Goal: Task Accomplishment & Management: Complete application form

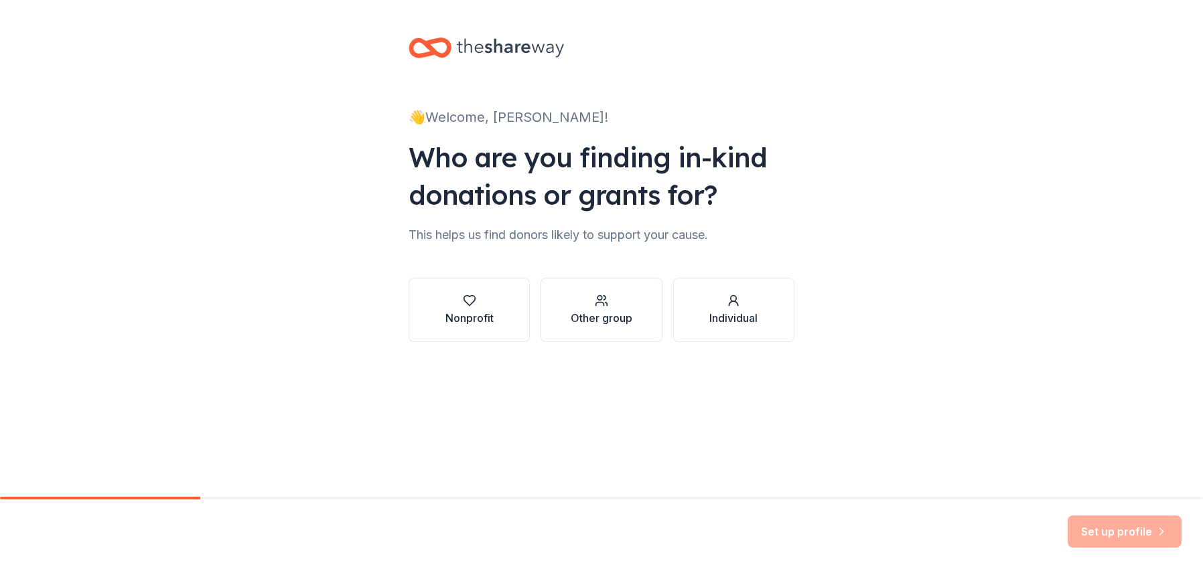
click at [467, 310] on div "Nonprofit" at bounding box center [469, 318] width 48 height 16
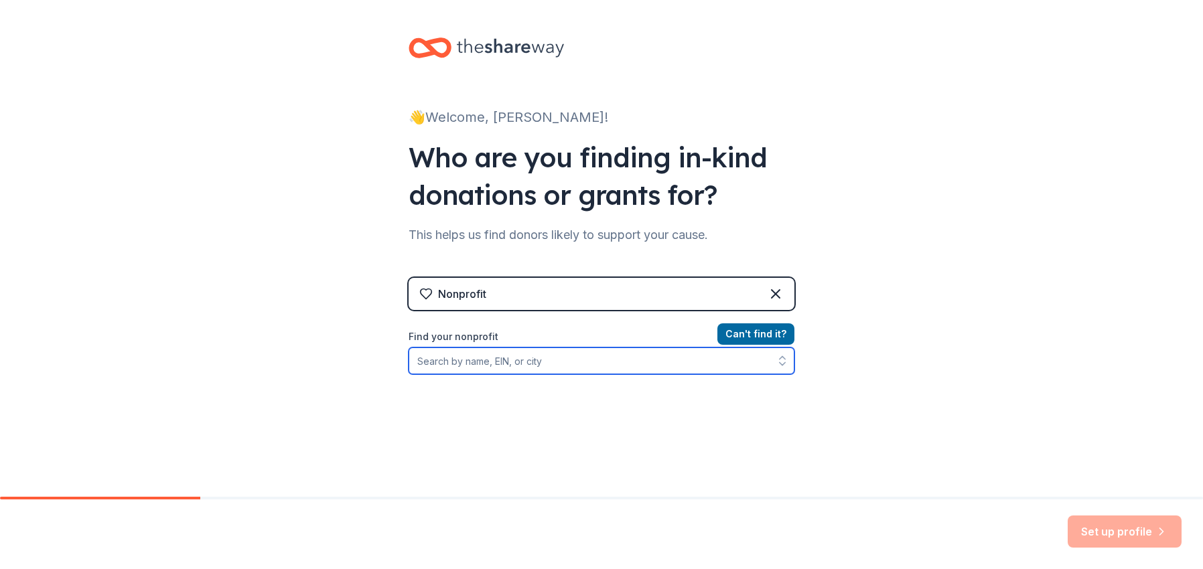
click at [511, 363] on input "Find your nonprofit" at bounding box center [601, 360] width 386 height 27
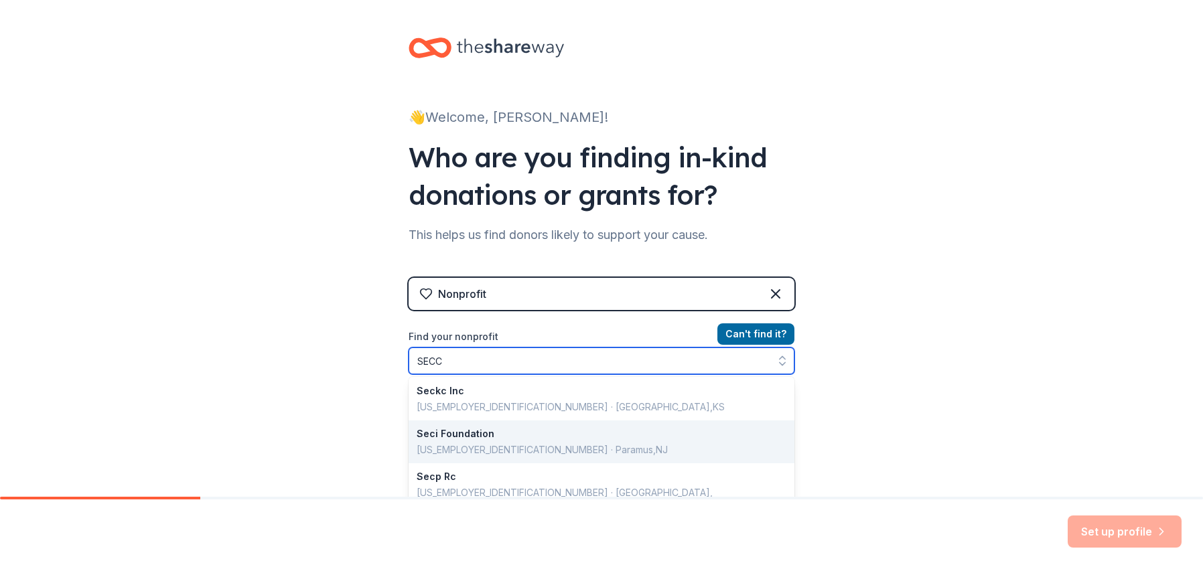
scroll to position [268, 0]
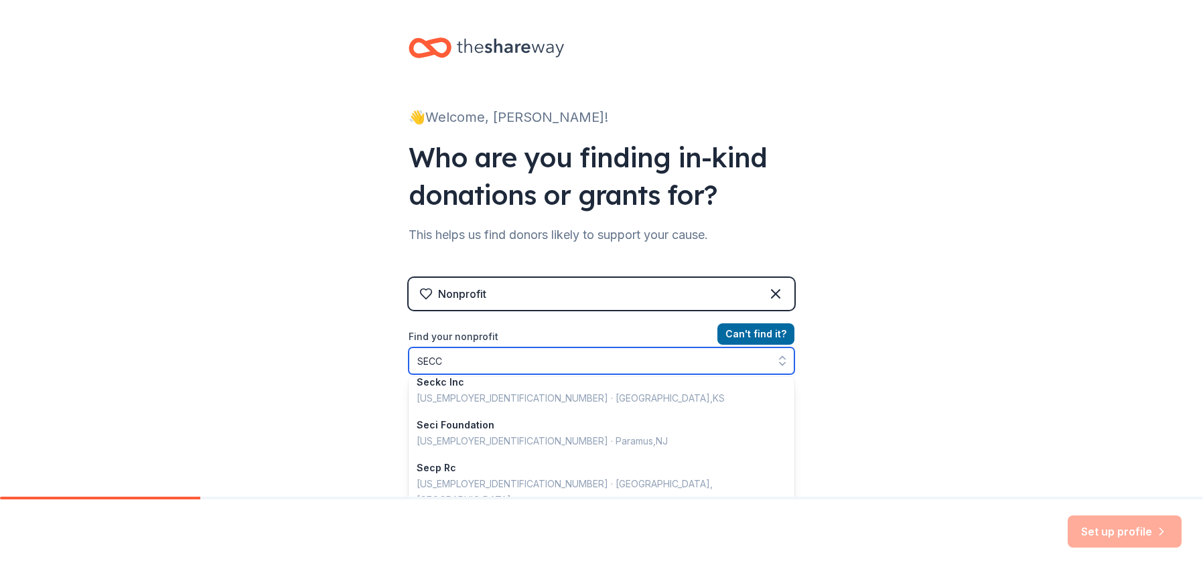
click at [463, 362] on input "SECC" at bounding box center [601, 360] width 386 height 27
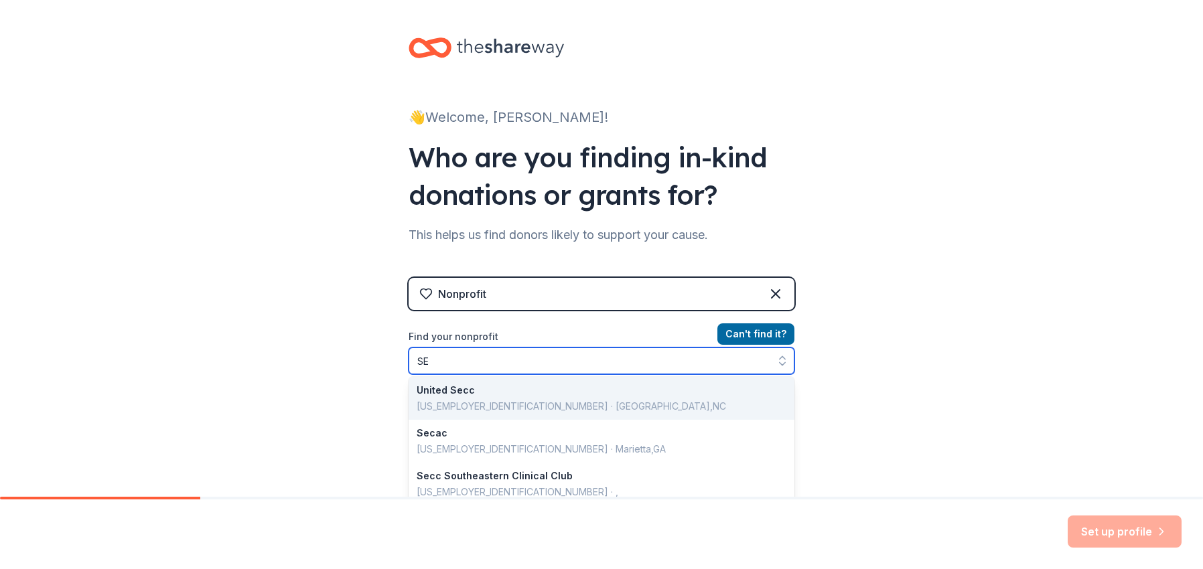
type input "S"
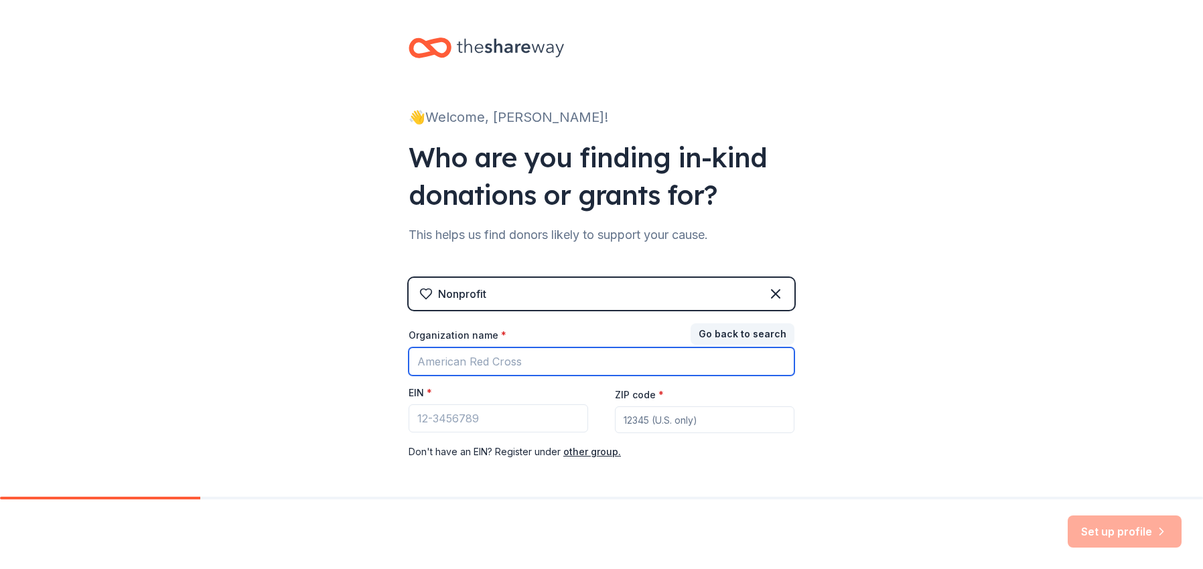
click at [498, 362] on input "Organization name *" at bounding box center [601, 361] width 386 height 28
type input "State Employees Combined Campaign"
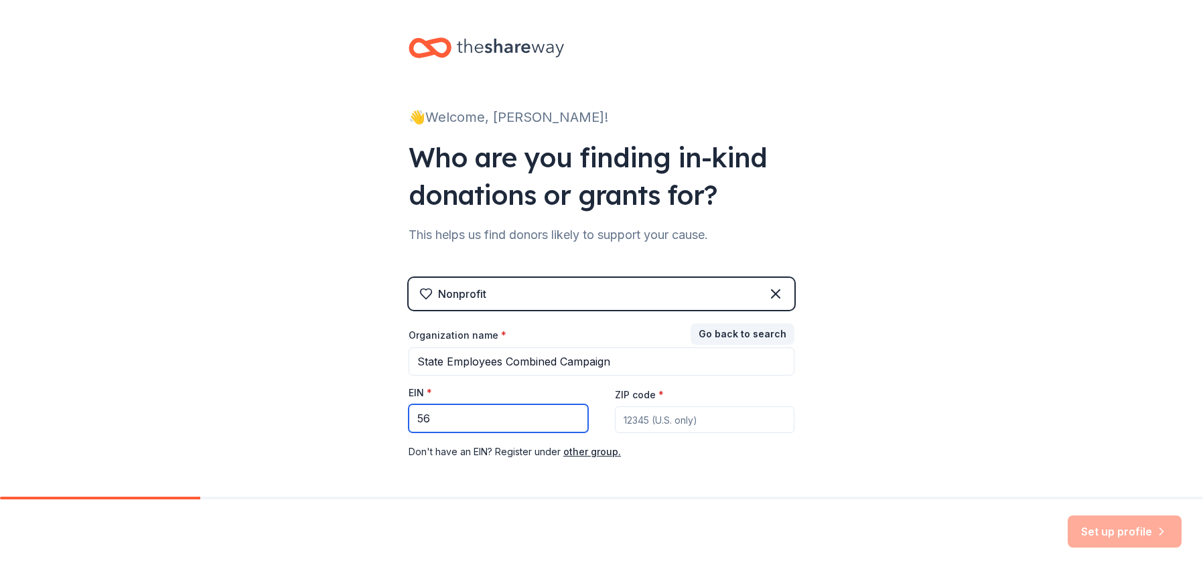
type input "56"
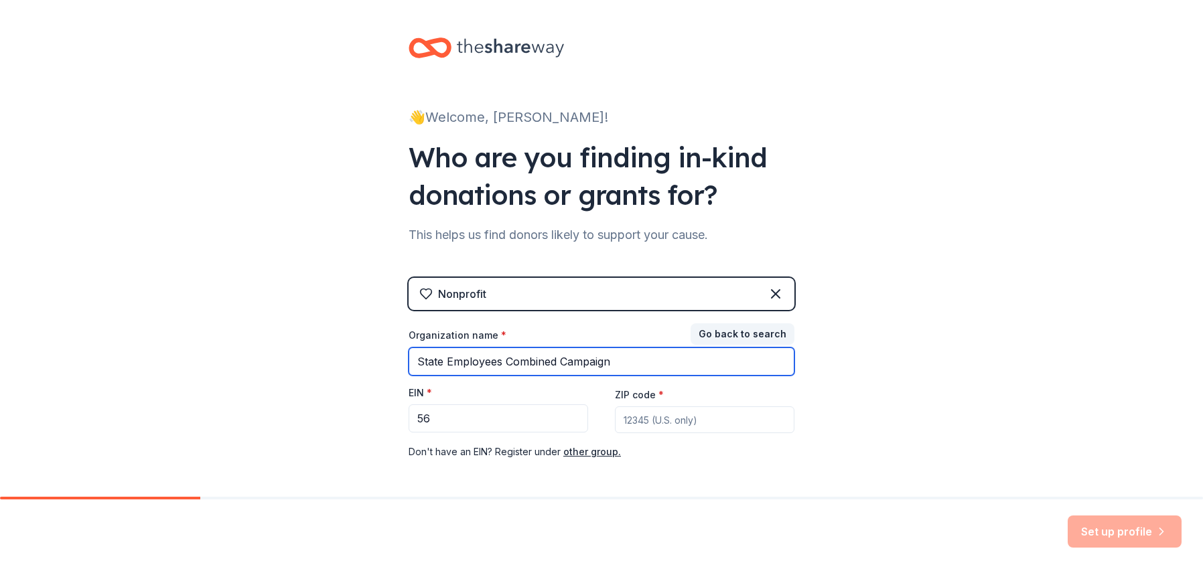
drag, startPoint x: 645, startPoint y: 360, endPoint x: 49, endPoint y: 357, distance: 595.9
click at [49, 357] on div "👋 Welcome, Lori! Who are you finding in-kind donations or grants for? This help…" at bounding box center [601, 275] width 1203 height 551
type input "Earthshare"
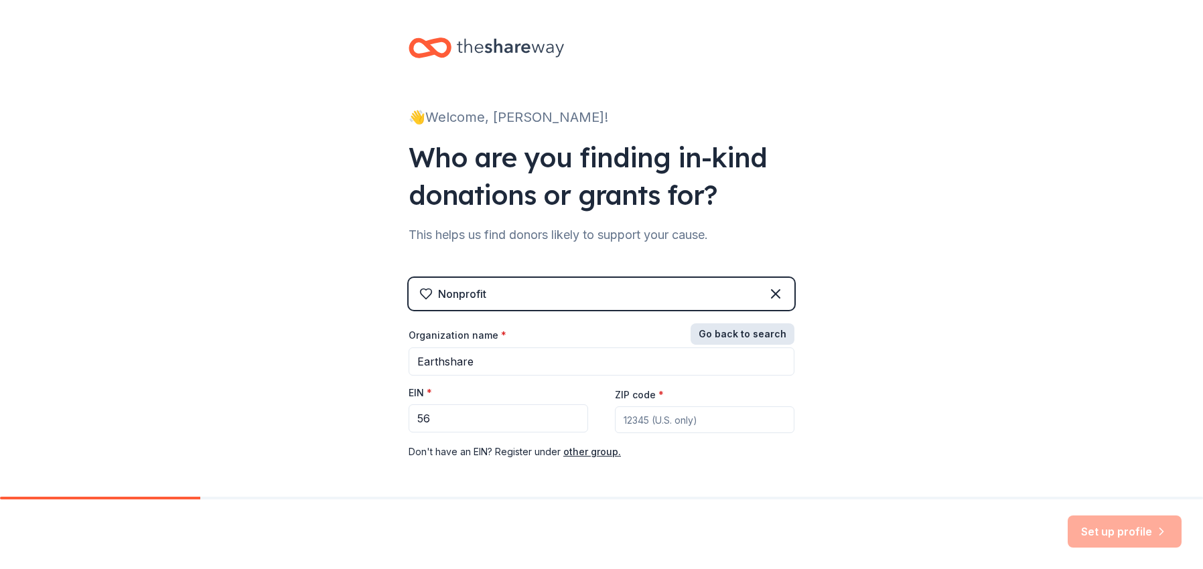
click at [777, 339] on button "Go back to search" at bounding box center [742, 333] width 104 height 21
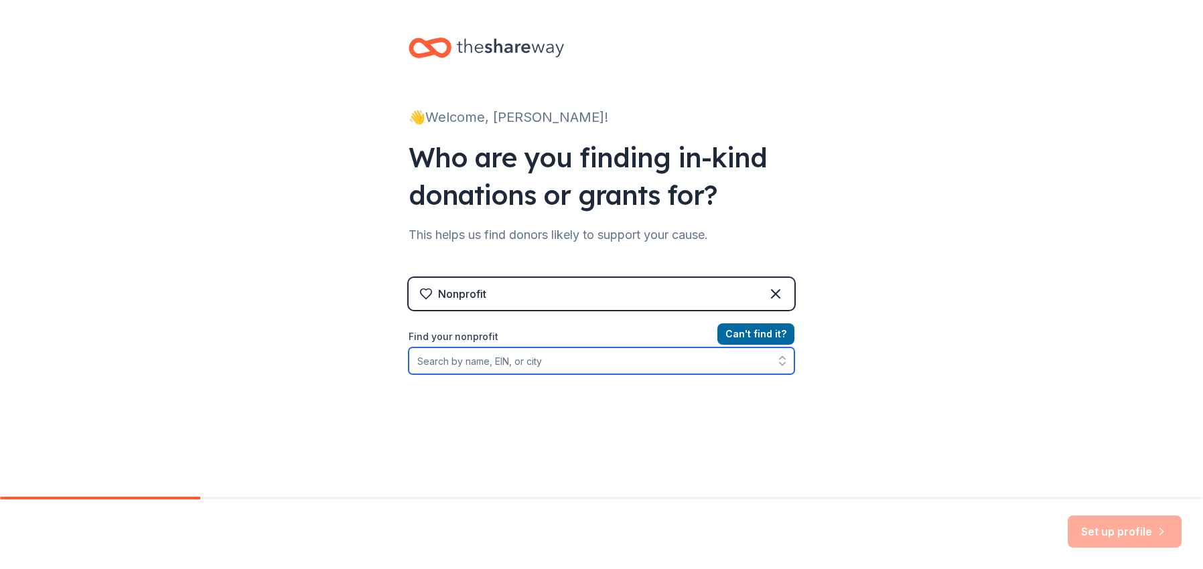
click at [490, 367] on input "Find your nonprofit" at bounding box center [601, 360] width 386 height 27
type input "EarthSahre"
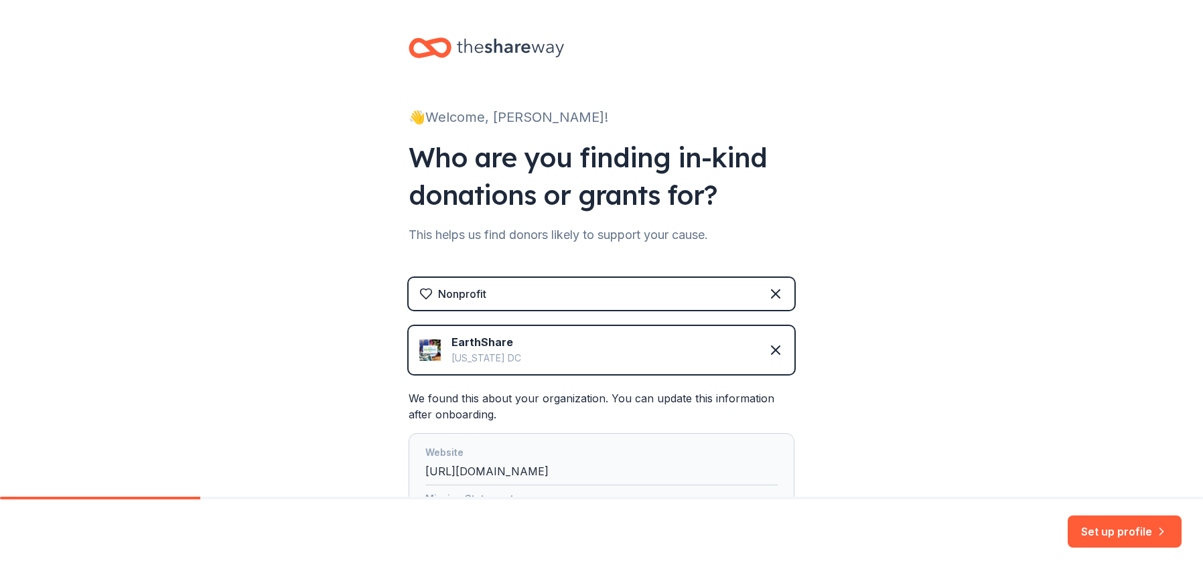
scroll to position [134, 0]
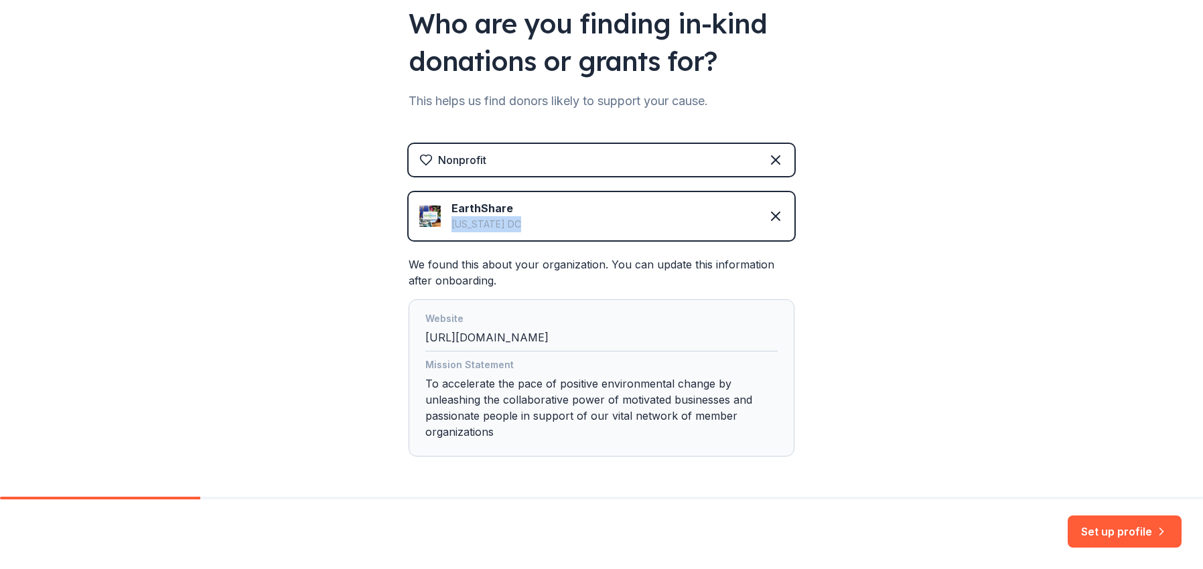
click at [542, 214] on div "EarthShare Washington DC" at bounding box center [601, 216] width 386 height 48
click at [843, 310] on div "👋 Welcome, Lori! Who are you finding in-kind donations or grants for? This help…" at bounding box center [601, 207] width 1203 height 682
click at [775, 217] on icon at bounding box center [775, 216] width 16 height 16
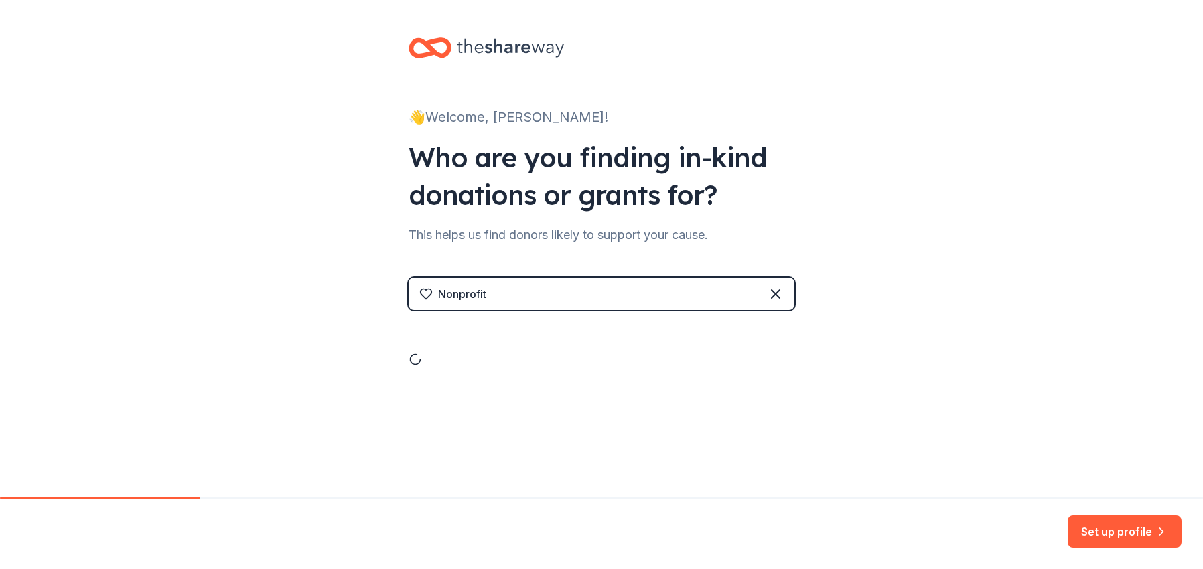
scroll to position [0, 0]
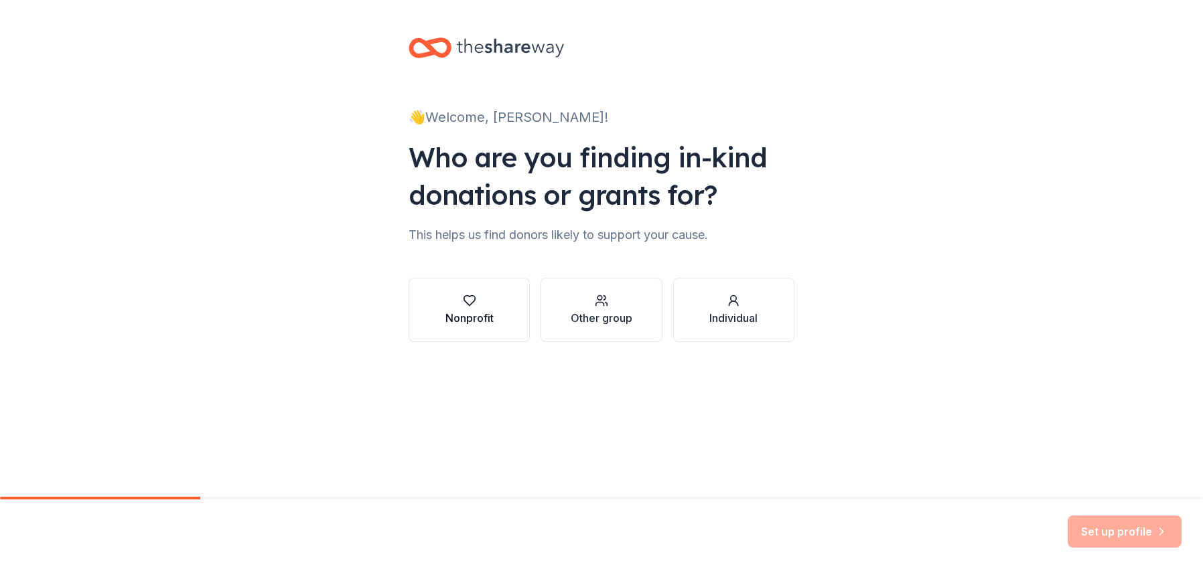
click at [483, 319] on div "Nonprofit" at bounding box center [469, 318] width 48 height 16
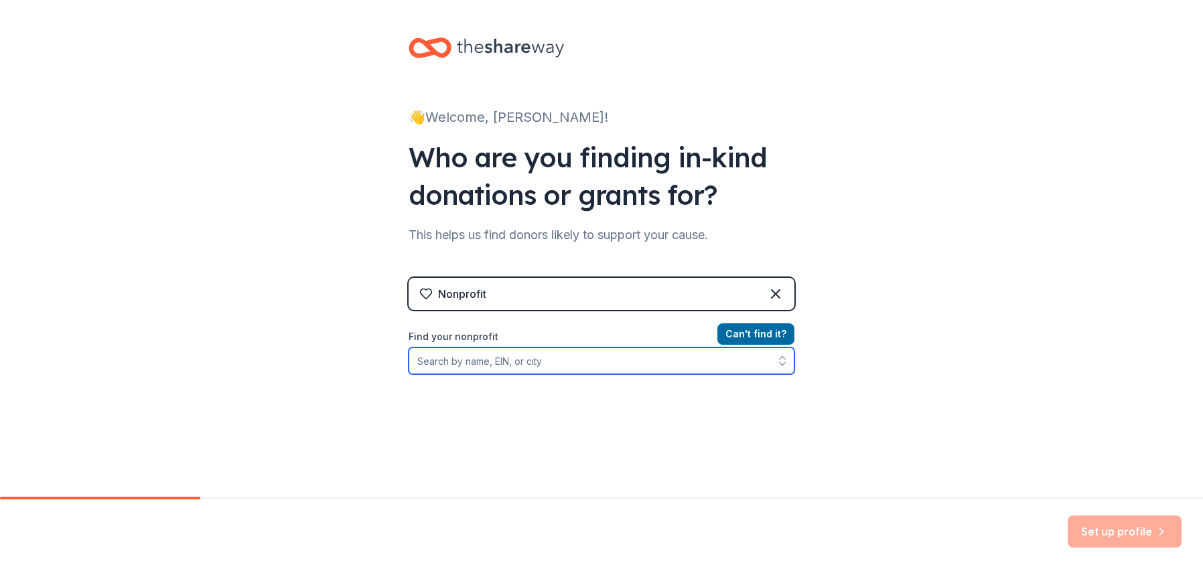
click at [533, 366] on input "Find your nonprofit" at bounding box center [601, 360] width 386 height 27
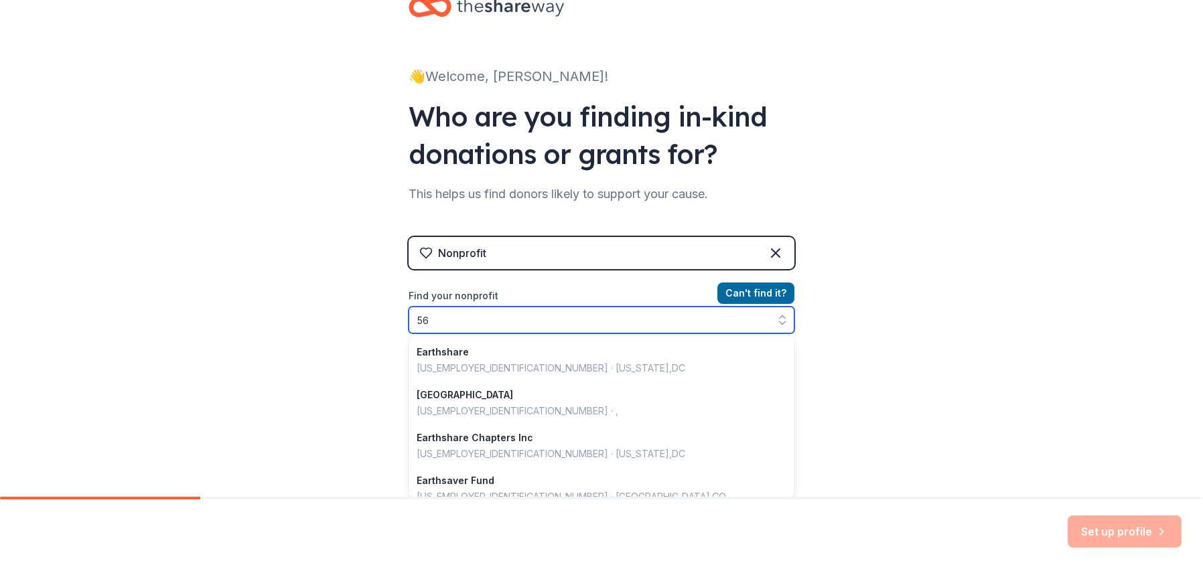
scroll to position [388, 0]
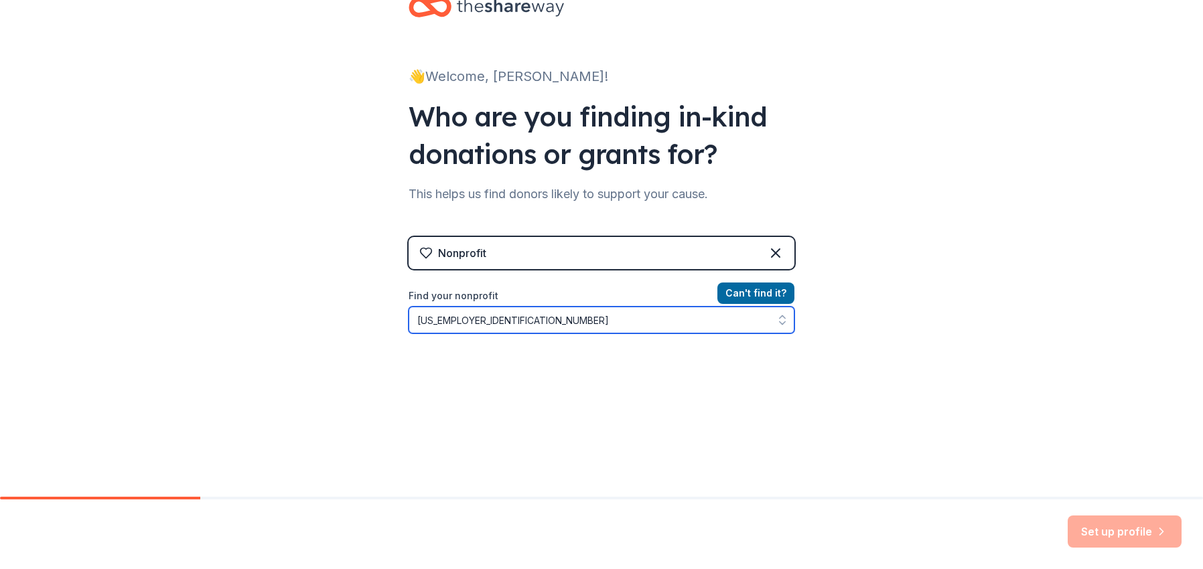
click at [581, 317] on input "[US_EMPLOYER_IDENTIFICATION_NUMBER]" at bounding box center [601, 320] width 386 height 27
type input "[US_EMPLOYER_IDENTIFICATION_NUMBER]"
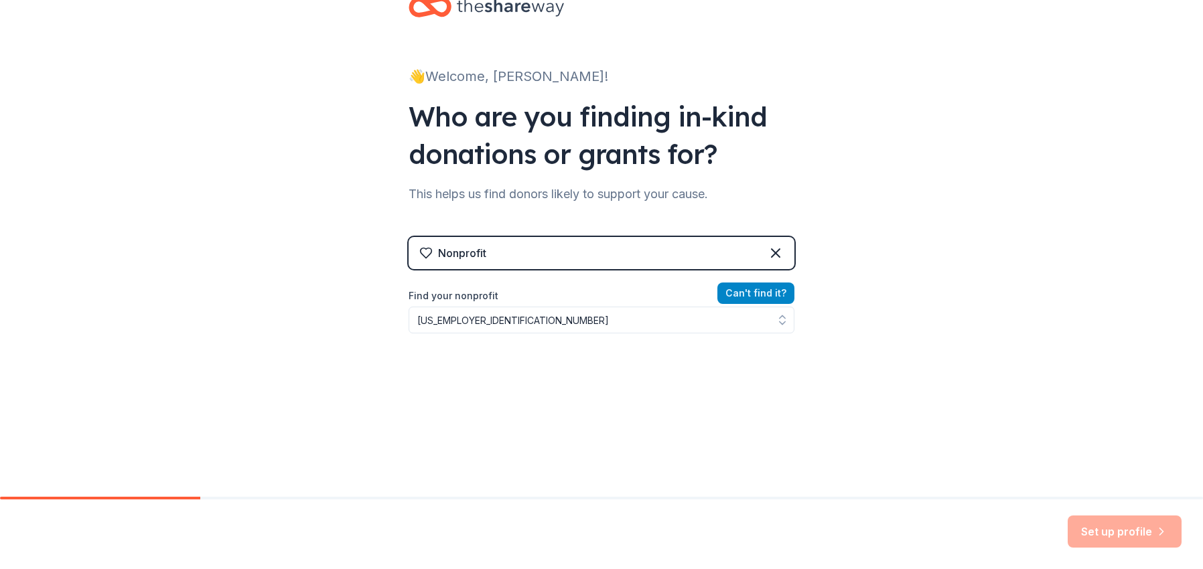
click at [737, 295] on button "Can ' t find it?" at bounding box center [755, 293] width 77 height 21
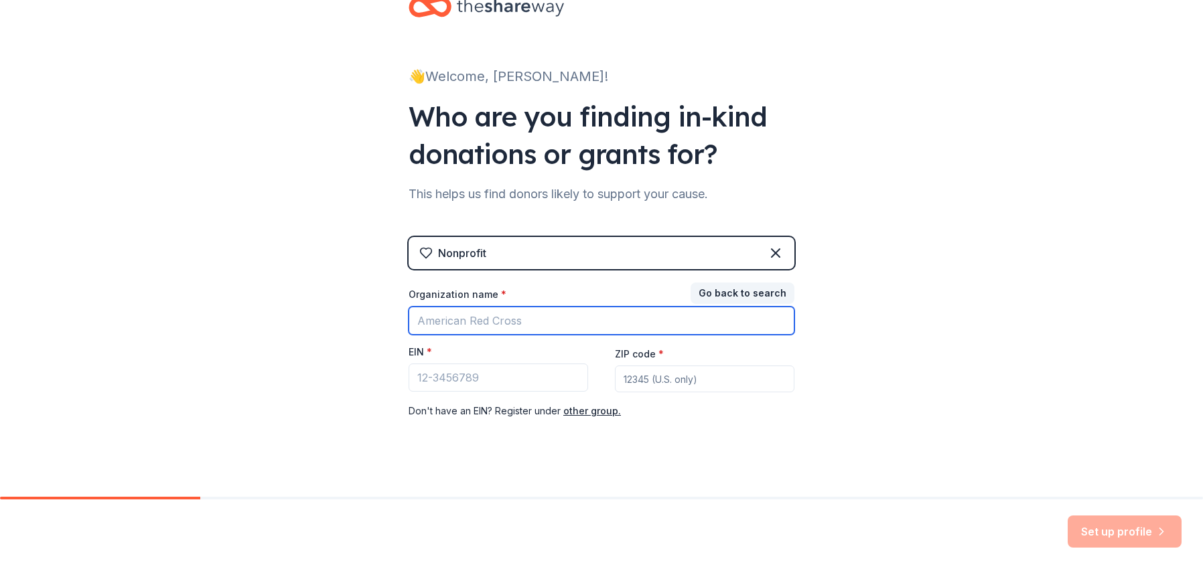
click at [506, 316] on input "Organization name *" at bounding box center [601, 321] width 386 height 28
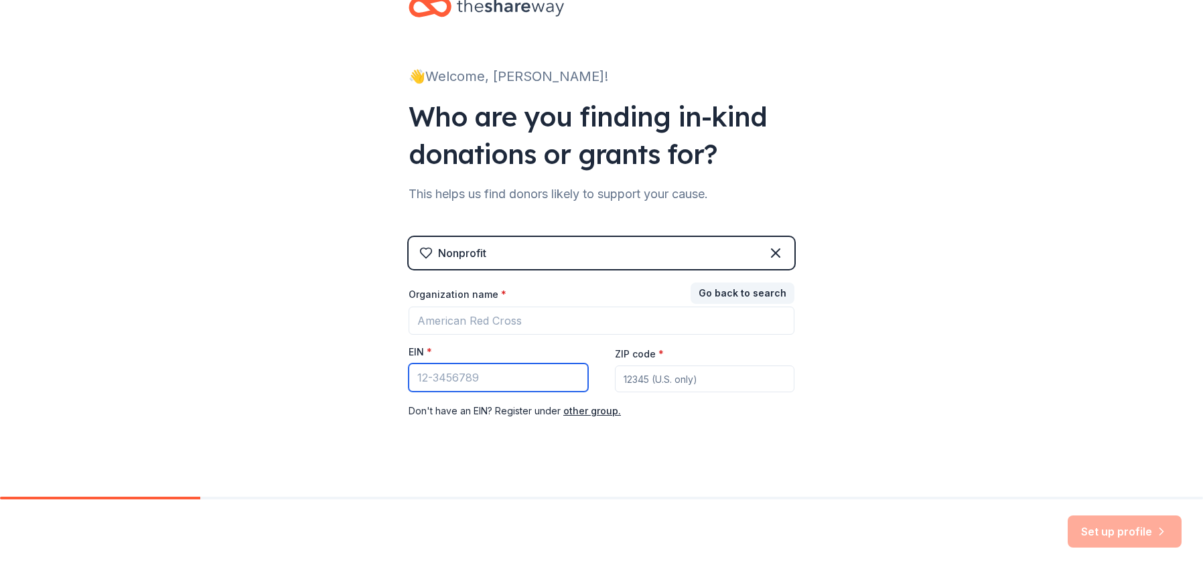
click at [489, 382] on input "EIN *" at bounding box center [497, 378] width 179 height 28
type input "[US_EMPLOYER_IDENTIFICATION_NUMBER]"
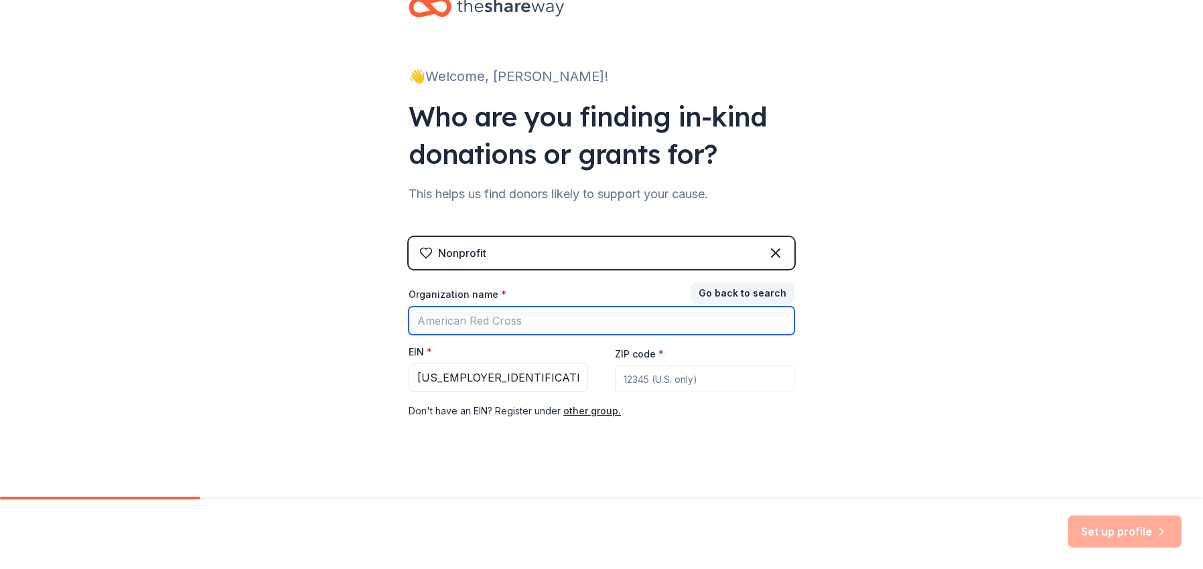
click at [534, 315] on input "Organization name *" at bounding box center [601, 321] width 386 height 28
type input "State Employees Combined Campaign"
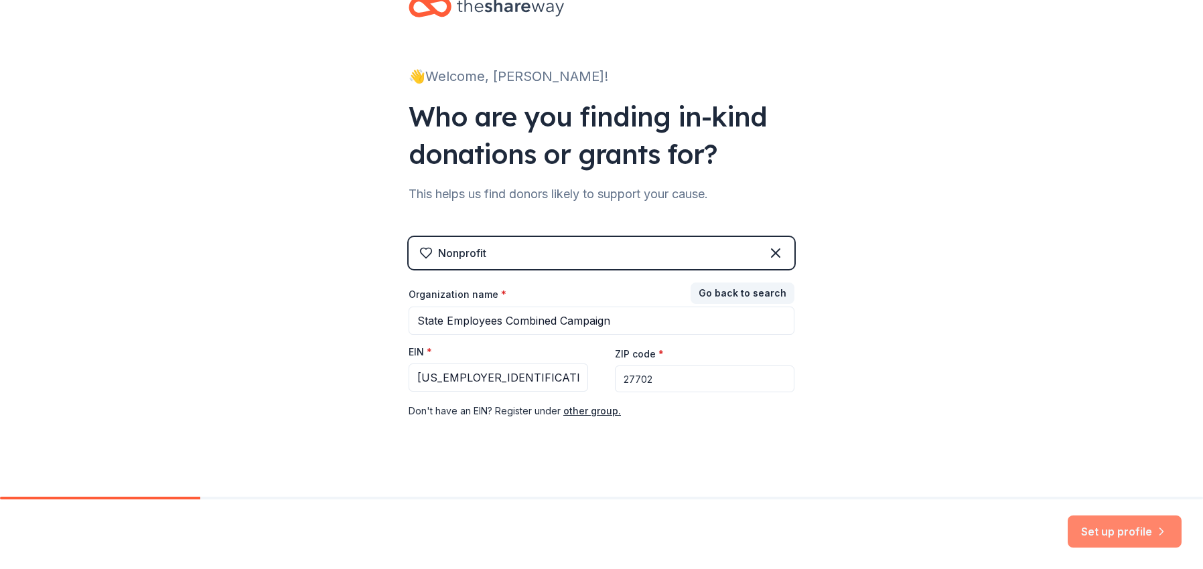
type input "27702"
click at [1095, 535] on button "Set up profile" at bounding box center [1124, 532] width 114 height 32
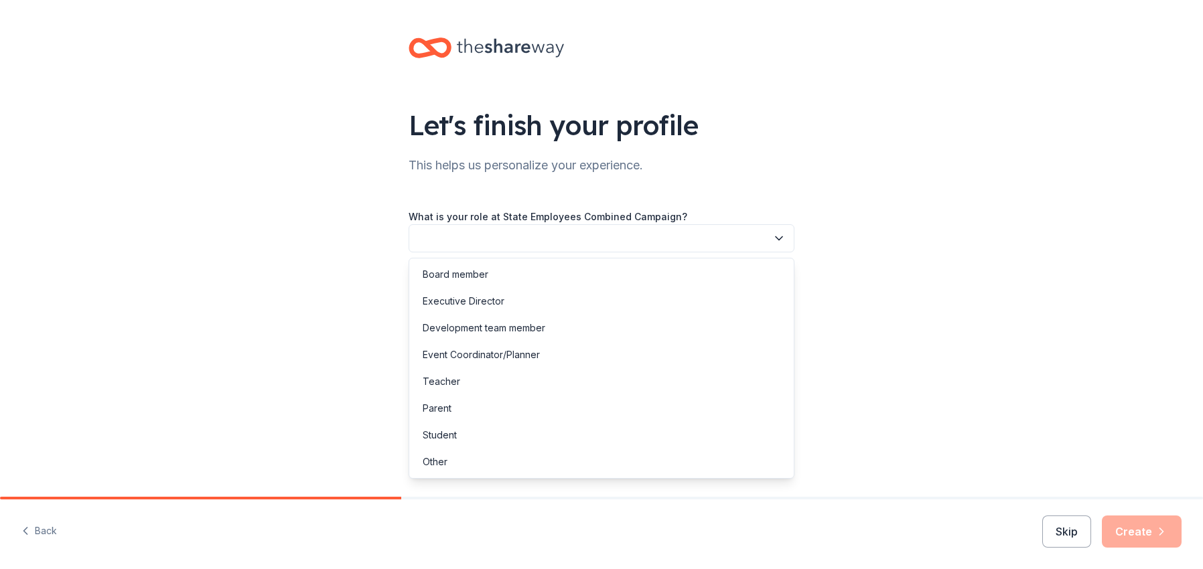
click at [773, 243] on icon "button" at bounding box center [778, 238] width 13 height 13
click at [530, 357] on div "Event Coordinator/Planner" at bounding box center [480, 355] width 117 height 16
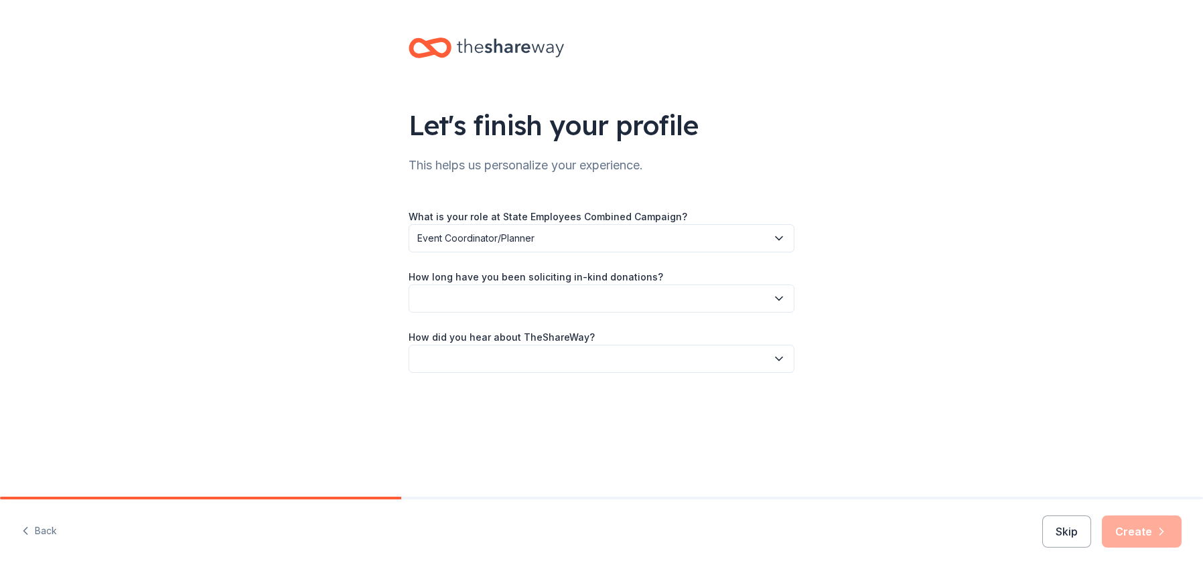
click at [460, 297] on button "button" at bounding box center [601, 299] width 386 height 28
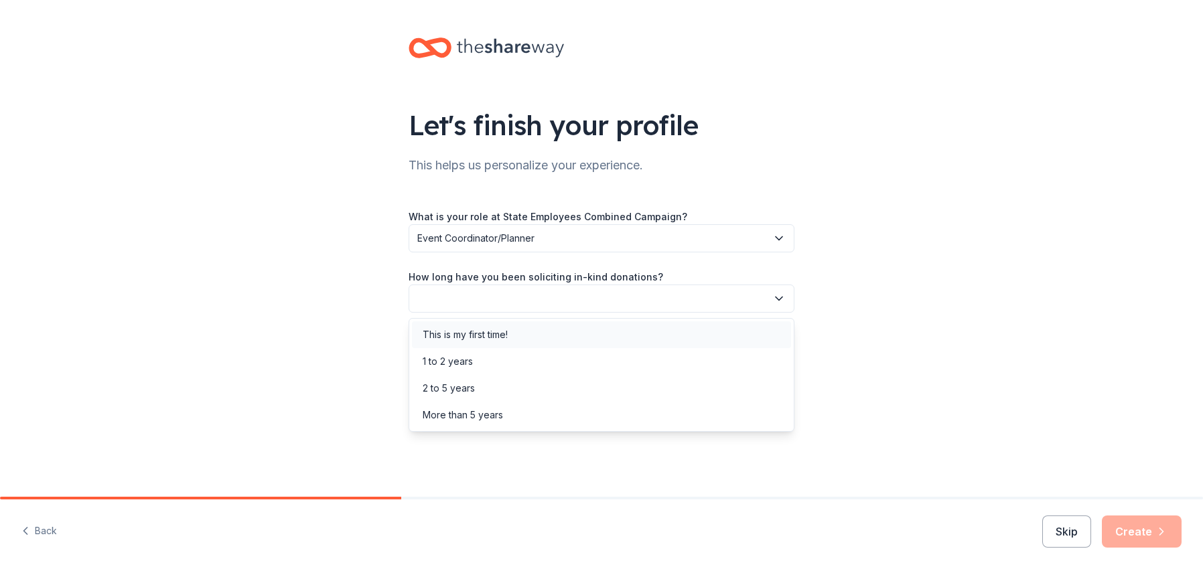
click at [487, 333] on div "This is my first time!" at bounding box center [464, 335] width 85 height 16
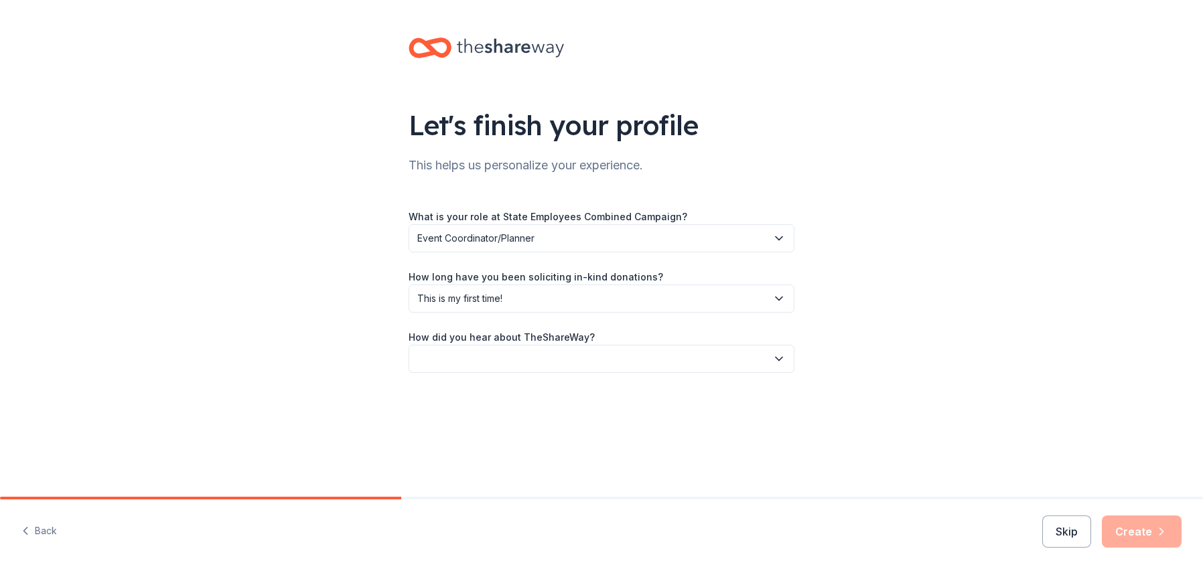
click at [660, 358] on button "button" at bounding box center [601, 359] width 386 height 28
drag, startPoint x: 557, startPoint y: 457, endPoint x: 570, endPoint y: 469, distance: 18.0
click at [557, 458] on div "Social media" at bounding box center [601, 448] width 379 height 27
drag, startPoint x: 1142, startPoint y: 542, endPoint x: 1121, endPoint y: 540, distance: 20.9
click at [1141, 542] on button "Create" at bounding box center [1141, 532] width 80 height 32
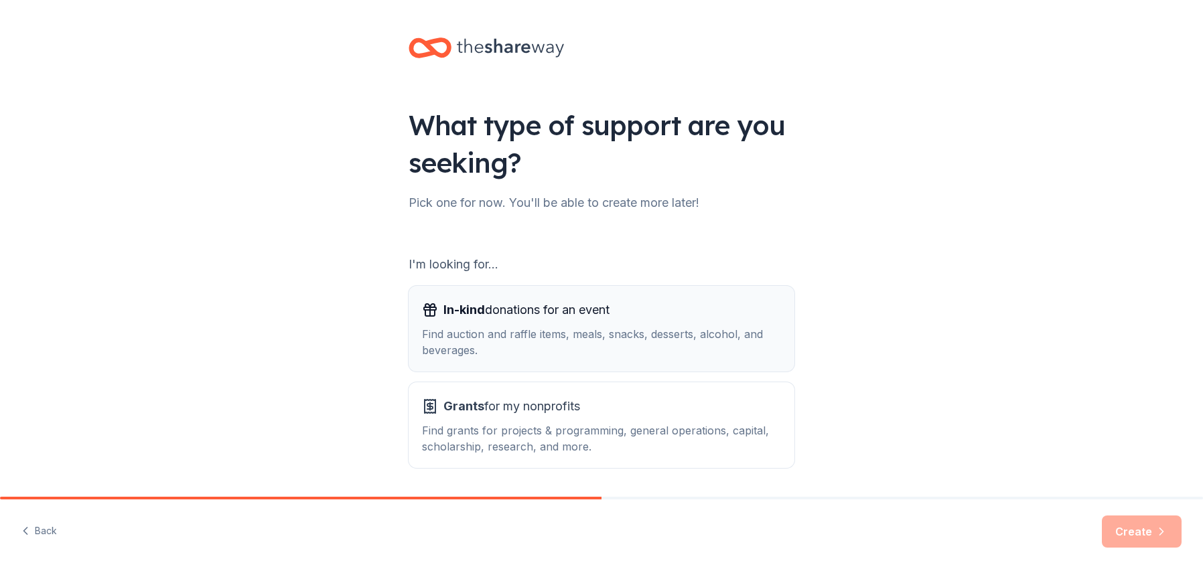
click at [566, 336] on div "Find auction and raffle items, meals, snacks, desserts, alcohol, and beverages." at bounding box center [601, 342] width 359 height 32
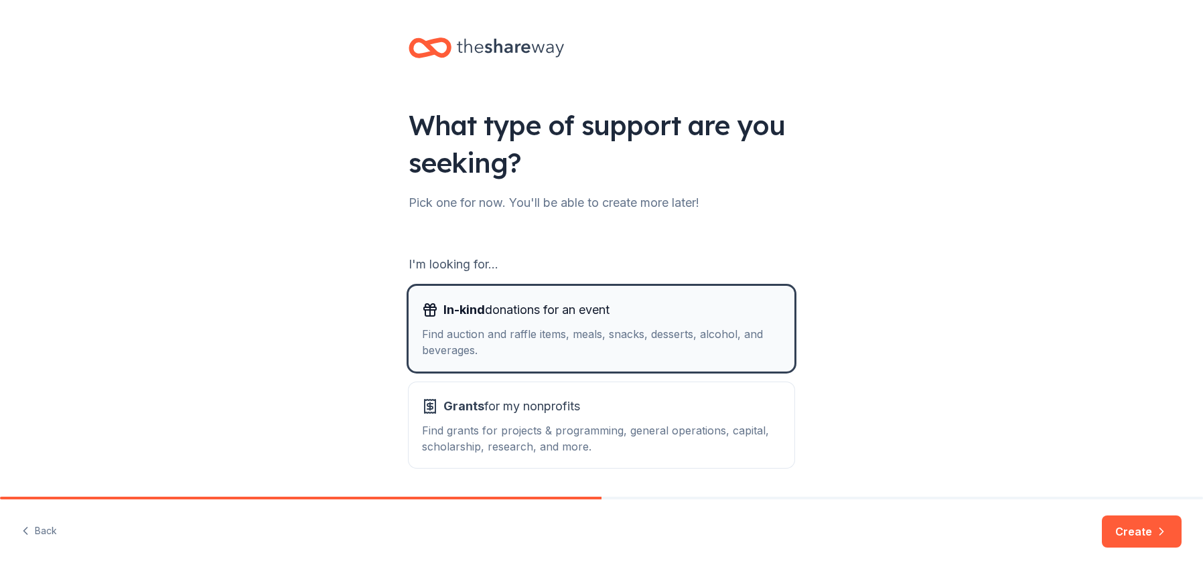
click at [475, 327] on div "Find auction and raffle items, meals, snacks, desserts, alcohol, and beverages." at bounding box center [601, 342] width 359 height 32
click at [510, 311] on span "In-kind donations for an event" at bounding box center [526, 309] width 166 height 21
click at [1139, 536] on button "Create" at bounding box center [1141, 532] width 80 height 32
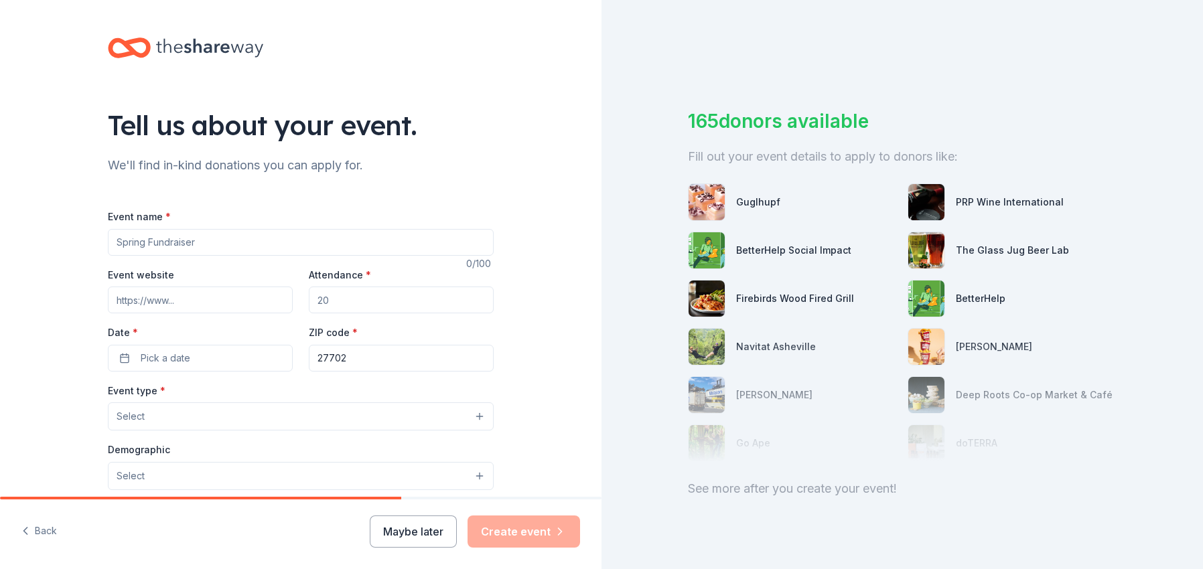
click at [253, 242] on input "Event name *" at bounding box center [301, 242] width 386 height 27
type input "State Employees Combined Campaign (10 various events)"
type input "ncsecc.org"
type input "100"
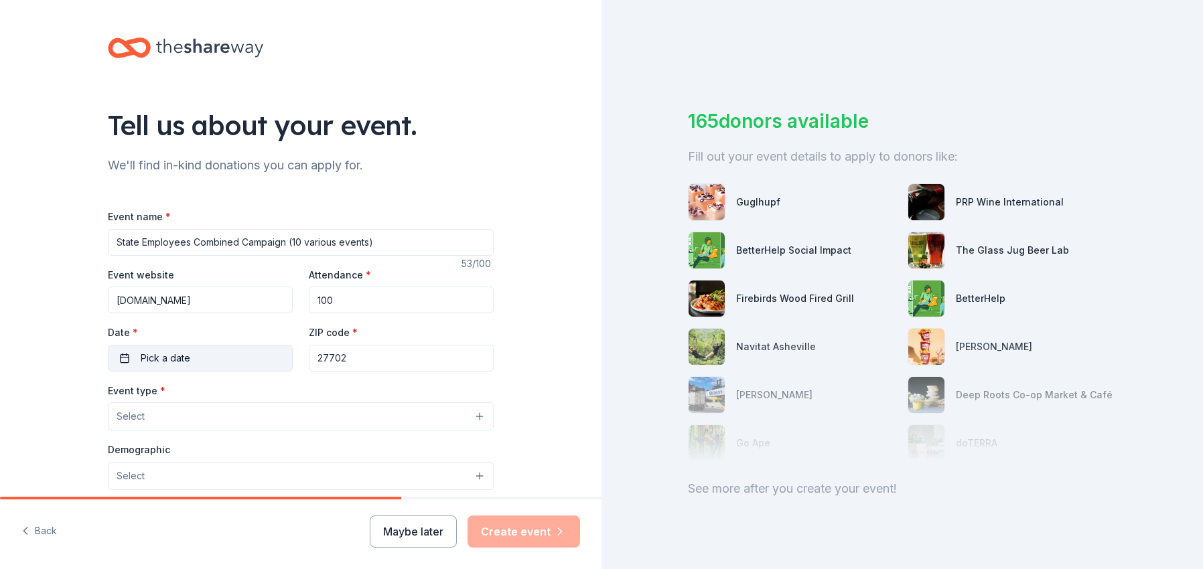
click at [155, 362] on span "Pick a date" at bounding box center [166, 358] width 50 height 16
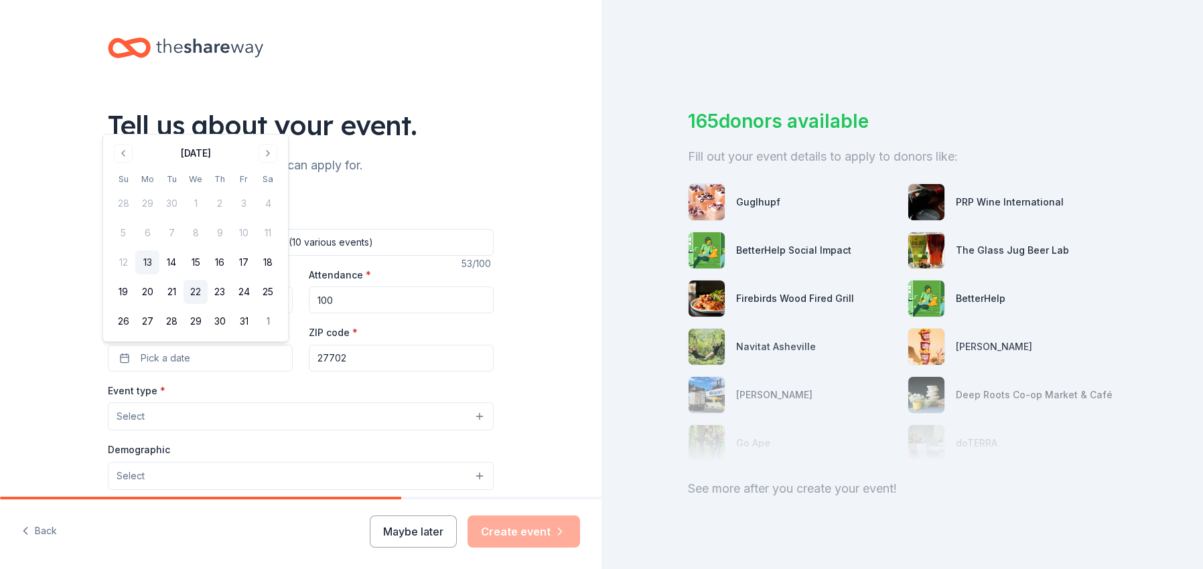
click at [190, 292] on button "22" at bounding box center [195, 292] width 24 height 24
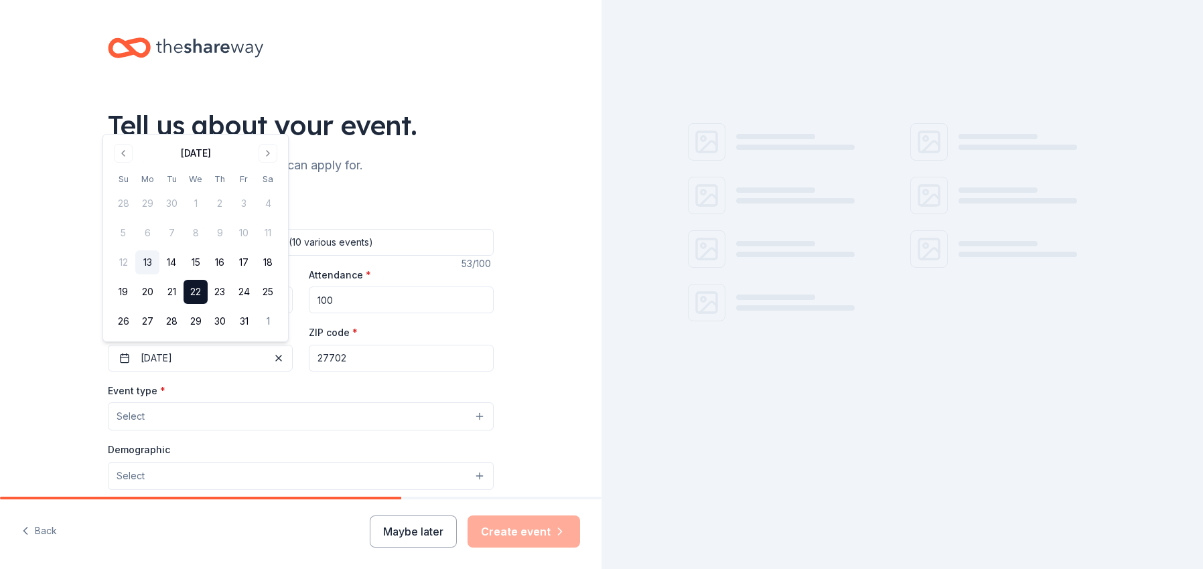
click at [364, 416] on button "Select" at bounding box center [301, 416] width 386 height 28
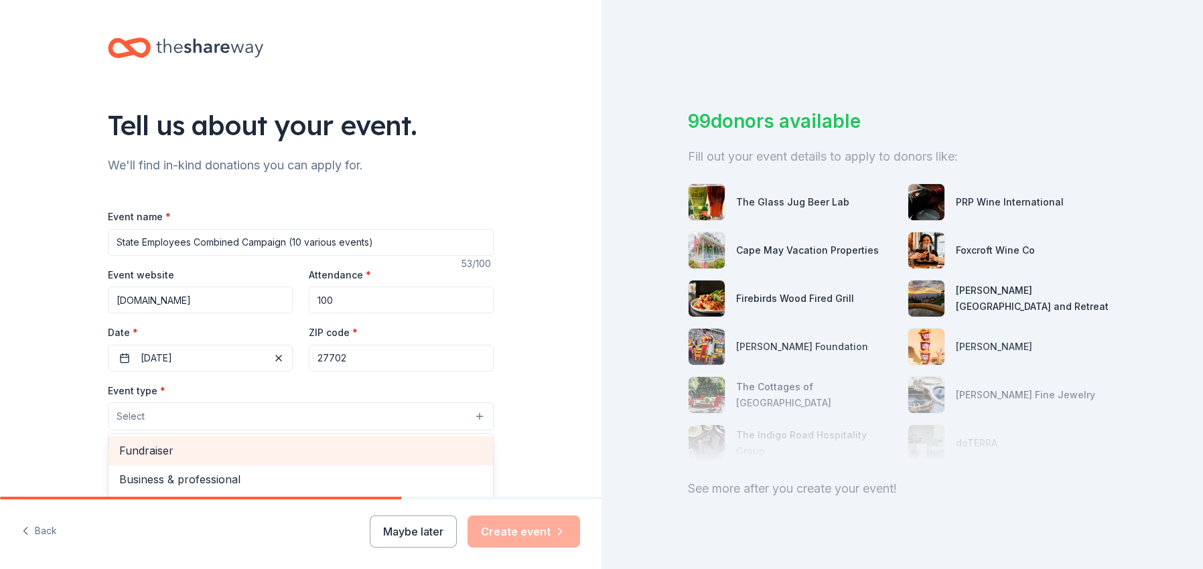
click at [343, 455] on span "Fundraiser" at bounding box center [300, 450] width 363 height 17
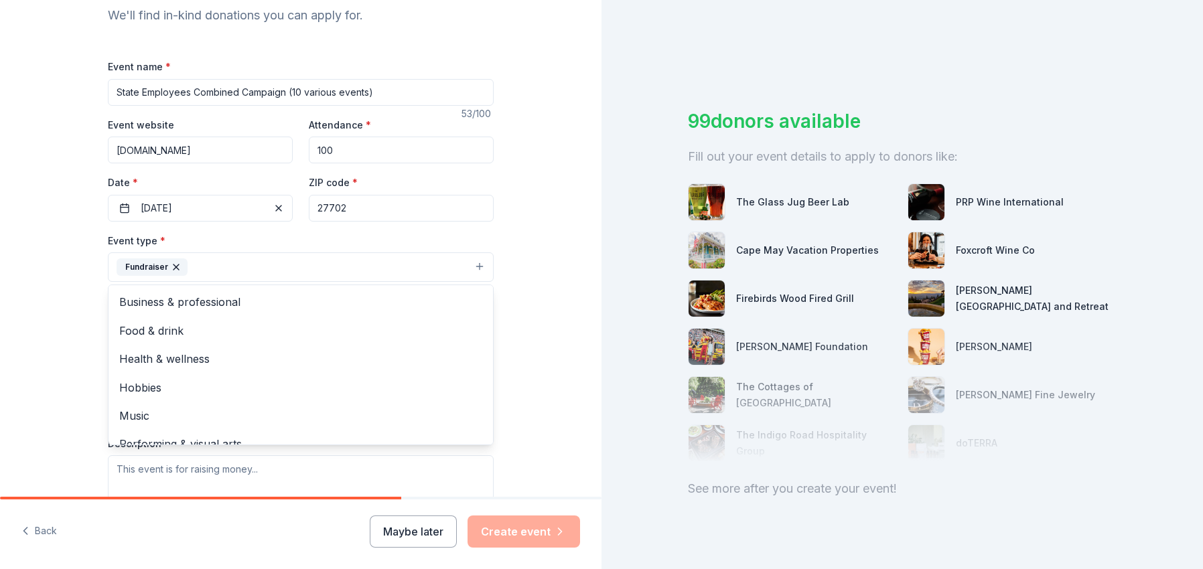
scroll to position [201, 0]
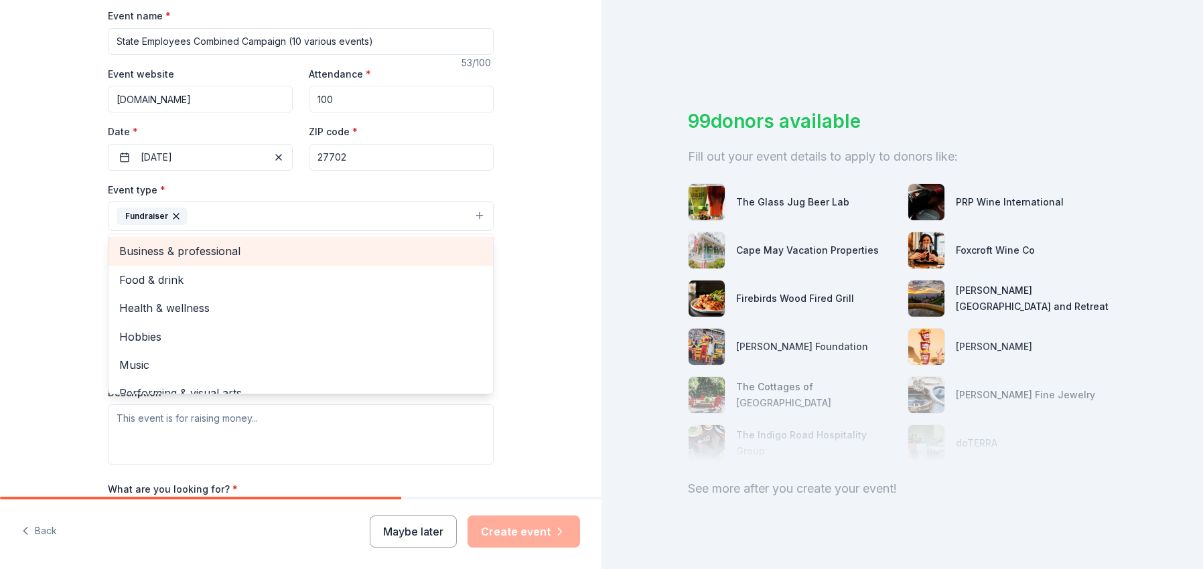
click at [225, 254] on span "Business & professional" at bounding box center [300, 250] width 363 height 17
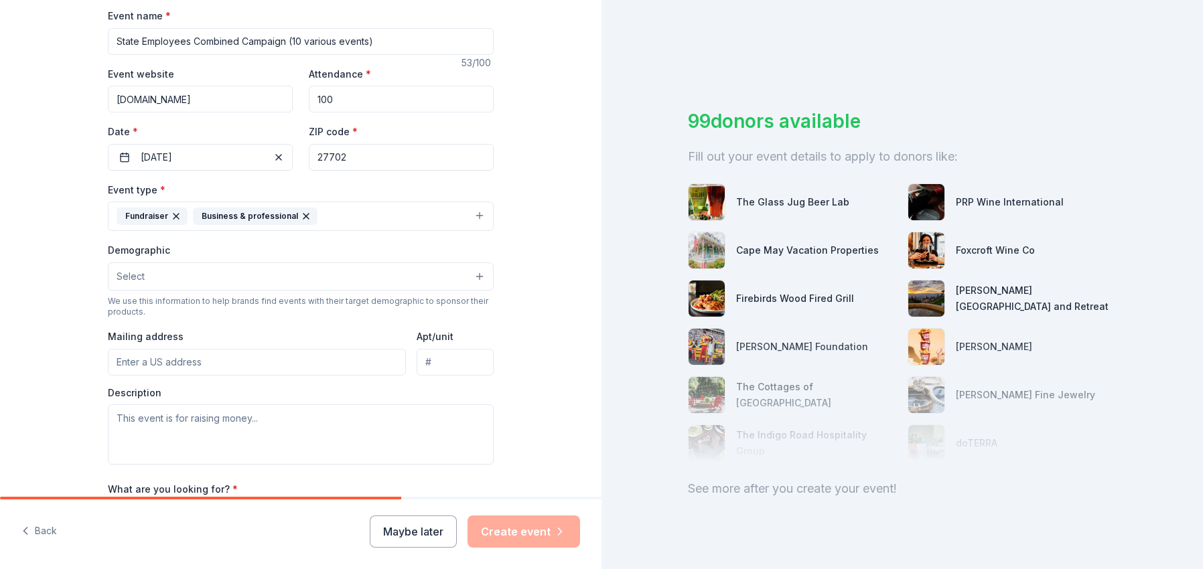
click at [303, 215] on icon "button" at bounding box center [305, 216] width 5 height 5
click at [477, 277] on button "Select" at bounding box center [301, 276] width 386 height 28
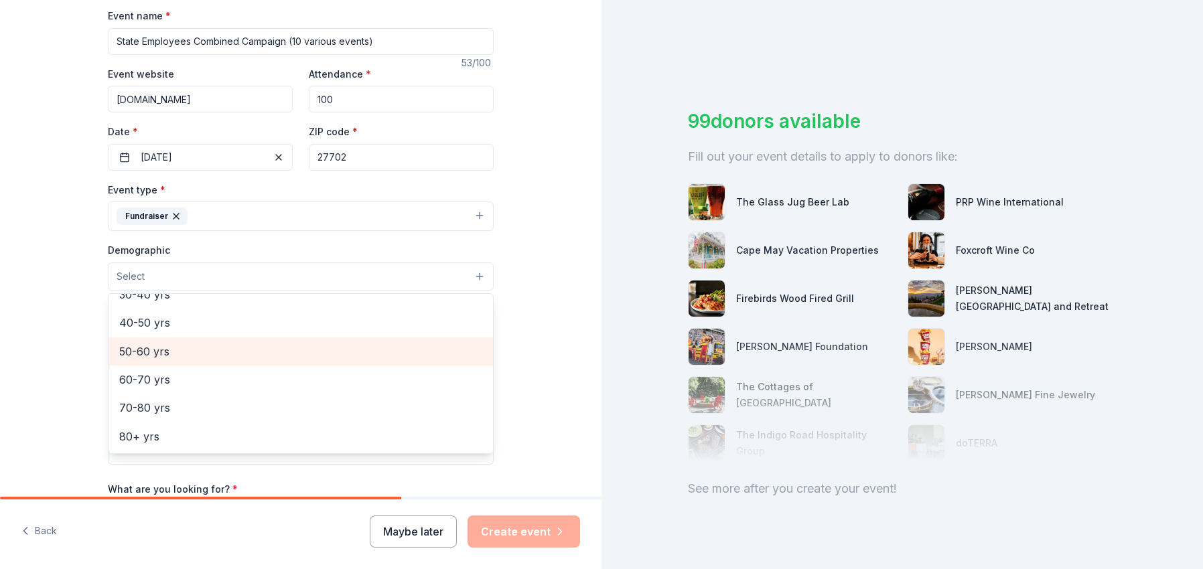
scroll to position [148, 0]
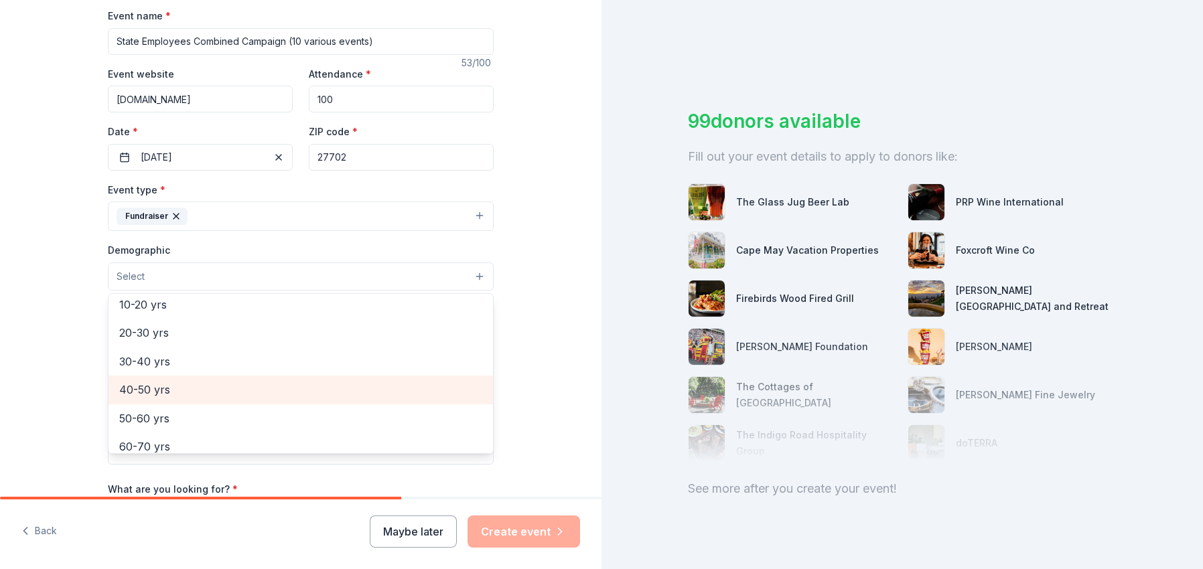
click at [292, 392] on span "40-50 yrs" at bounding box center [300, 389] width 363 height 17
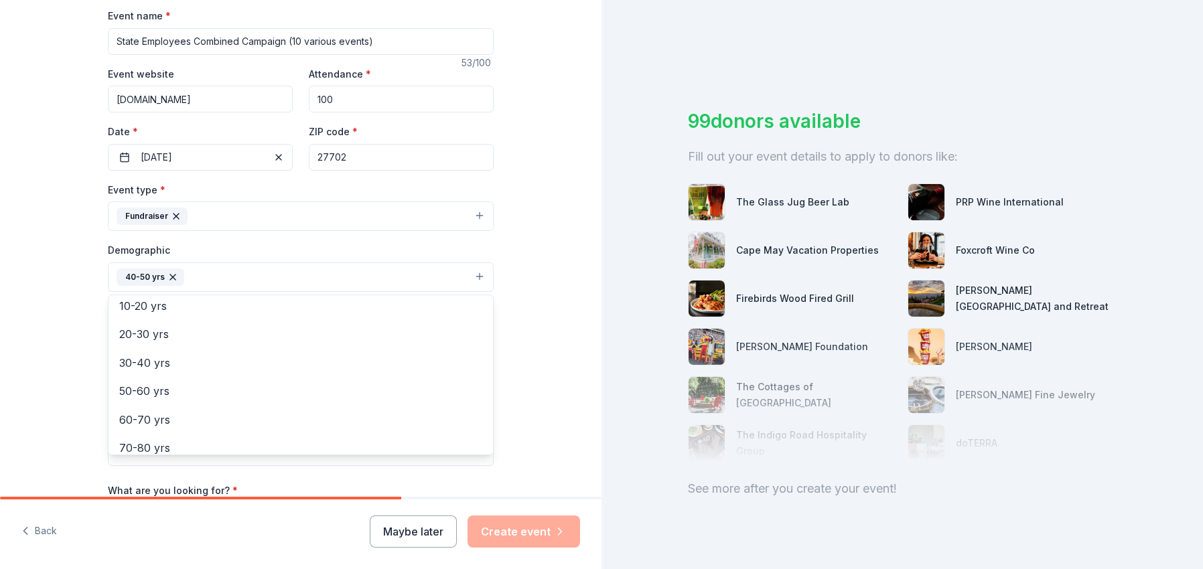
click at [25, 341] on div "Tell us about your event. We'll find in-kind donations you can apply for. Event…" at bounding box center [300, 246] width 601 height 894
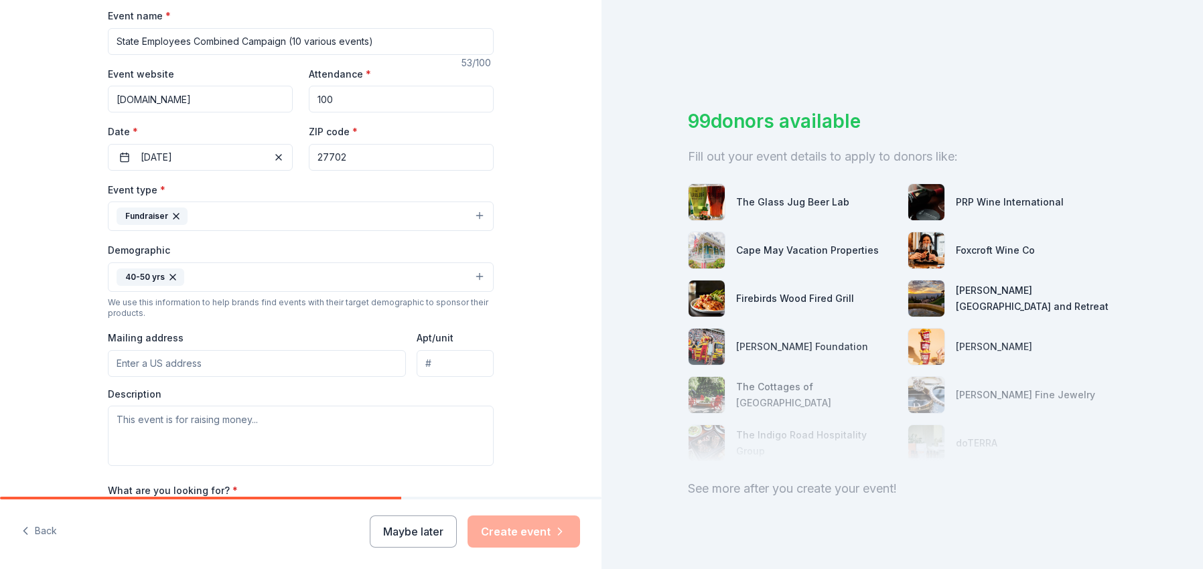
click at [153, 368] on input "Mailing address" at bounding box center [257, 363] width 298 height 27
type input "PO Box 196, Durham NC 27702"
type textarea "T"
paste textarea "Good morning. I hope this message finds you well. At SECC (State Employees Comb…"
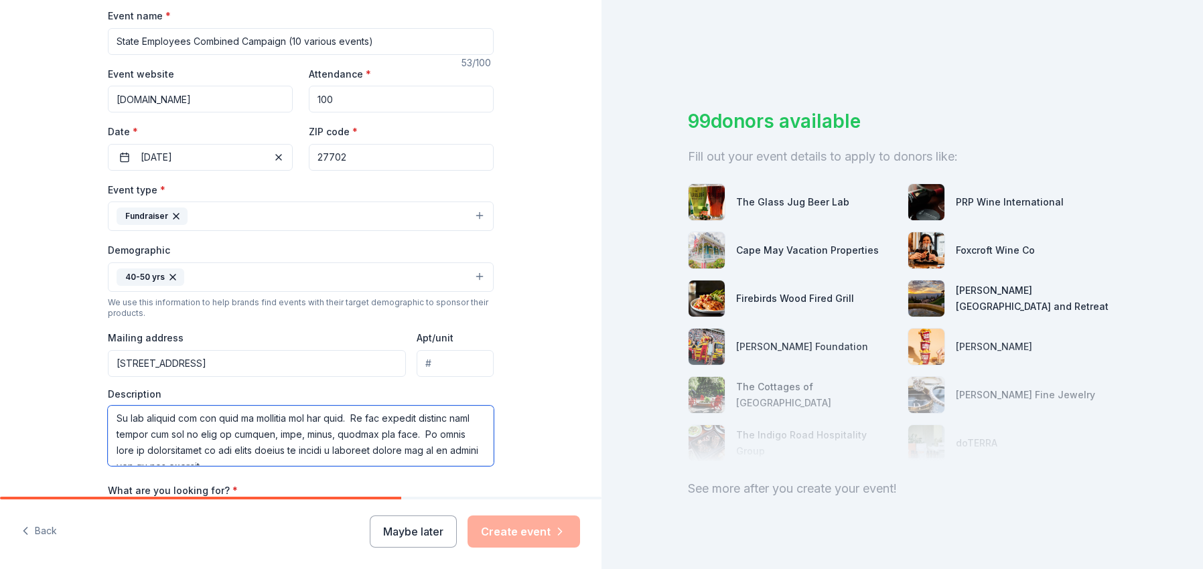
scroll to position [268, 0]
click at [168, 427] on textarea at bounding box center [301, 436] width 386 height 60
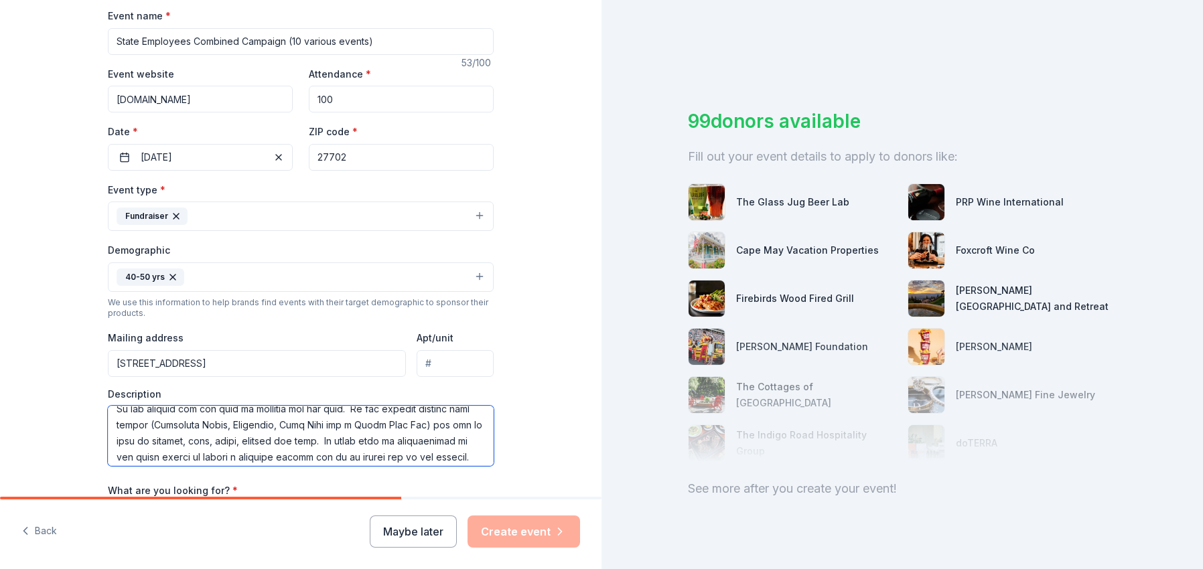
drag, startPoint x: 221, startPoint y: 441, endPoint x: 282, endPoint y: 431, distance: 61.9
click at [221, 441] on textarea at bounding box center [301, 436] width 386 height 60
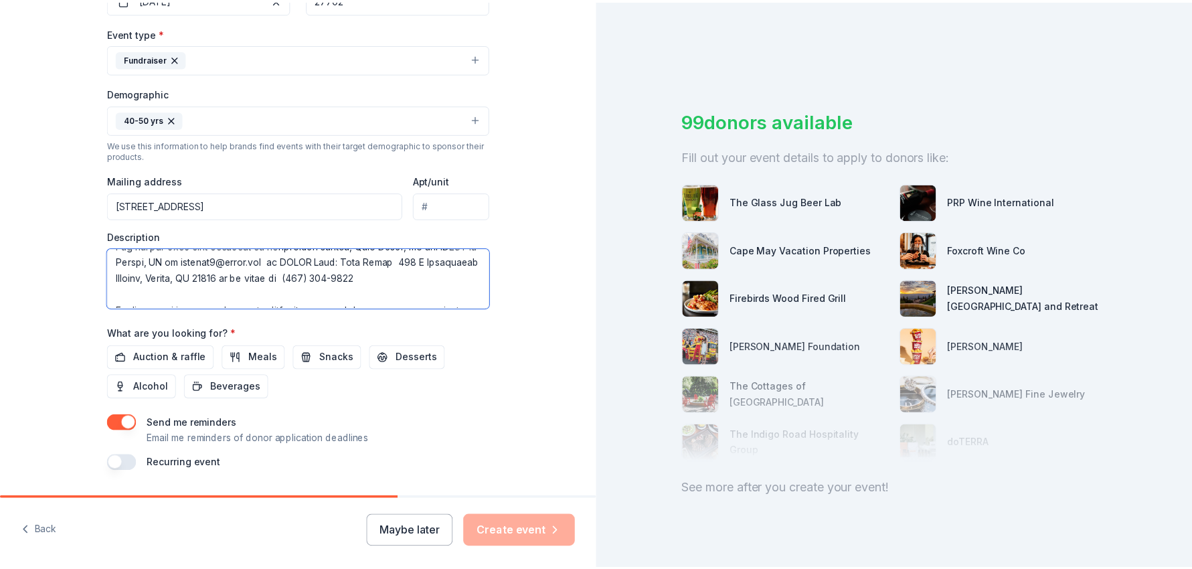
scroll to position [397, 0]
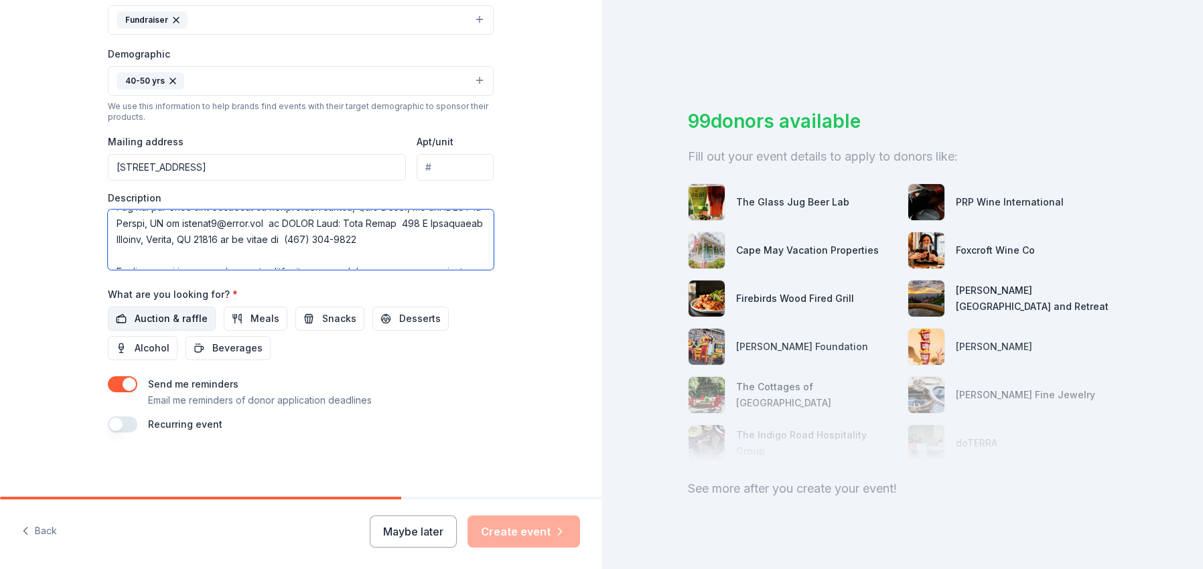
type textarea "Good morning. I hope this message finds you well. At SECC (State Employees Comb…"
click at [161, 319] on span "Auction & raffle" at bounding box center [171, 319] width 73 height 16
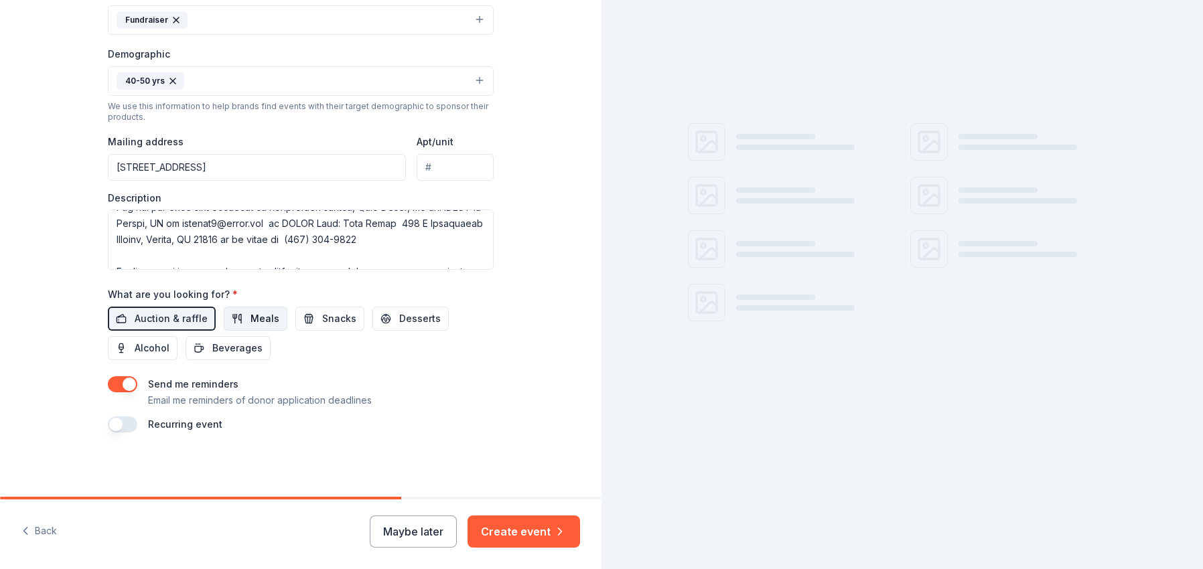
click at [250, 321] on span "Meals" at bounding box center [264, 319] width 29 height 16
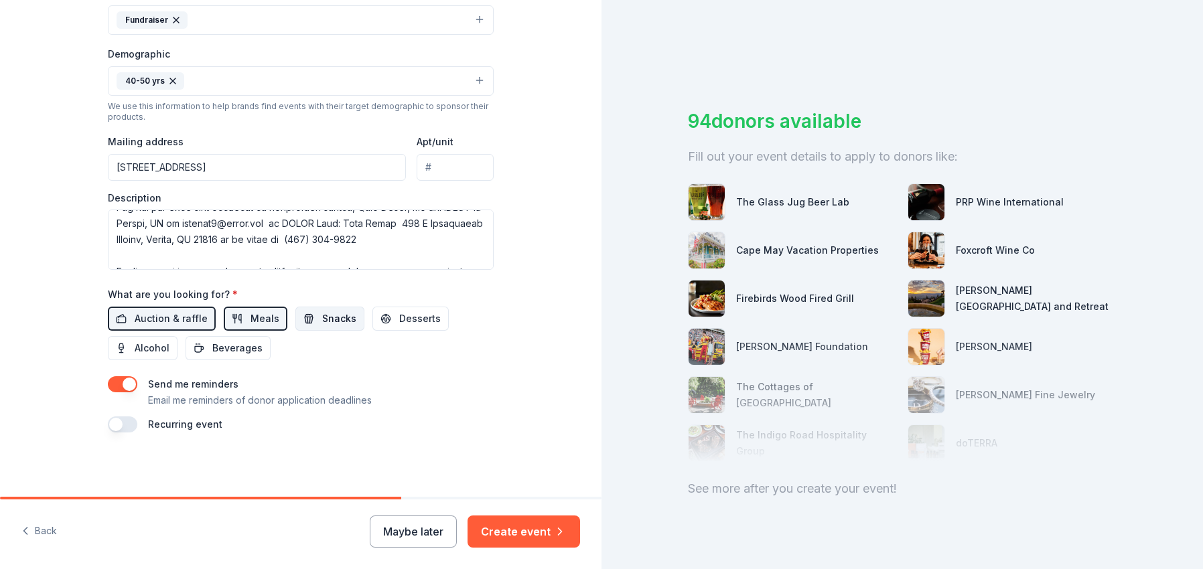
click at [310, 321] on button "Snacks" at bounding box center [329, 319] width 69 height 24
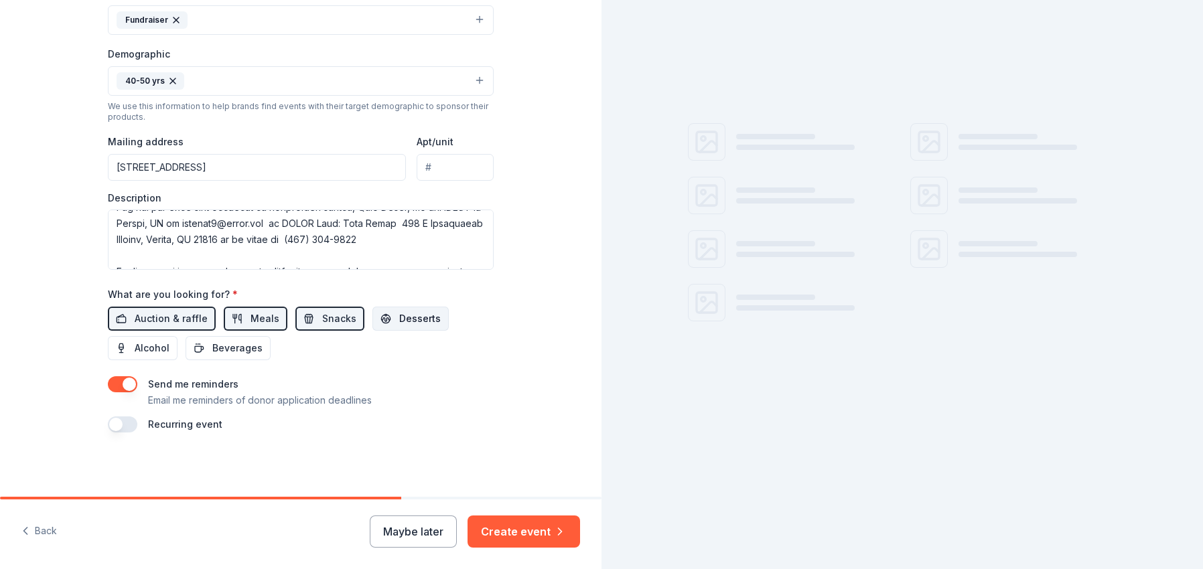
click at [412, 321] on span "Desserts" at bounding box center [420, 319] width 42 height 16
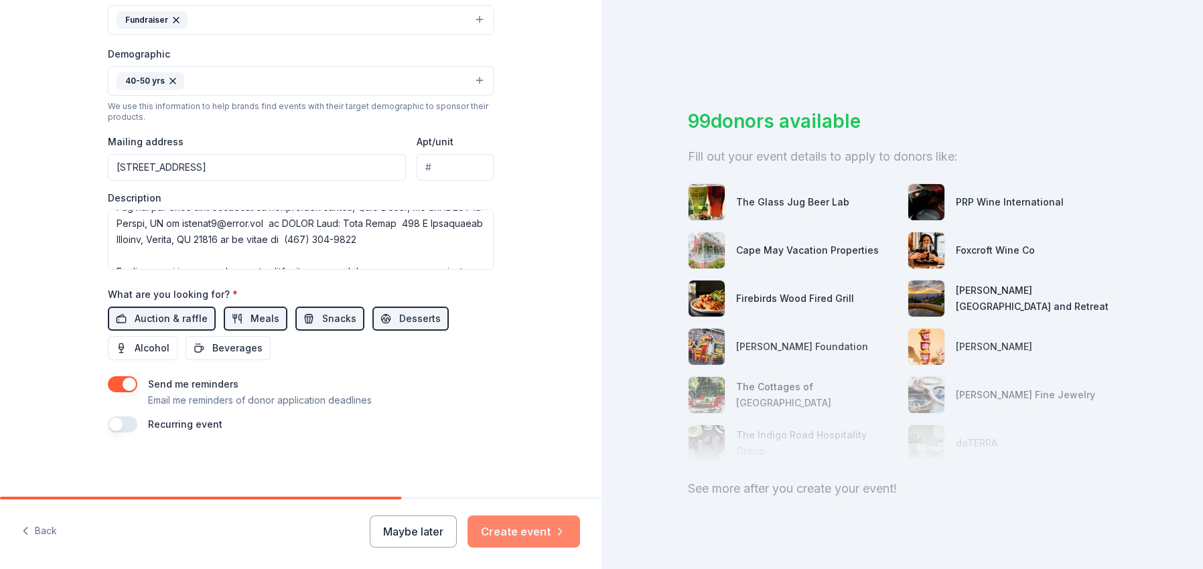
click at [551, 536] on button "Create event" at bounding box center [523, 532] width 112 height 32
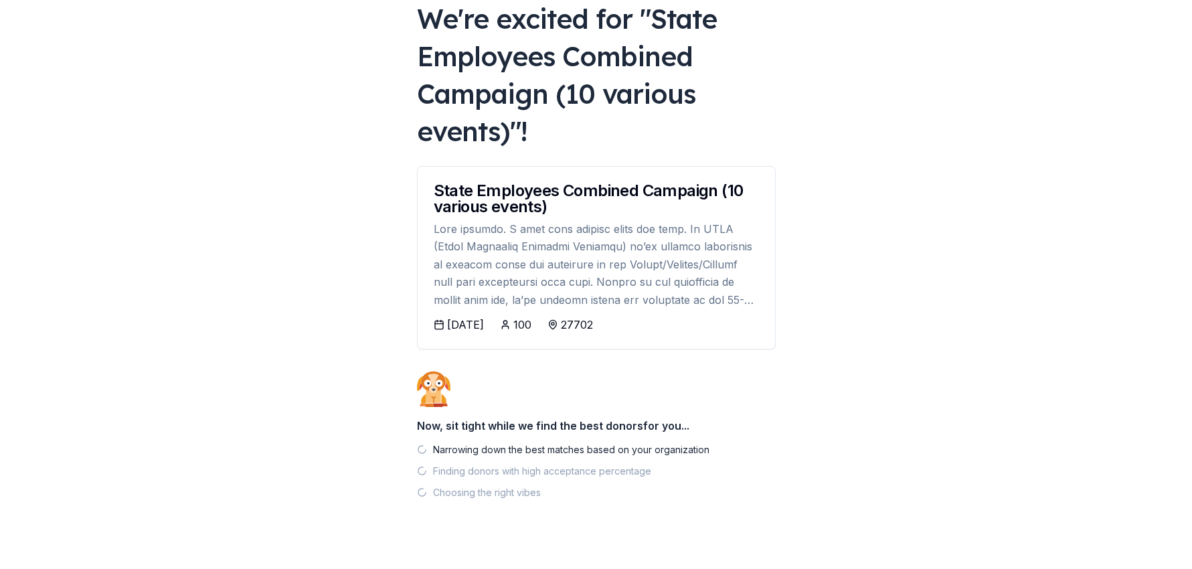
scroll to position [105, 0]
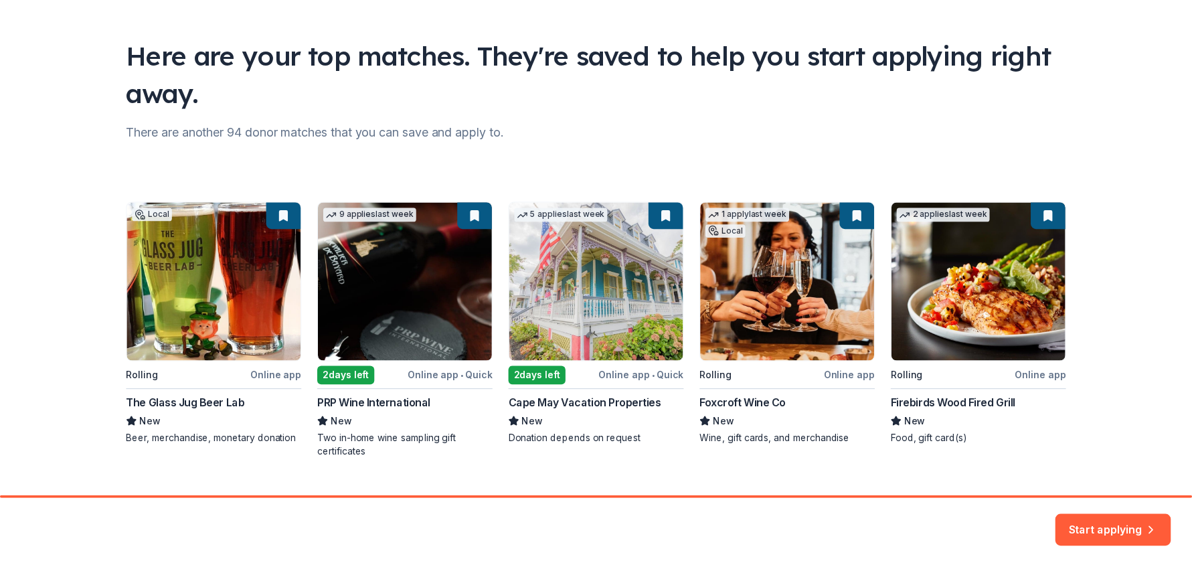
scroll to position [98, 0]
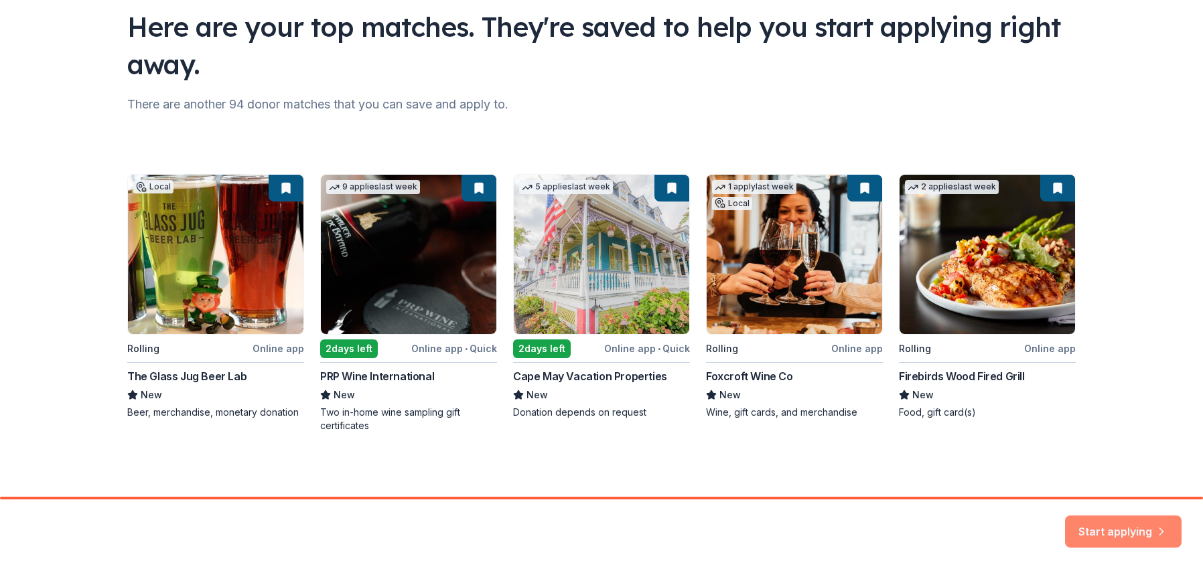
click at [1124, 526] on button "Start applying" at bounding box center [1123, 528] width 117 height 32
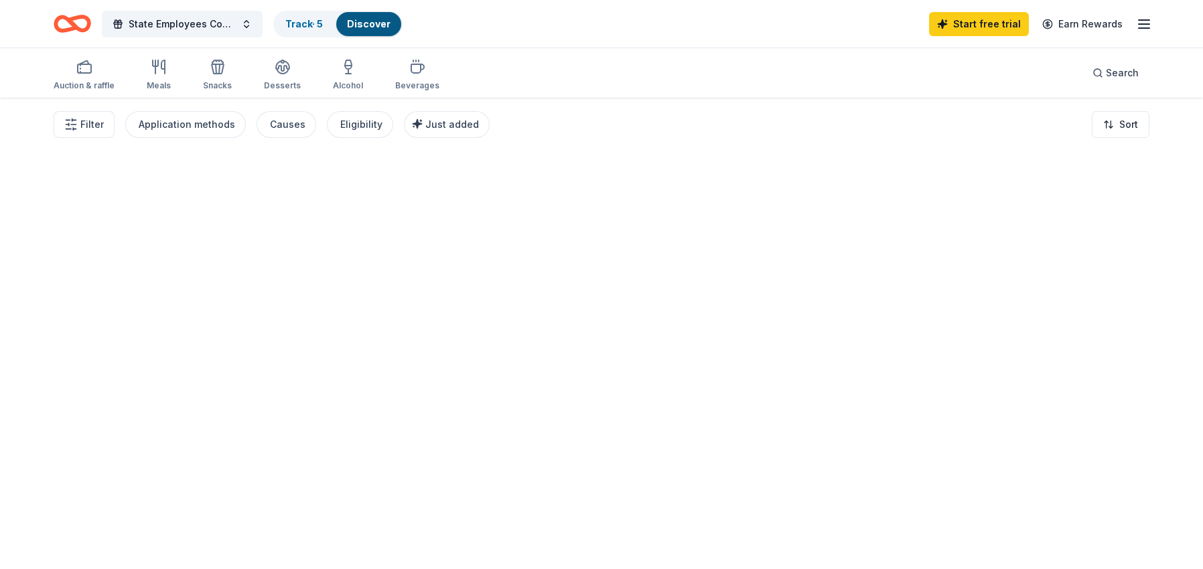
click at [1074, 524] on div at bounding box center [601, 333] width 1203 height 471
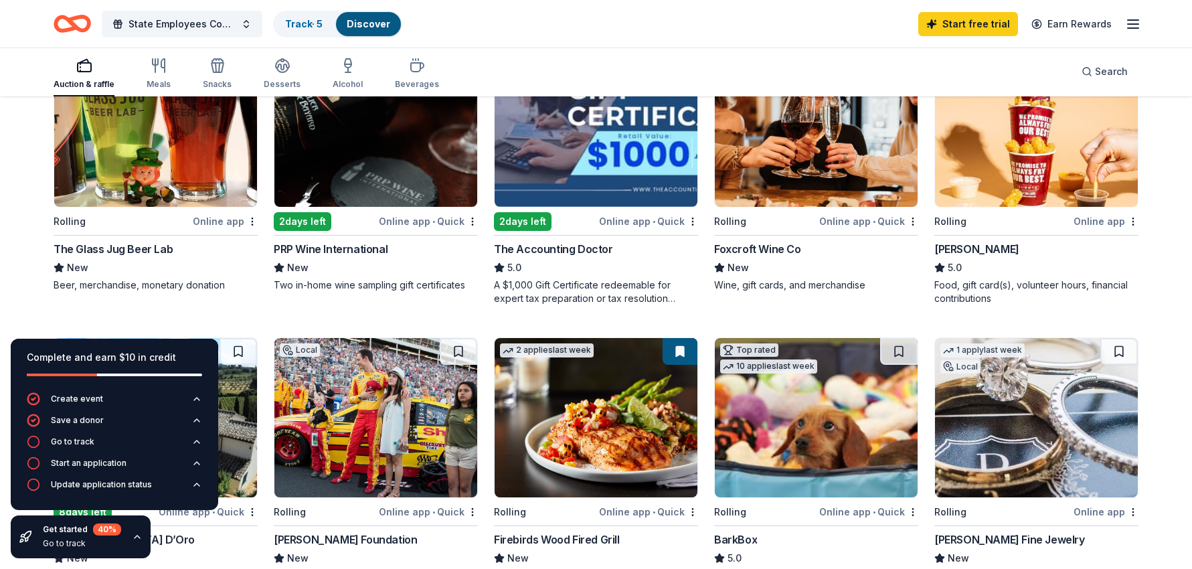
scroll to position [335, 0]
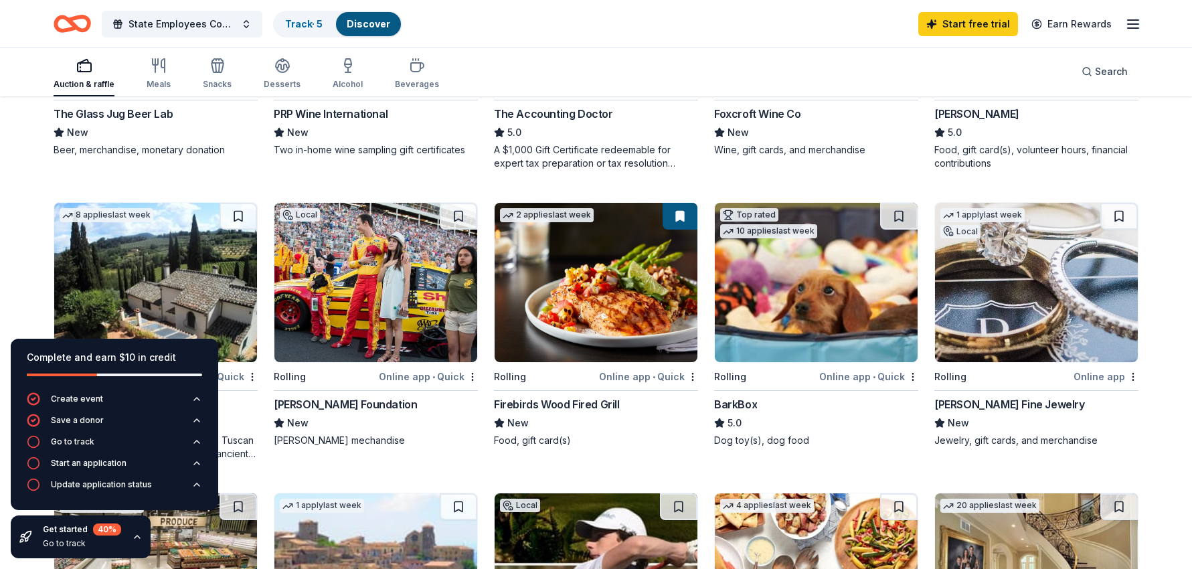
click at [668, 378] on div "Online app • Quick" at bounding box center [648, 376] width 99 height 17
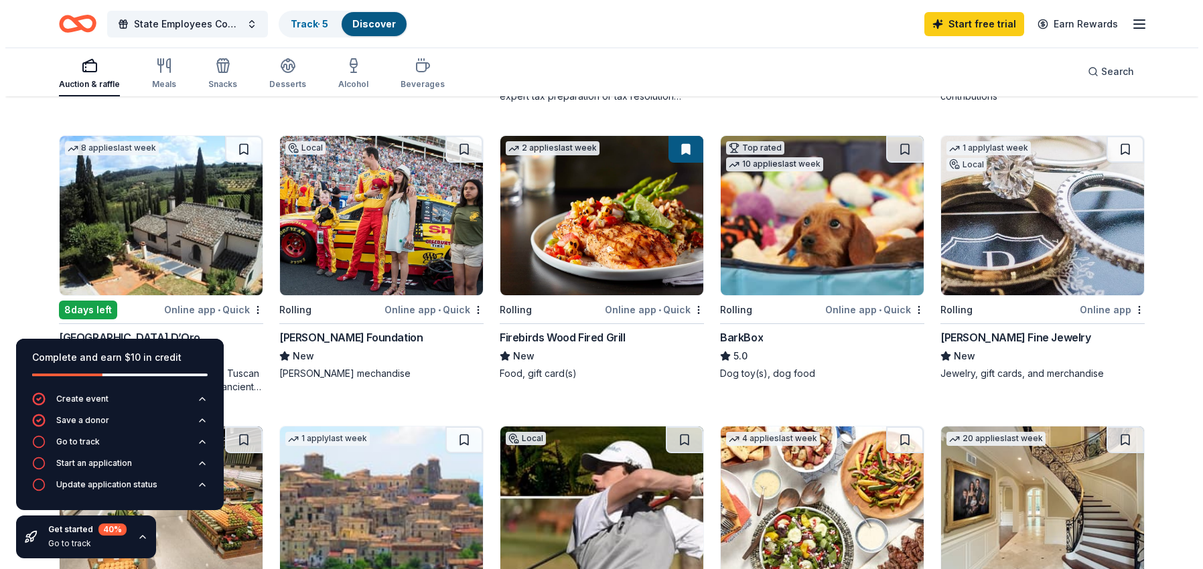
scroll to position [0, 0]
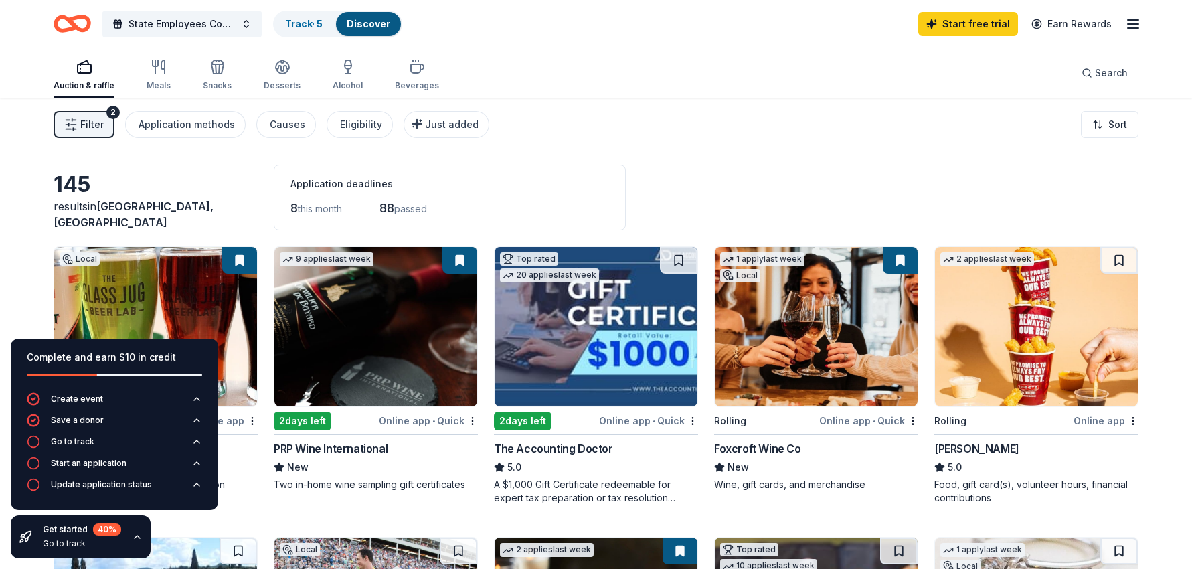
click at [77, 122] on icon "button" at bounding box center [70, 124] width 13 height 13
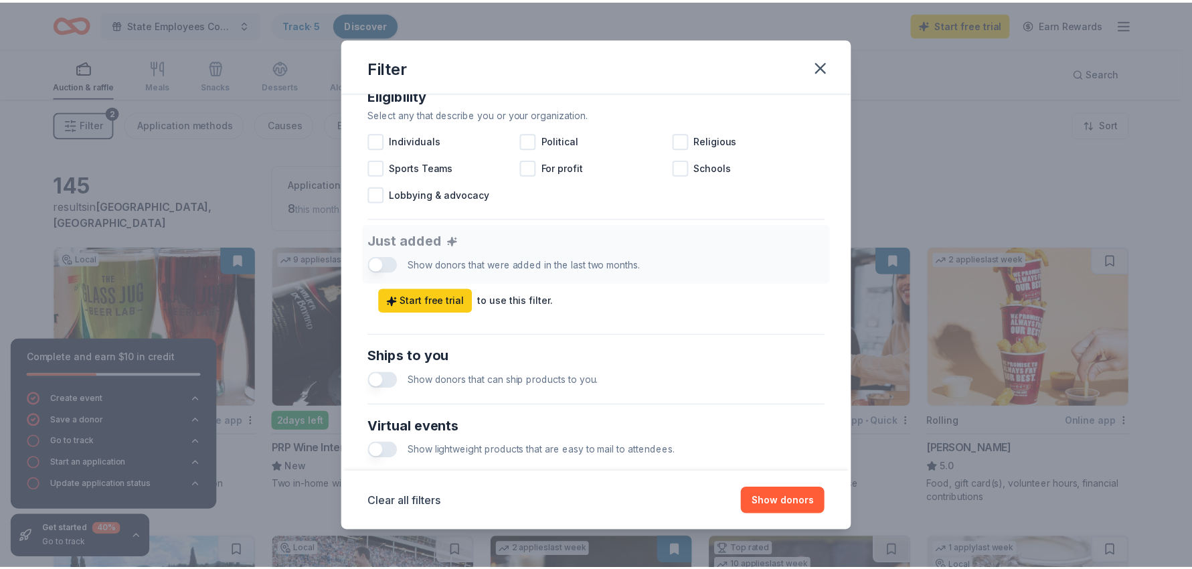
scroll to position [192, 0]
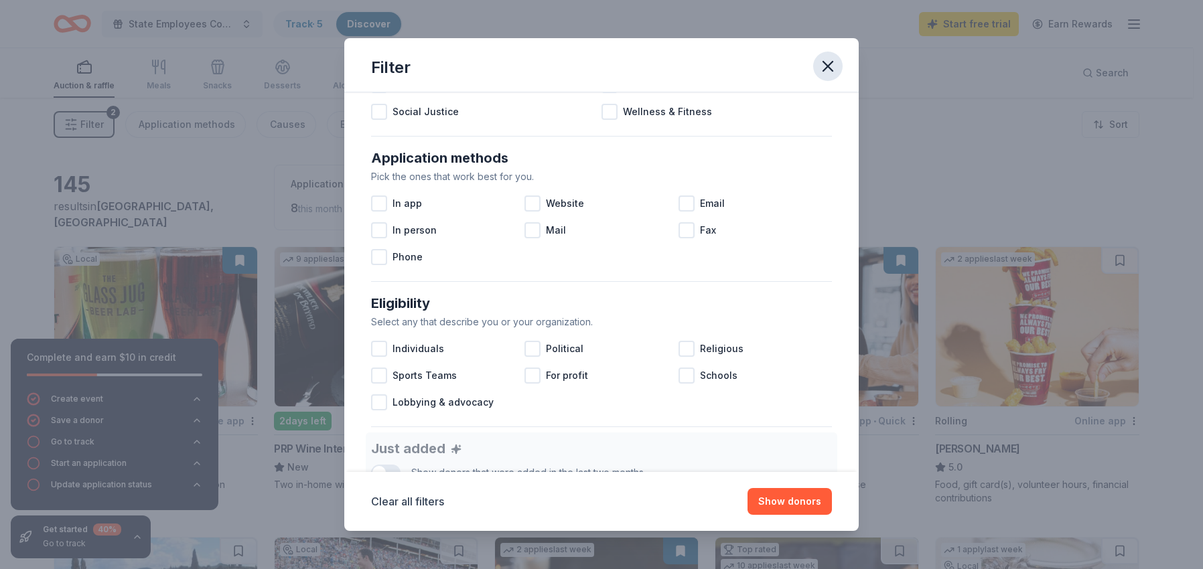
click at [828, 72] on icon "button" at bounding box center [827, 66] width 19 height 19
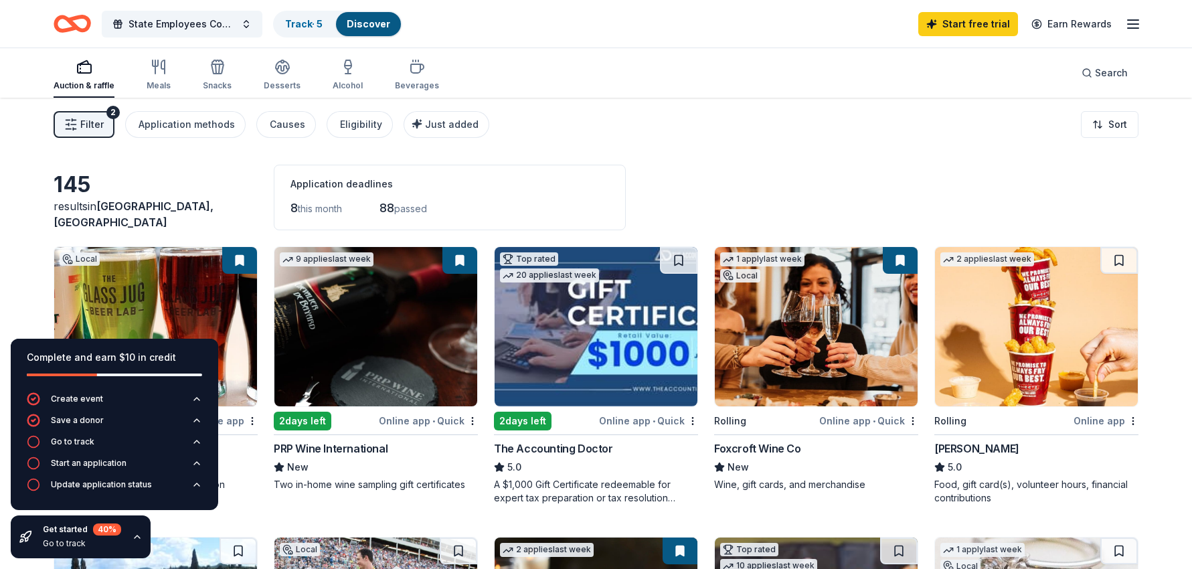
click at [127, 220] on span "Durham, NC" at bounding box center [134, 214] width 160 height 29
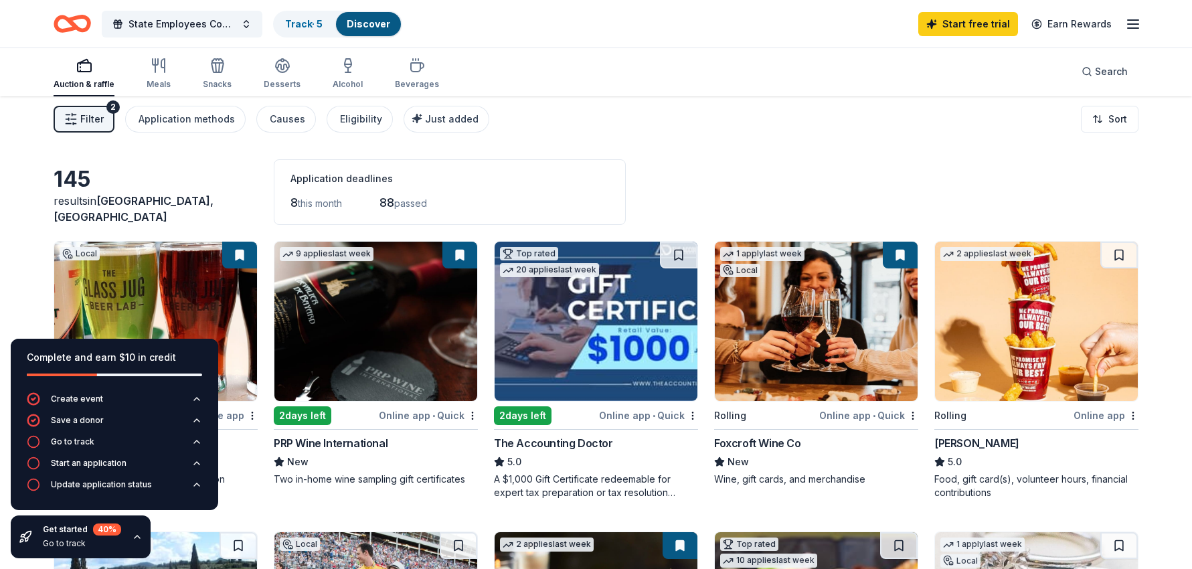
scroll to position [0, 0]
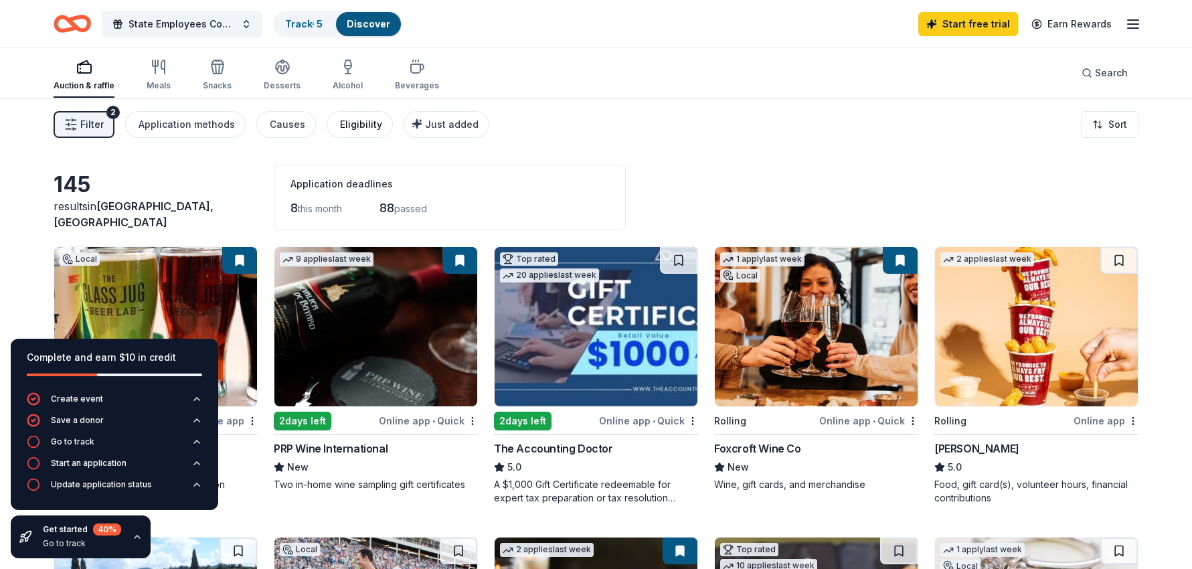
click at [341, 123] on div "Eligibility" at bounding box center [361, 125] width 42 height 16
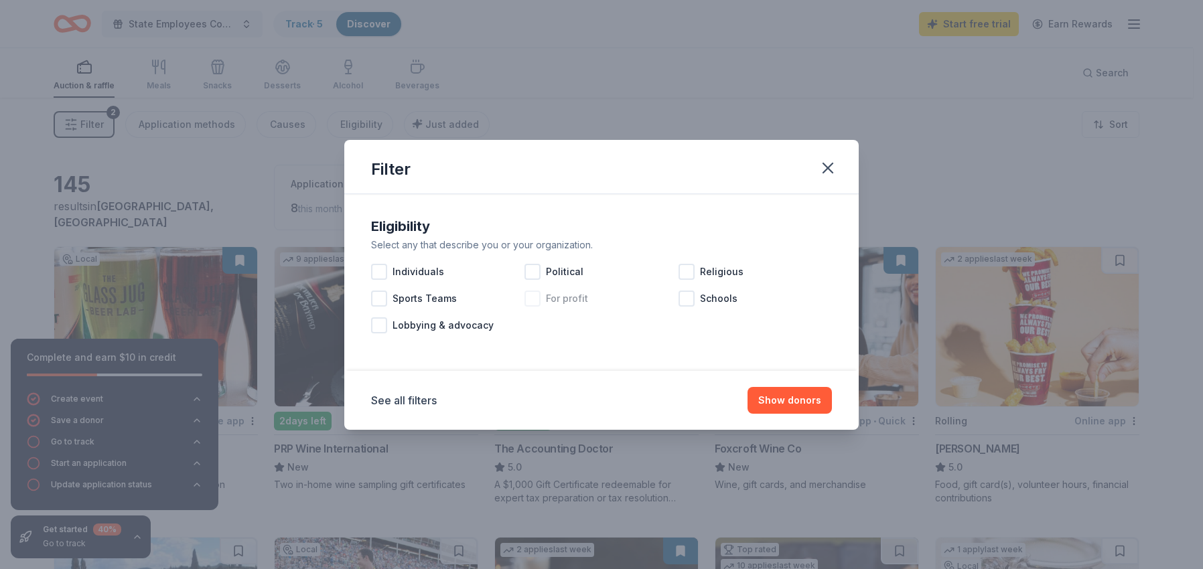
click at [538, 299] on div at bounding box center [532, 299] width 16 height 16
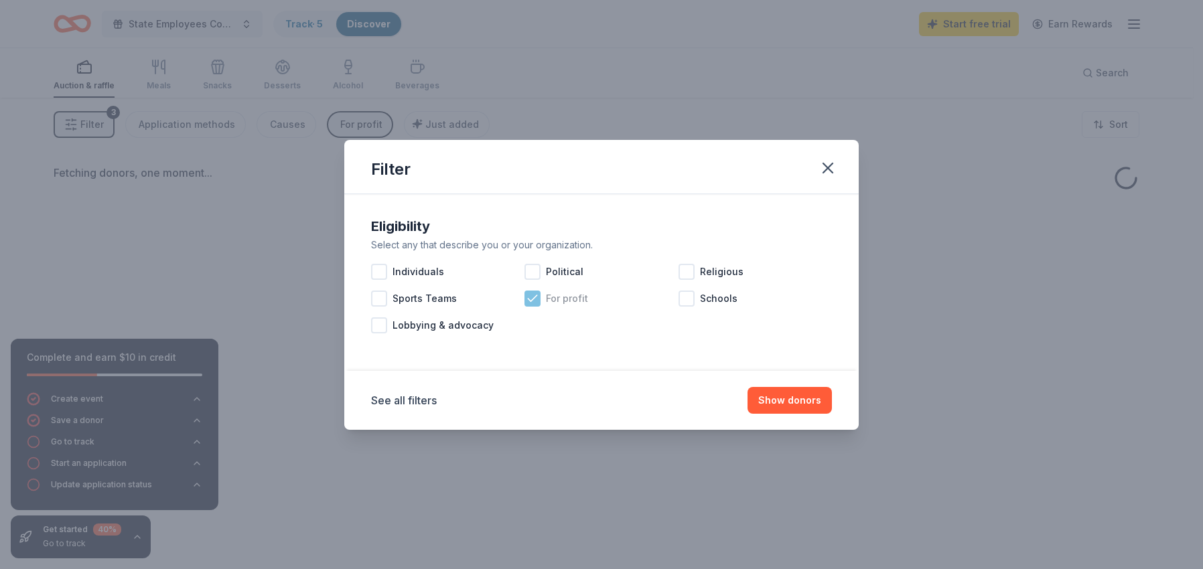
click at [538, 299] on icon at bounding box center [532, 298] width 13 height 13
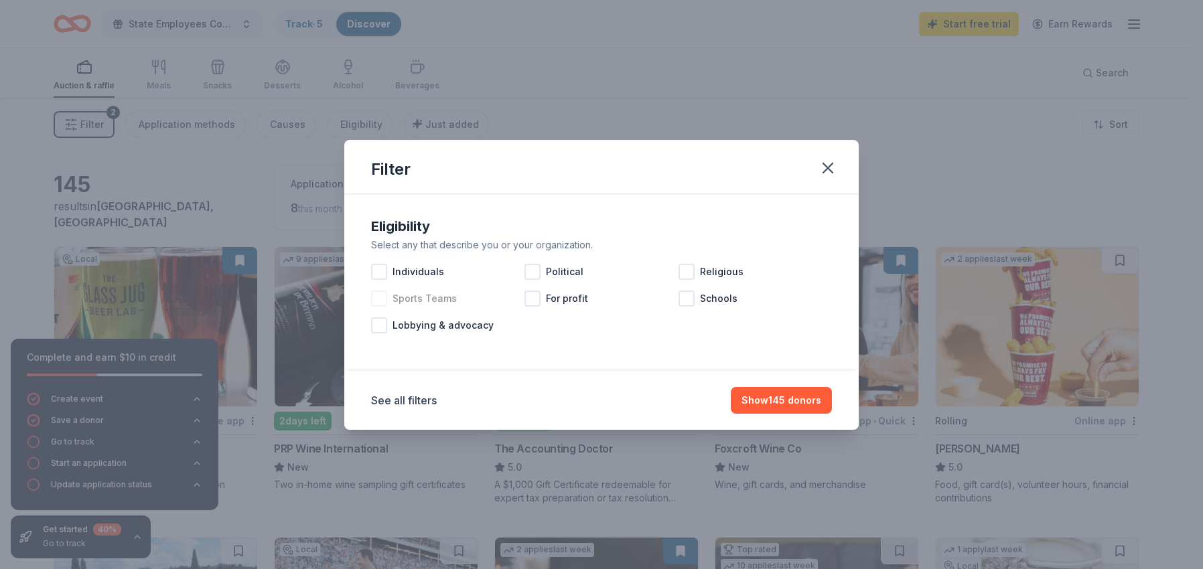
click at [375, 298] on div at bounding box center [379, 299] width 16 height 16
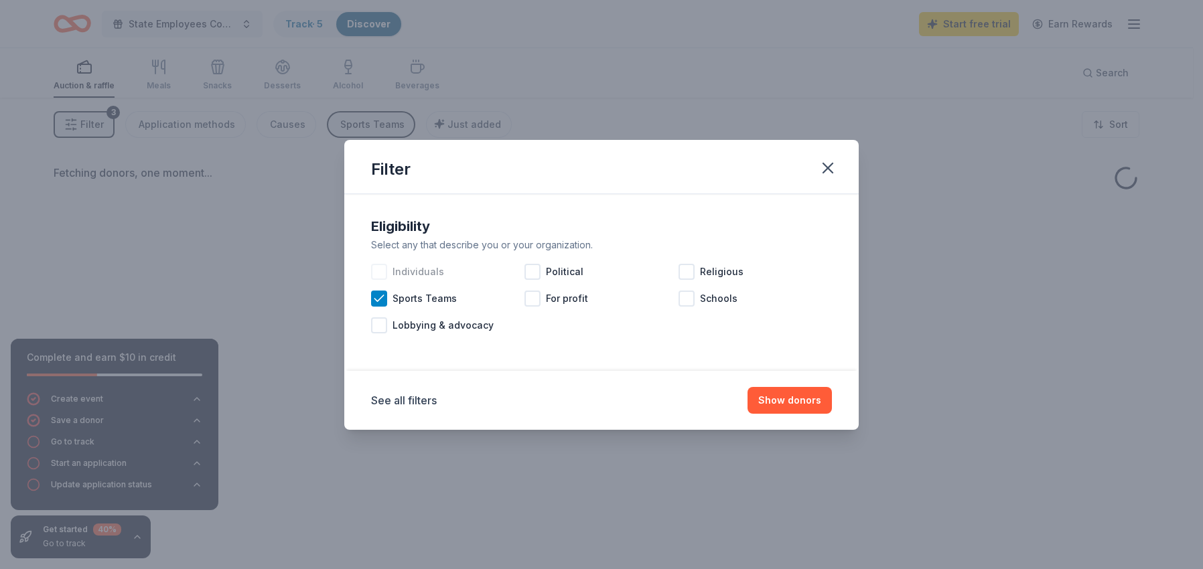
click at [381, 269] on div at bounding box center [379, 272] width 16 height 16
click at [380, 299] on icon at bounding box center [378, 298] width 9 height 6
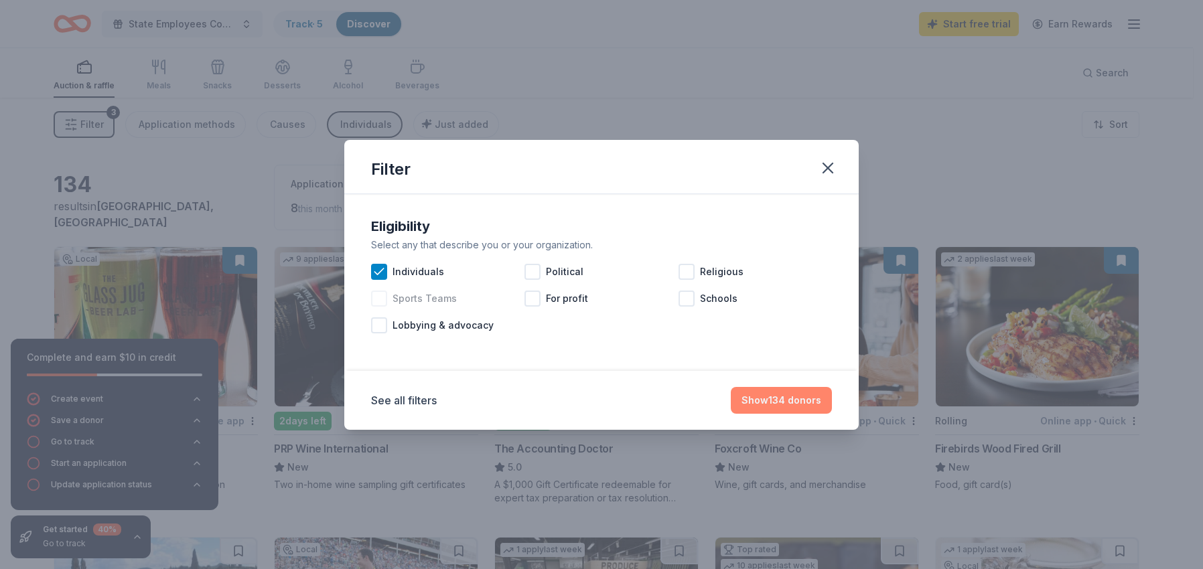
click at [806, 403] on button "Show 134 donors" at bounding box center [780, 400] width 101 height 27
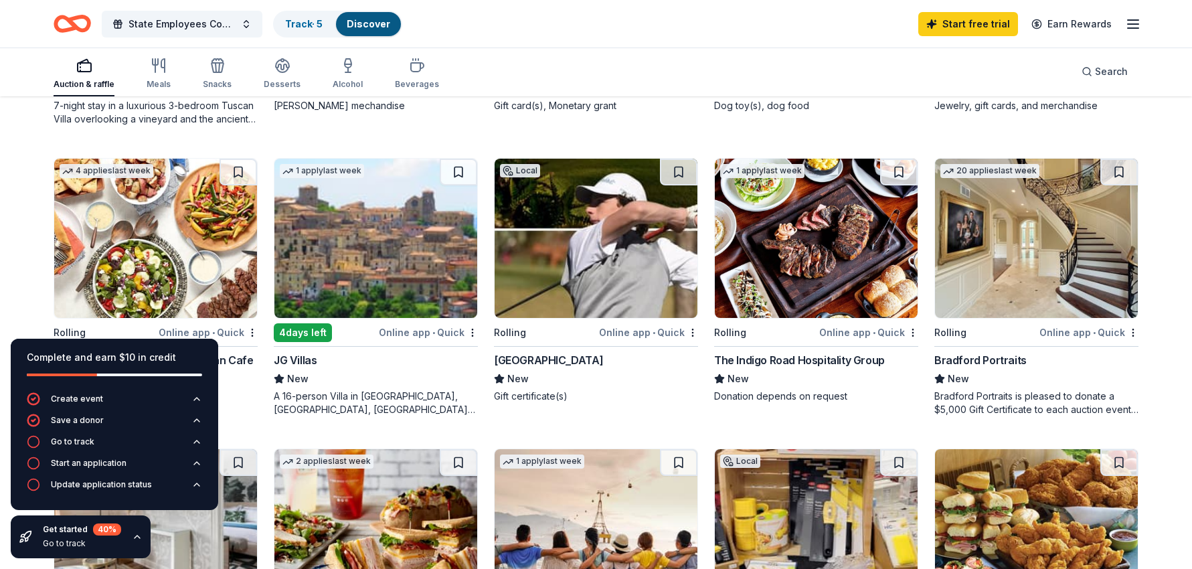
scroll to position [603, 0]
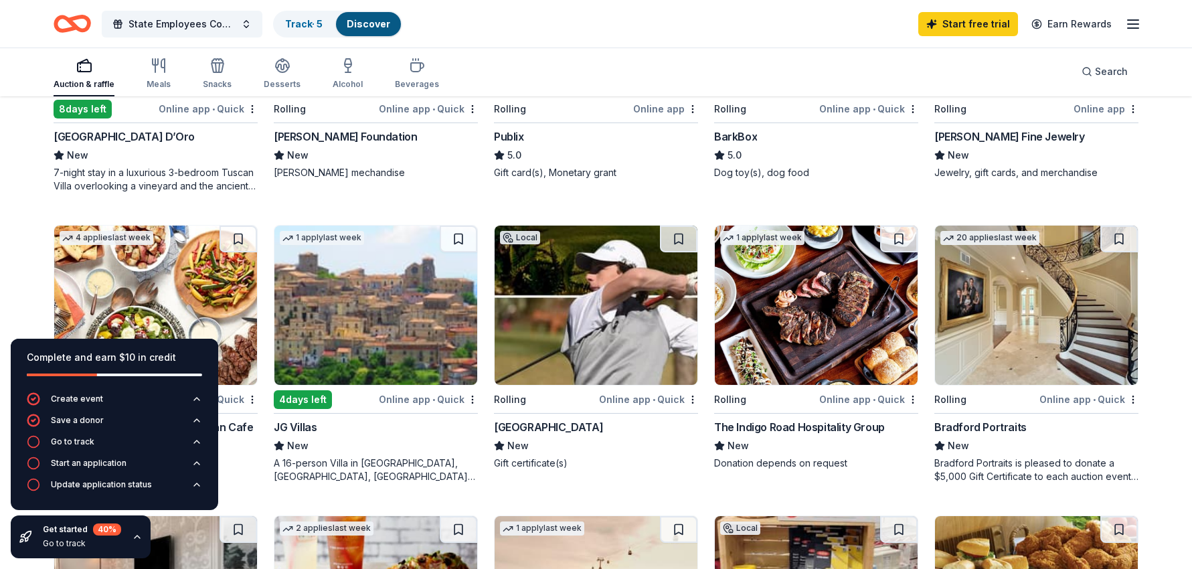
click at [512, 139] on div "Publix" at bounding box center [509, 137] width 30 height 16
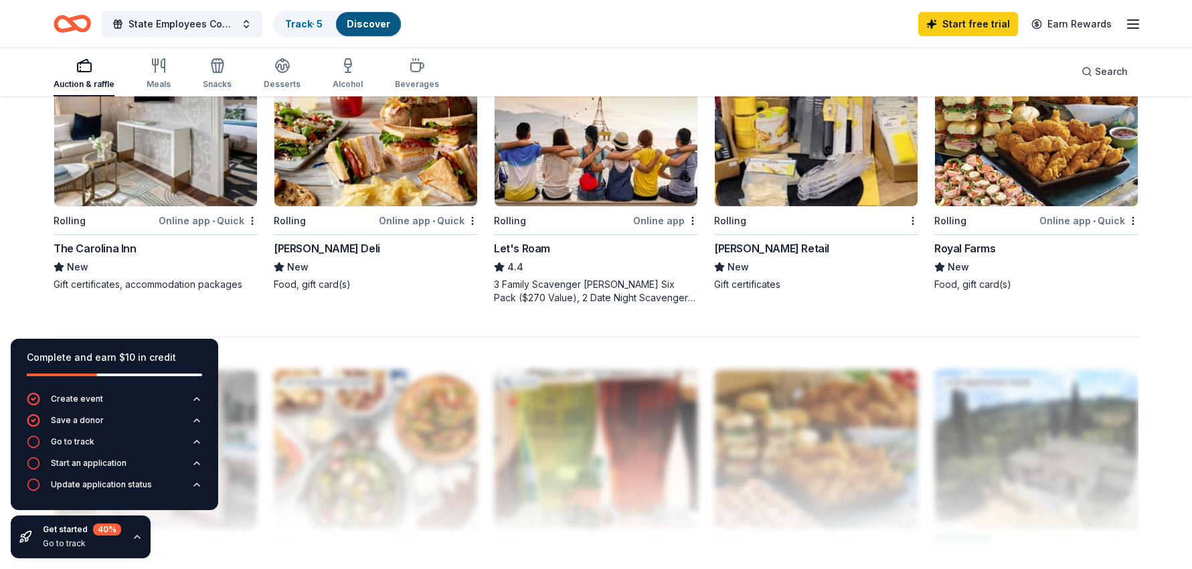
scroll to position [1071, 0]
click at [188, 223] on div "Online app • Quick" at bounding box center [208, 221] width 99 height 17
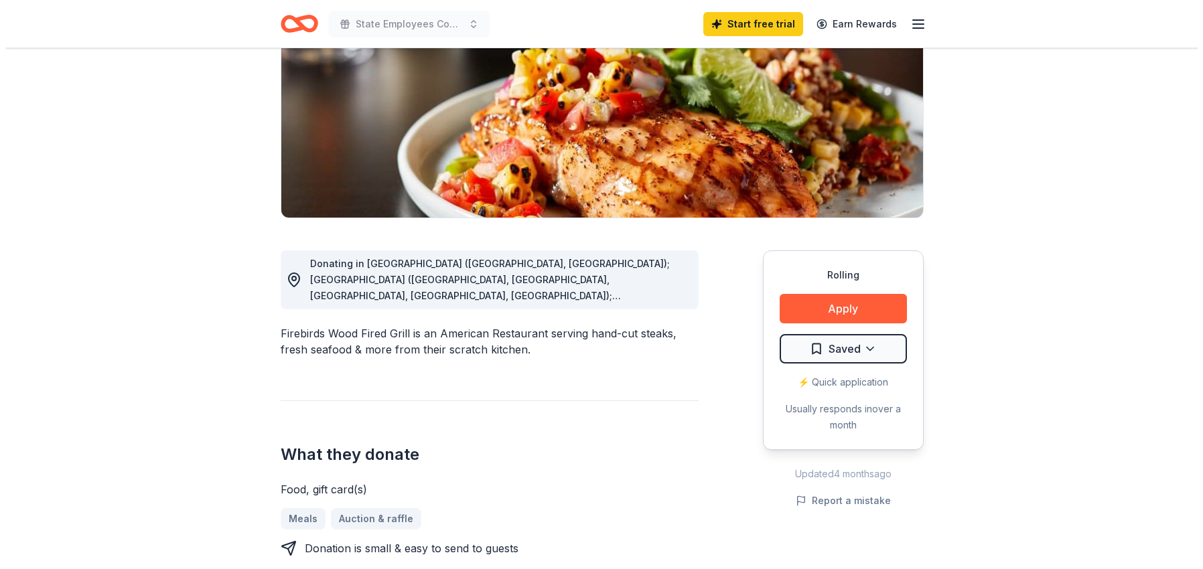
scroll to position [201, 0]
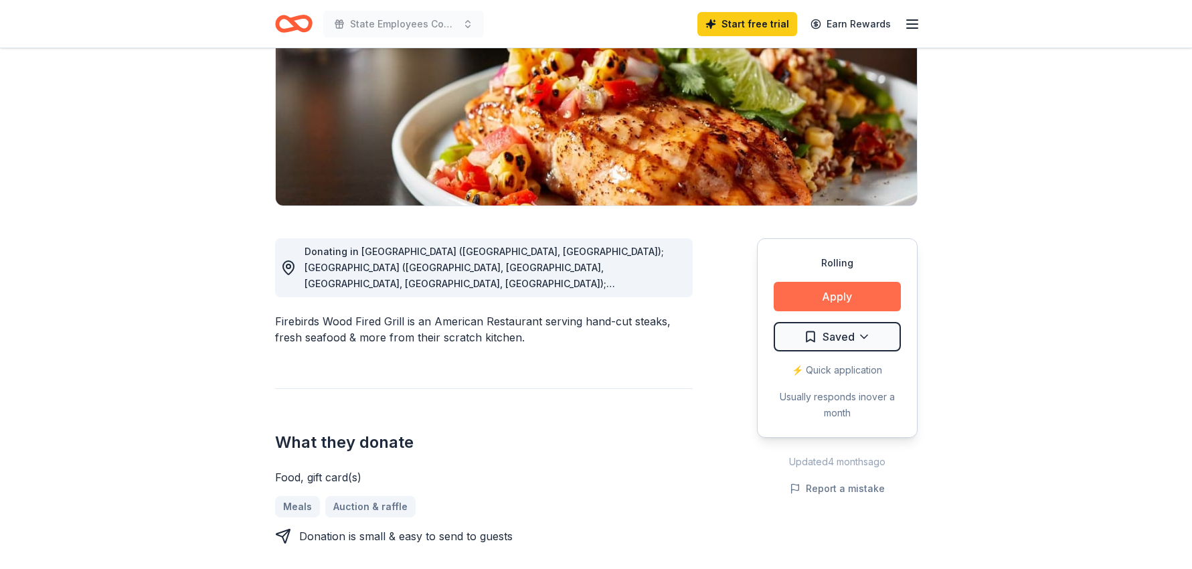
click at [803, 302] on button "Apply" at bounding box center [837, 296] width 127 height 29
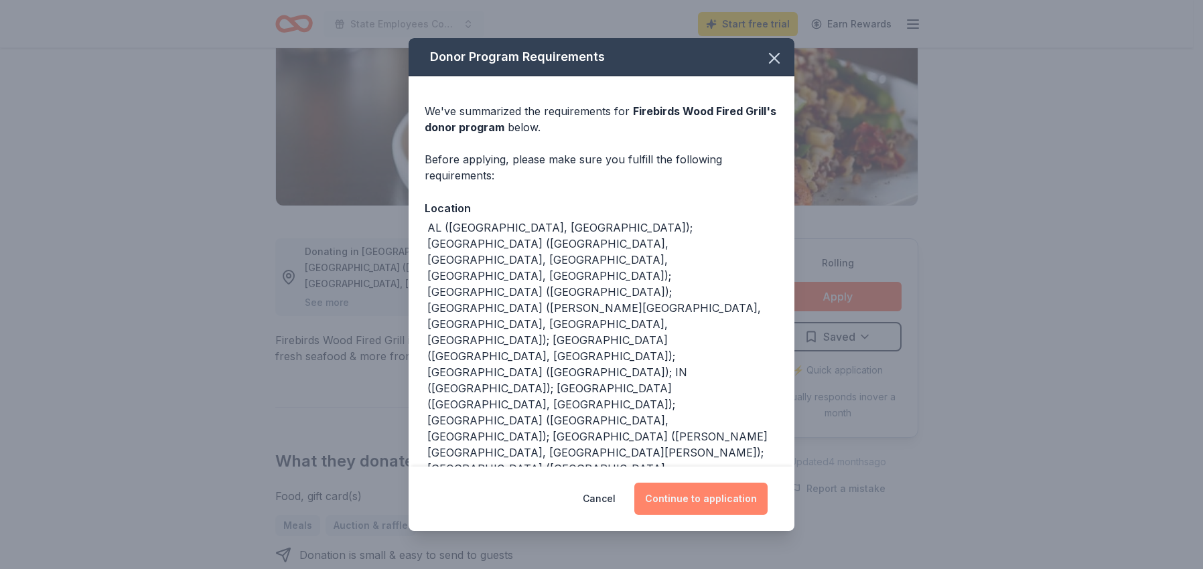
click at [708, 500] on button "Continue to application" at bounding box center [700, 499] width 133 height 32
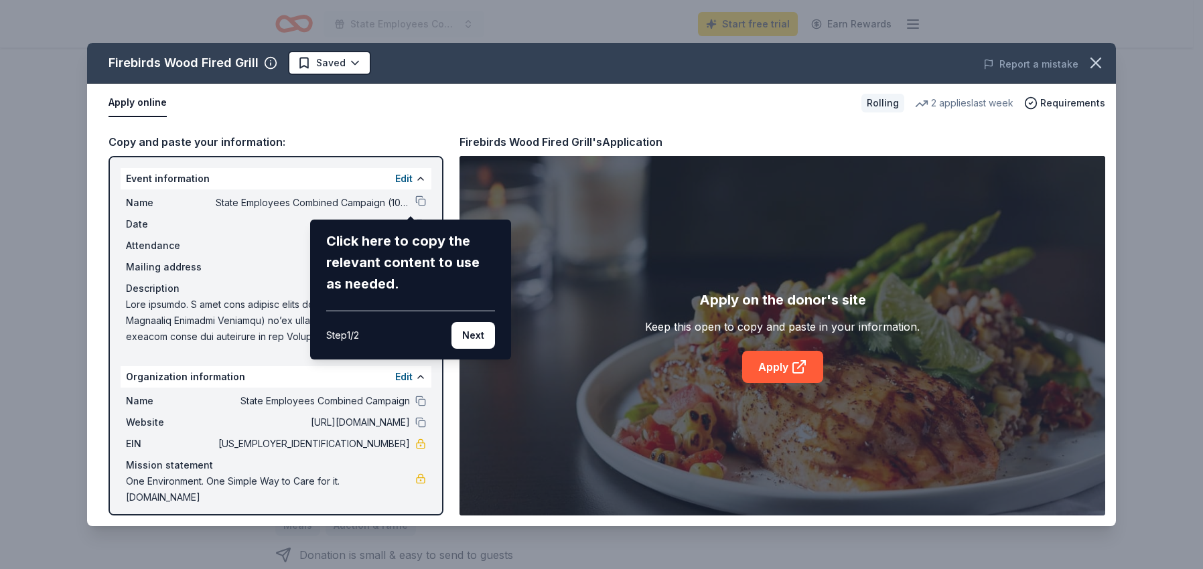
click at [483, 335] on button "Next" at bounding box center [473, 335] width 44 height 27
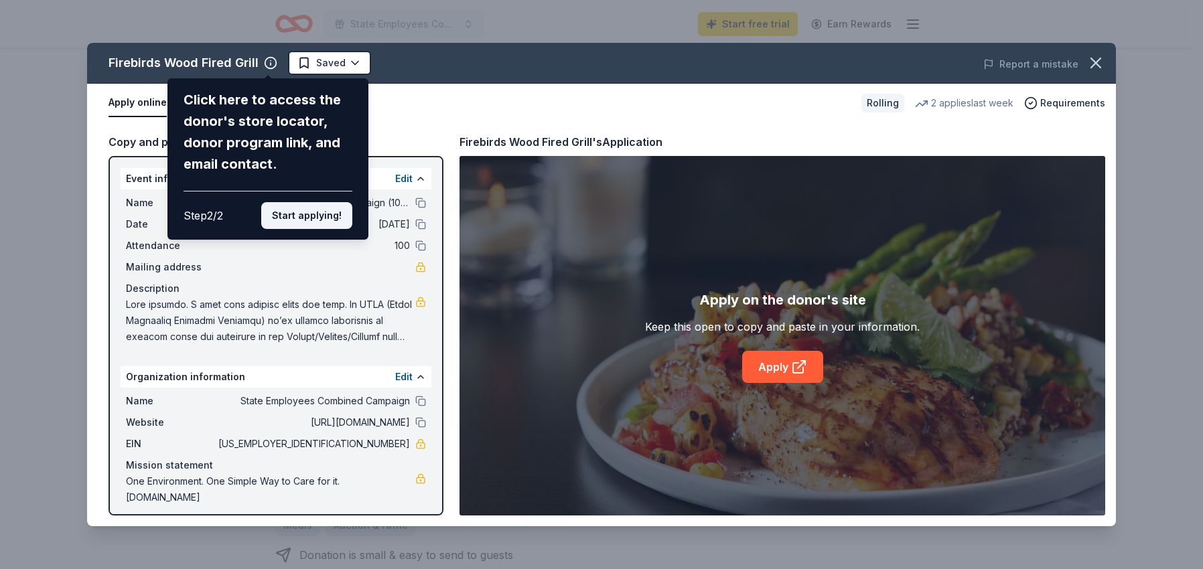
click at [333, 214] on button "Start applying!" at bounding box center [306, 215] width 91 height 27
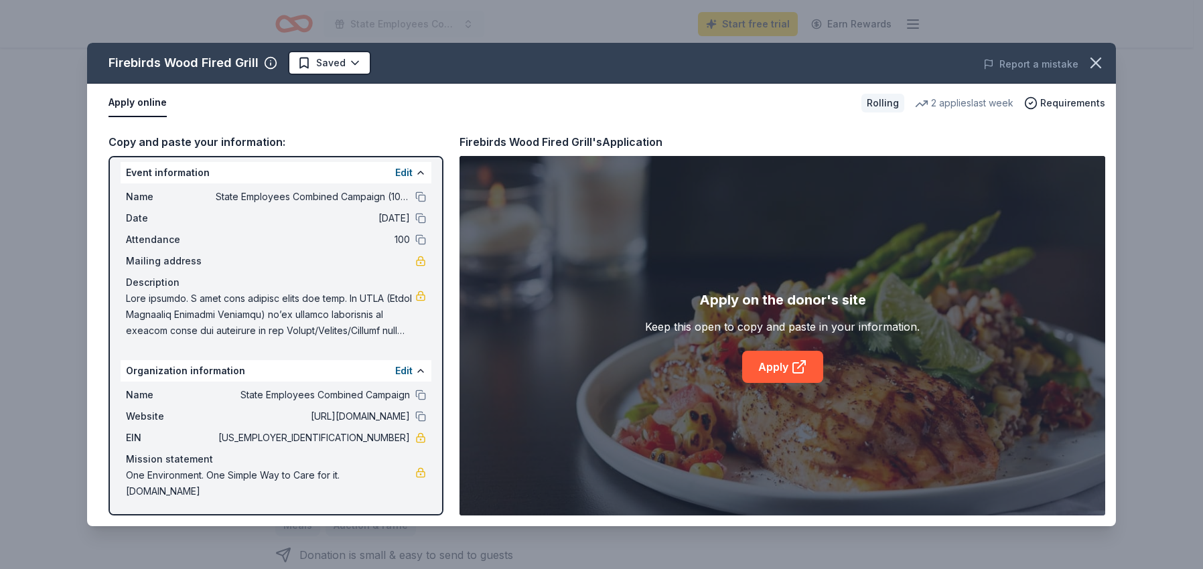
scroll to position [7, 0]
click at [789, 368] on link "Apply" at bounding box center [782, 367] width 81 height 32
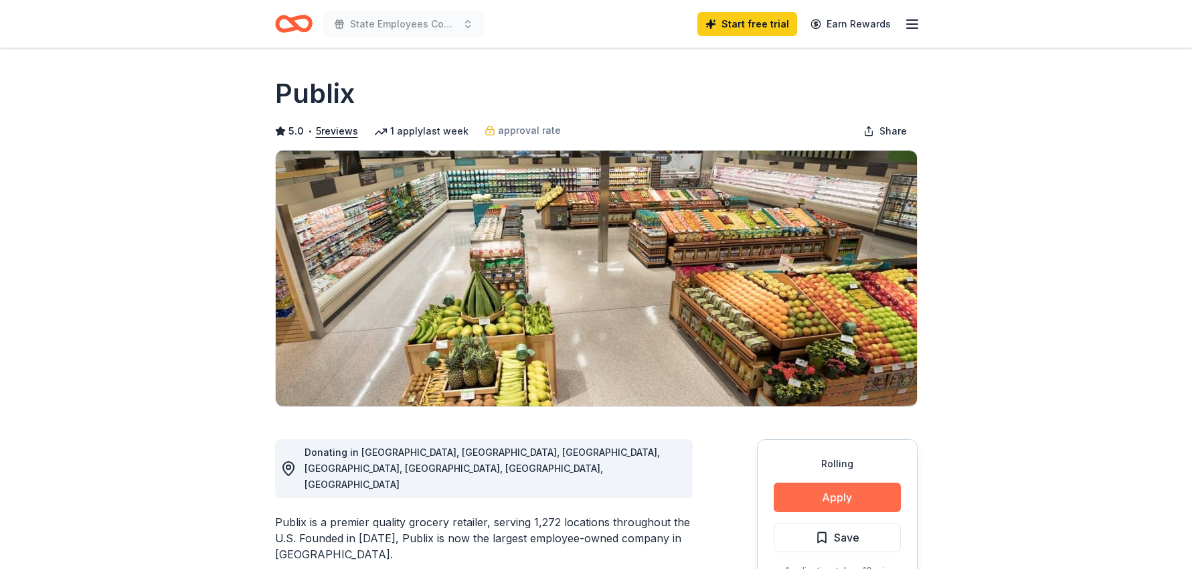
click at [854, 499] on button "Apply" at bounding box center [837, 497] width 127 height 29
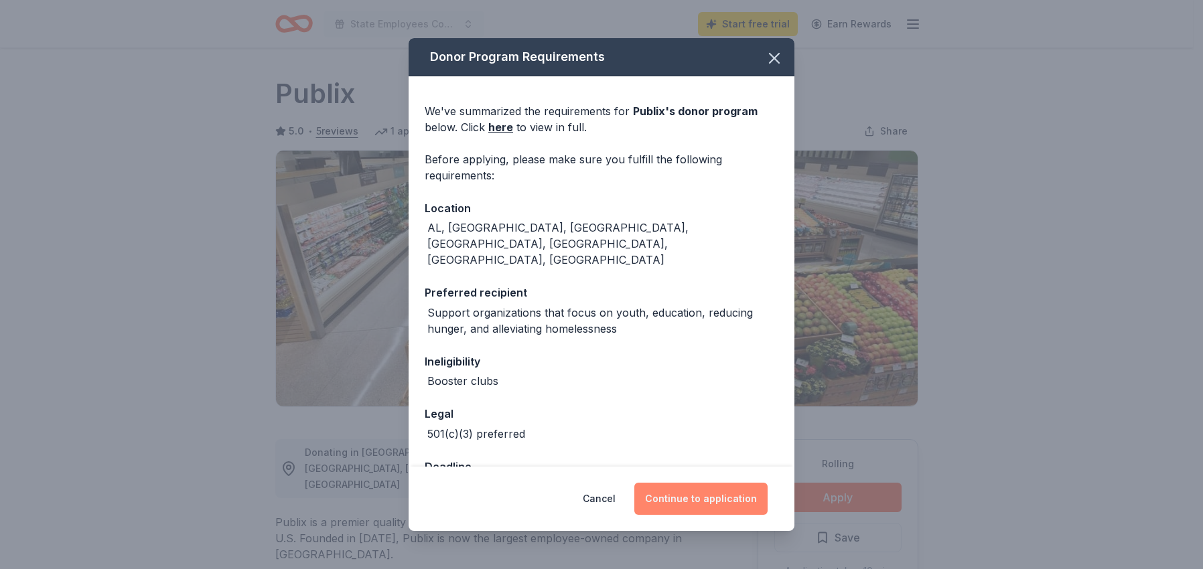
click at [692, 498] on button "Continue to application" at bounding box center [700, 499] width 133 height 32
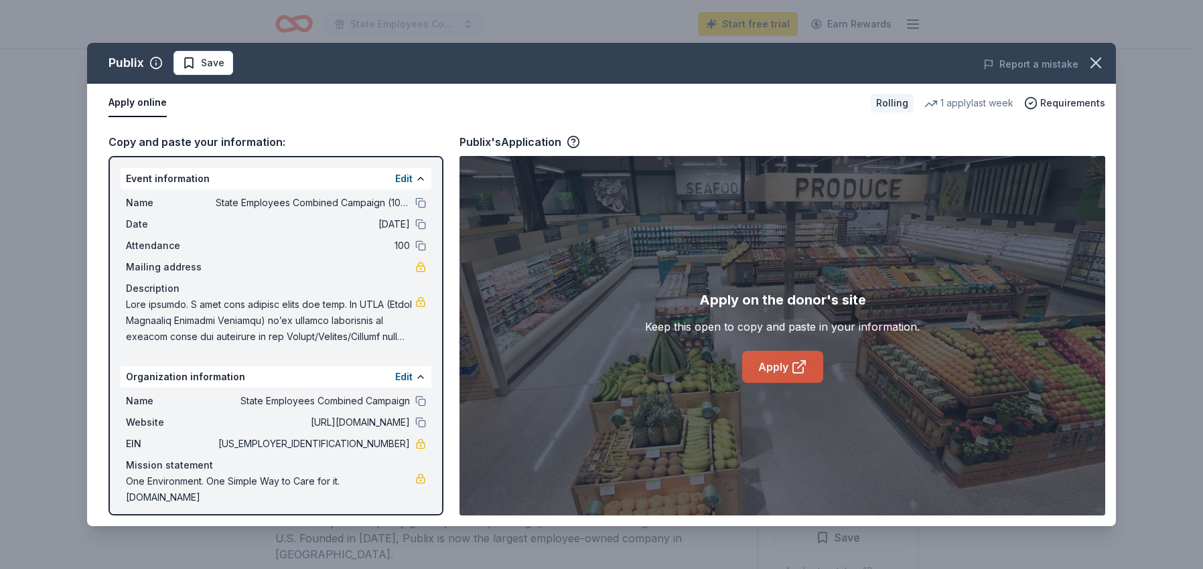
click at [758, 372] on link "Apply" at bounding box center [782, 367] width 81 height 32
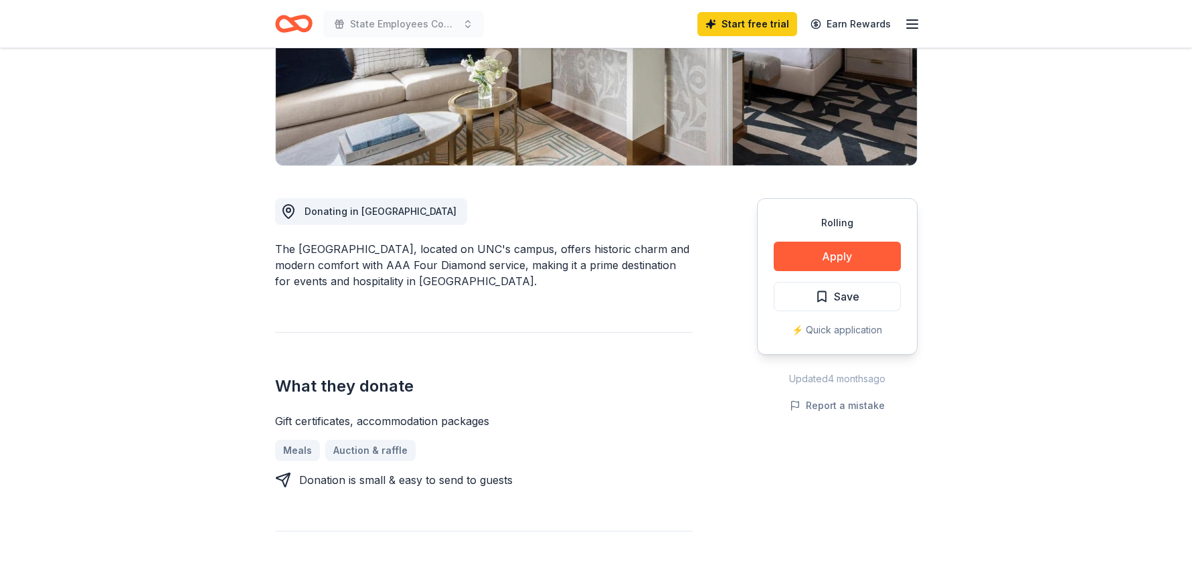
scroll to position [268, 0]
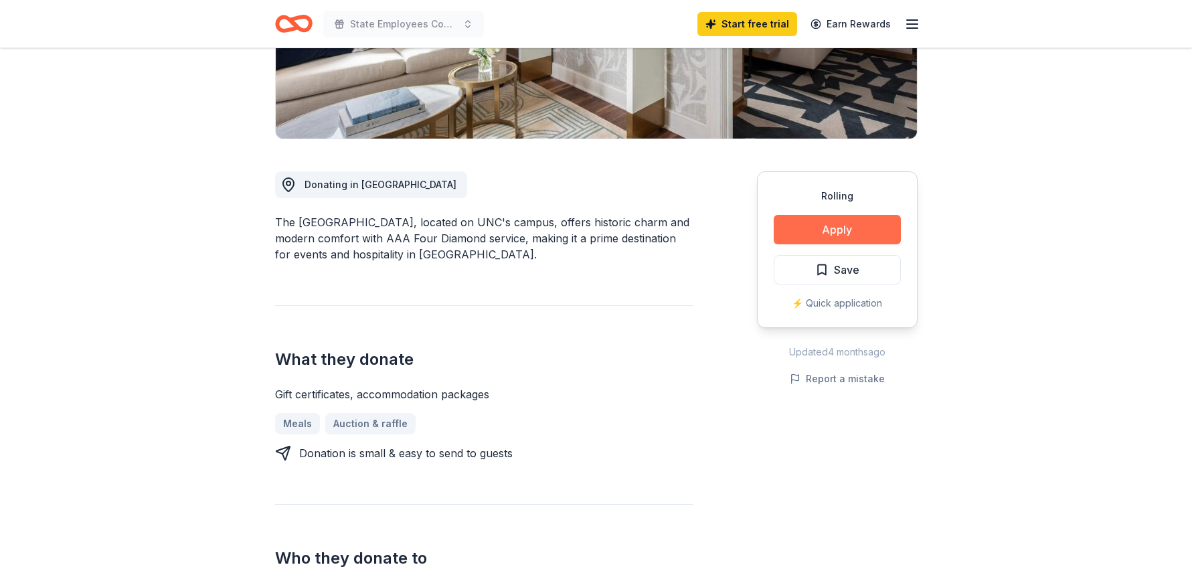
click at [845, 236] on button "Apply" at bounding box center [837, 229] width 127 height 29
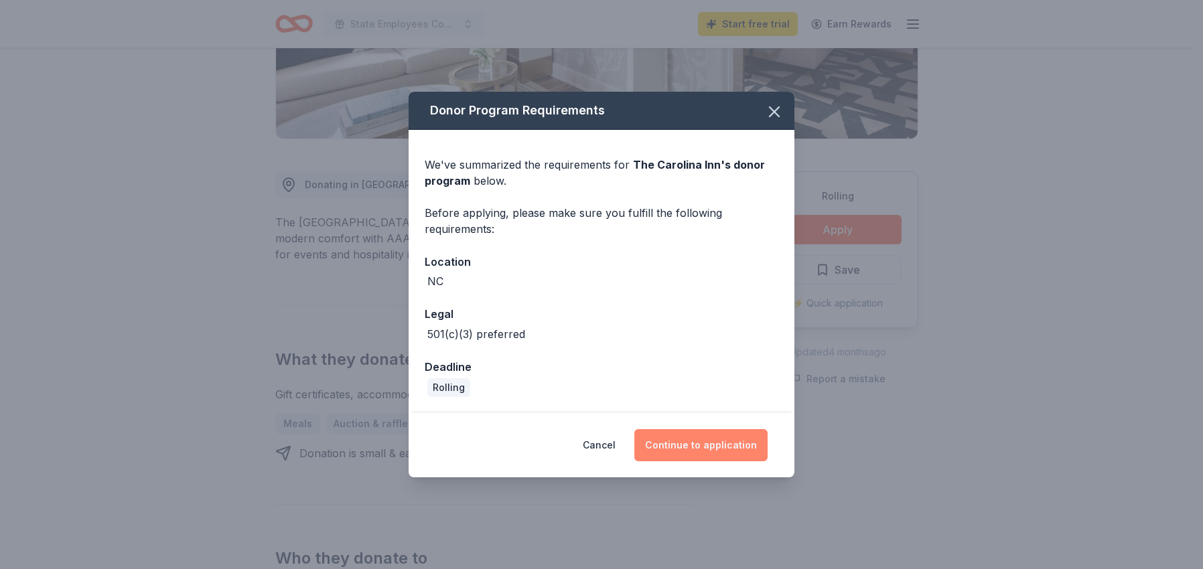
click at [713, 442] on button "Continue to application" at bounding box center [700, 445] width 133 height 32
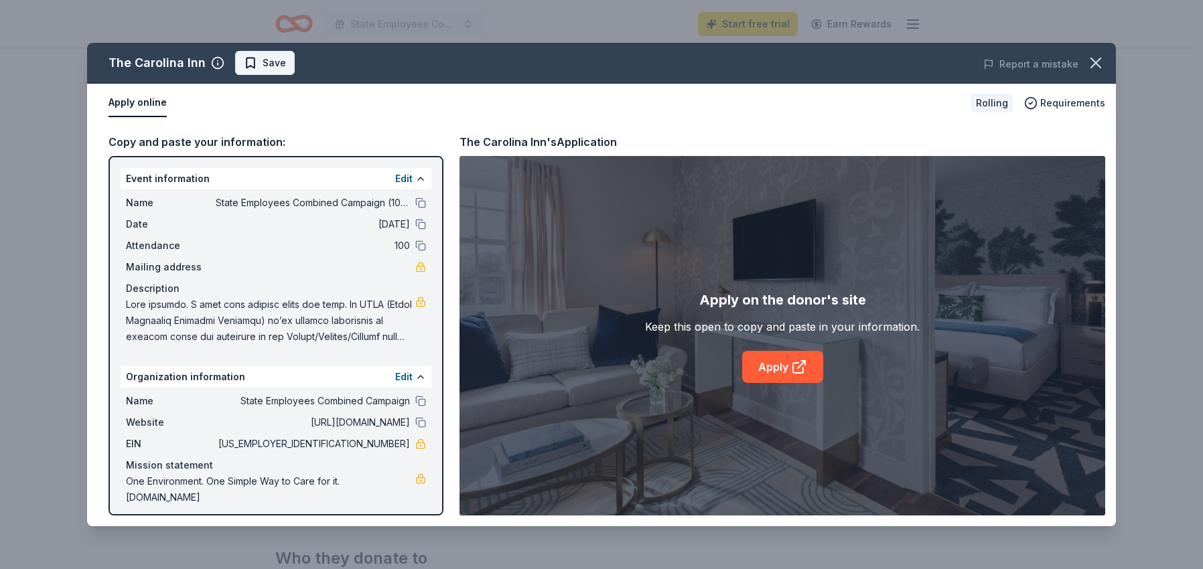
click at [274, 68] on span "Save" at bounding box center [273, 63] width 23 height 16
click at [761, 370] on link "Apply" at bounding box center [782, 367] width 81 height 32
click at [1096, 64] on icon "button" at bounding box center [1095, 62] width 9 height 9
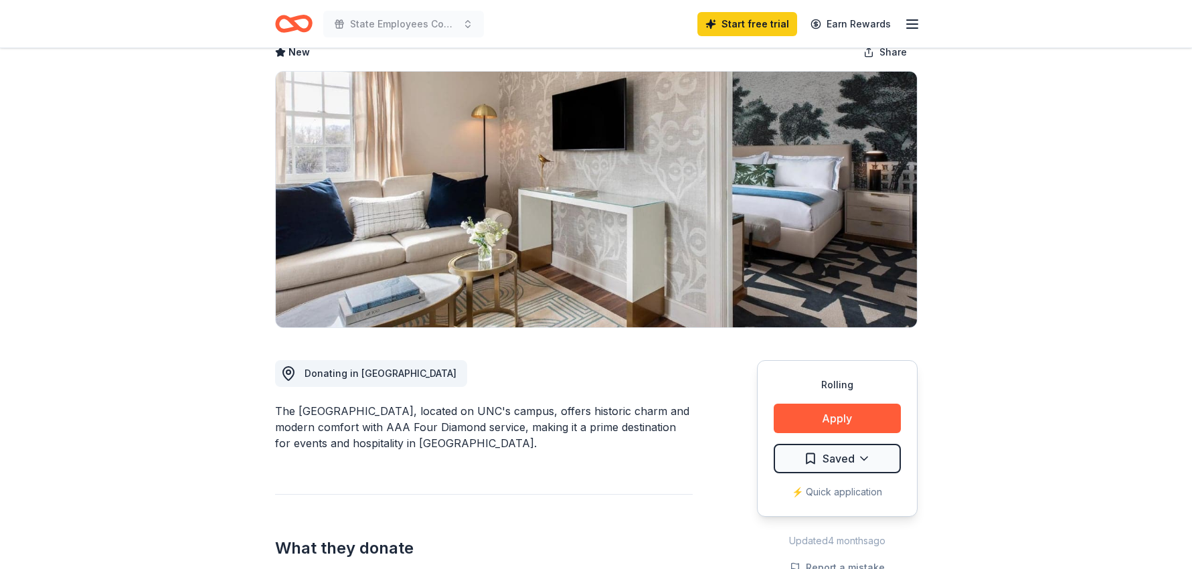
scroll to position [0, 0]
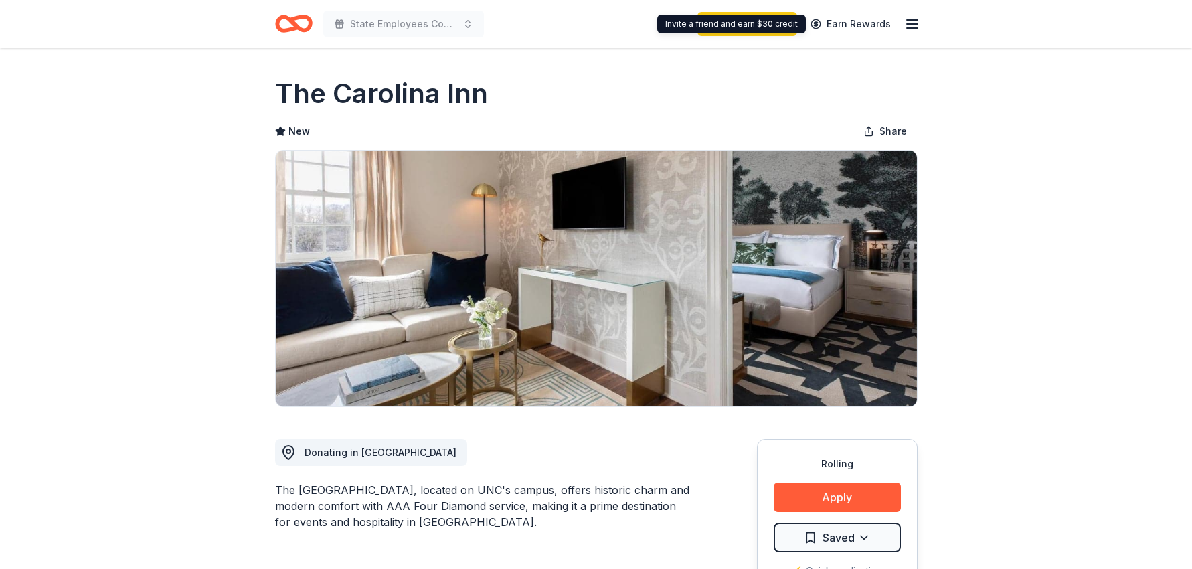
click at [919, 21] on icon "button" at bounding box center [913, 24] width 16 height 16
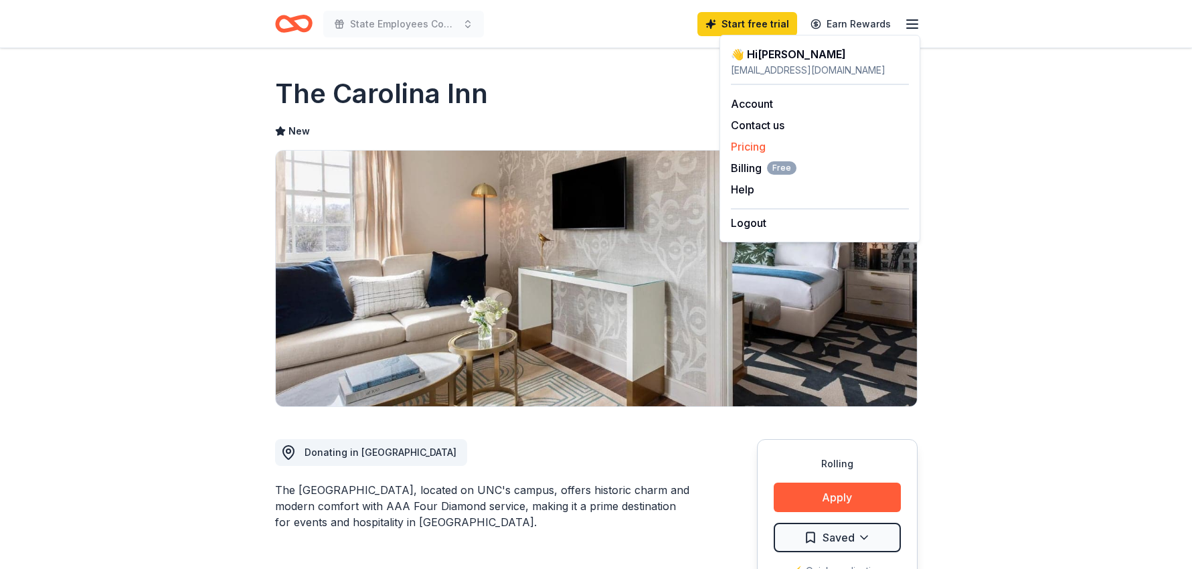
click at [742, 149] on link "Pricing" at bounding box center [748, 146] width 35 height 13
drag, startPoint x: 743, startPoint y: 147, endPoint x: 809, endPoint y: 151, distance: 66.4
click at [743, 148] on link "Pricing" at bounding box center [748, 146] width 35 height 13
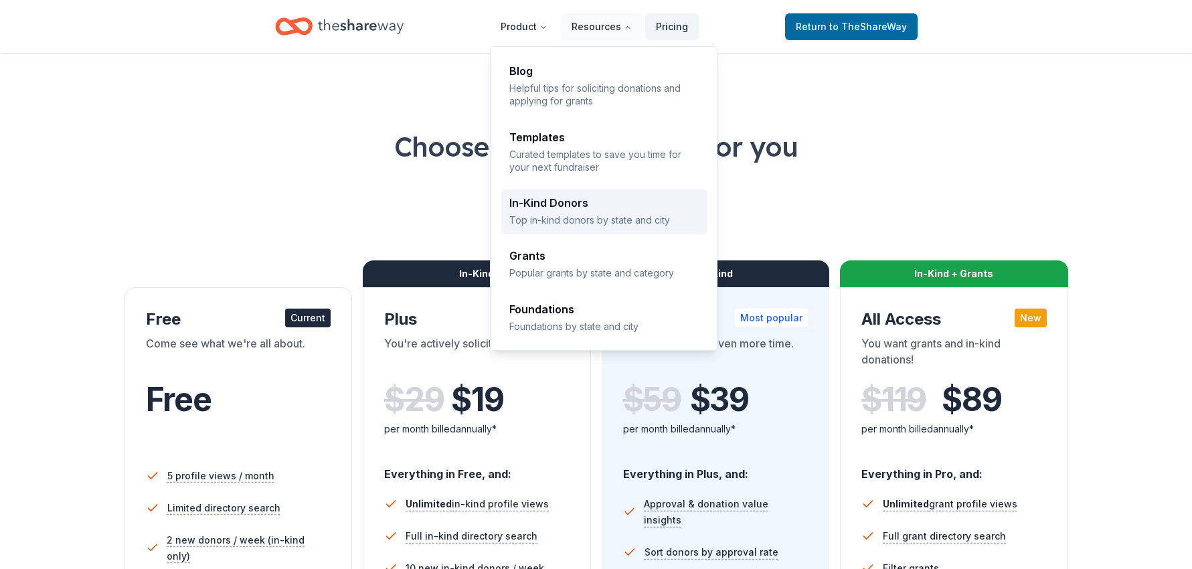
click at [614, 210] on div "In-Kind Donors Top in-kind donors by state and city" at bounding box center [605, 212] width 190 height 29
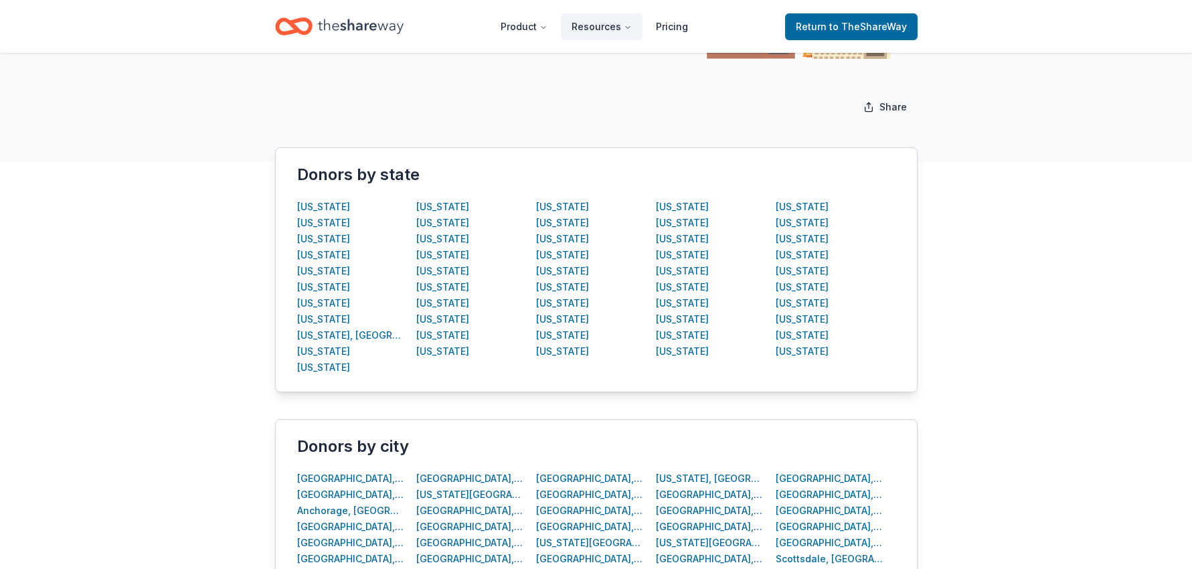
scroll to position [201, 0]
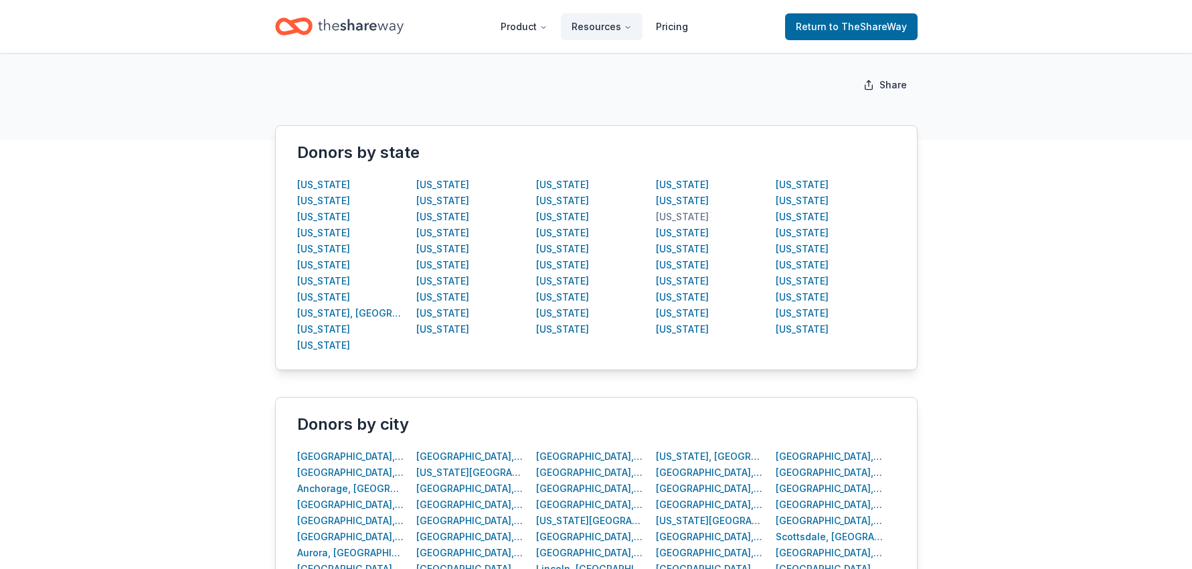
click at [694, 218] on div "[US_STATE]" at bounding box center [682, 217] width 53 height 16
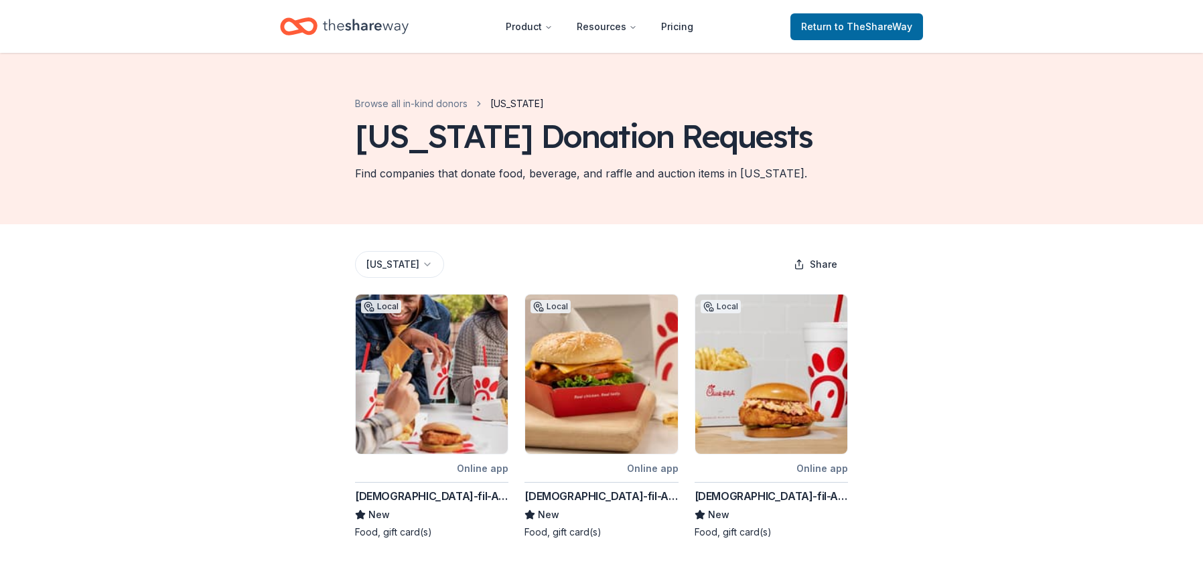
click at [435, 295] on html "Product Resources Pricing Return to TheShareWay Browse all in-kind donors [US_S…" at bounding box center [601, 284] width 1203 height 569
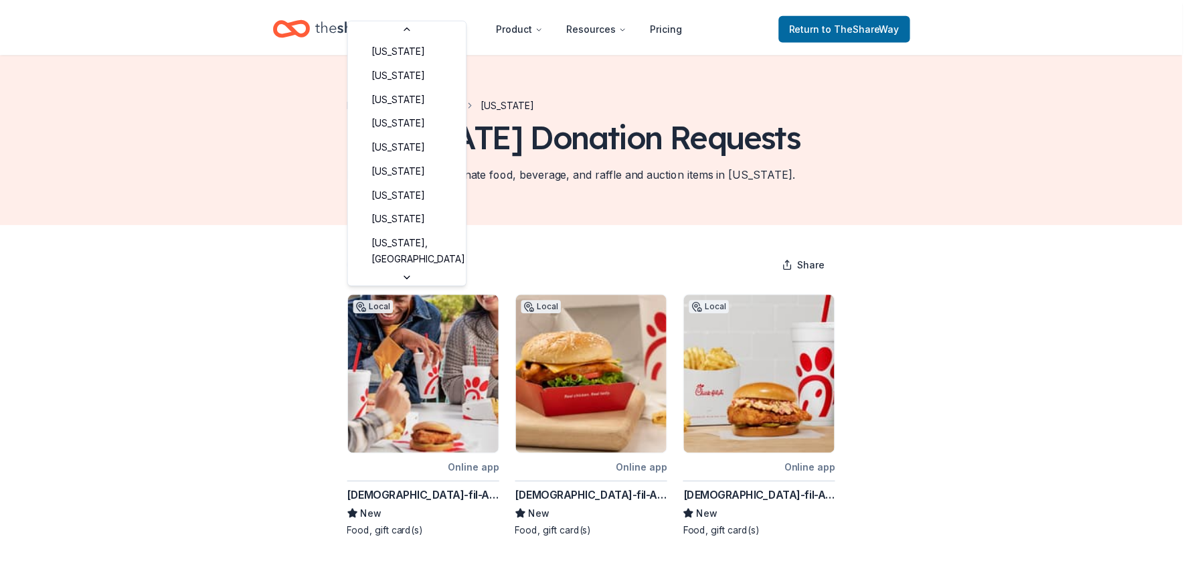
scroll to position [588, 0]
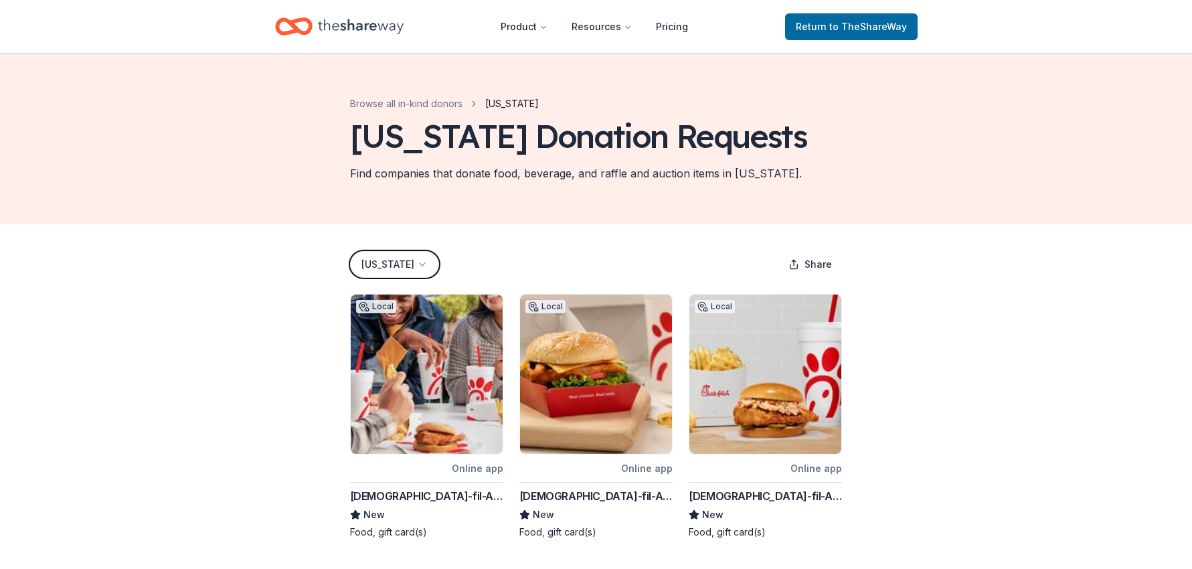
click at [435, 295] on html "Product Resources Pricing Return to TheShareWay Browse all in-kind donors [US_S…" at bounding box center [596, 284] width 1192 height 569
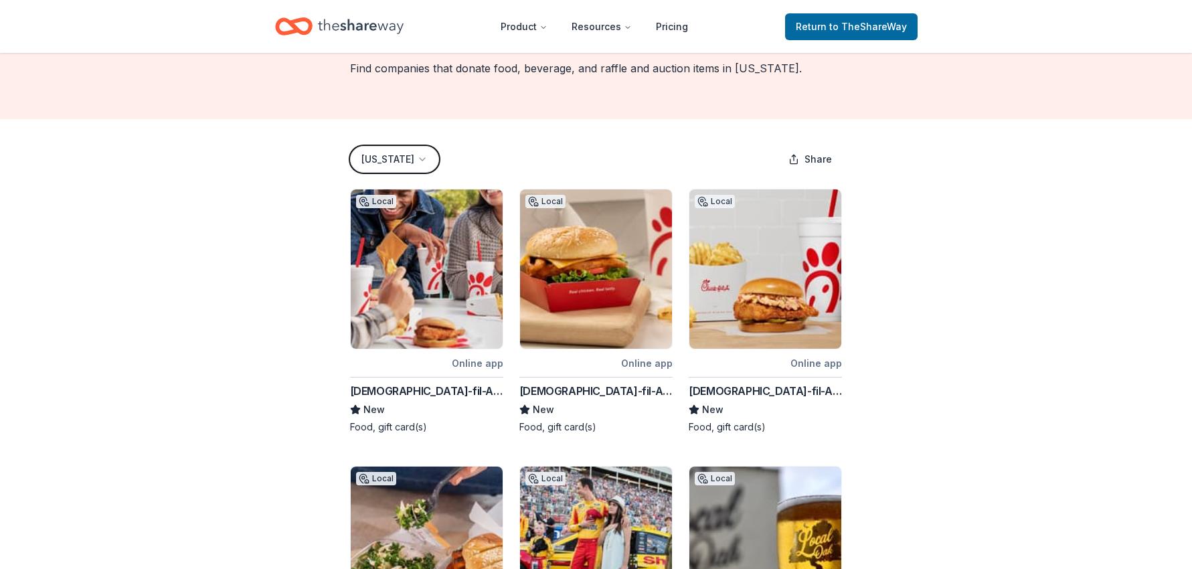
scroll to position [0, 0]
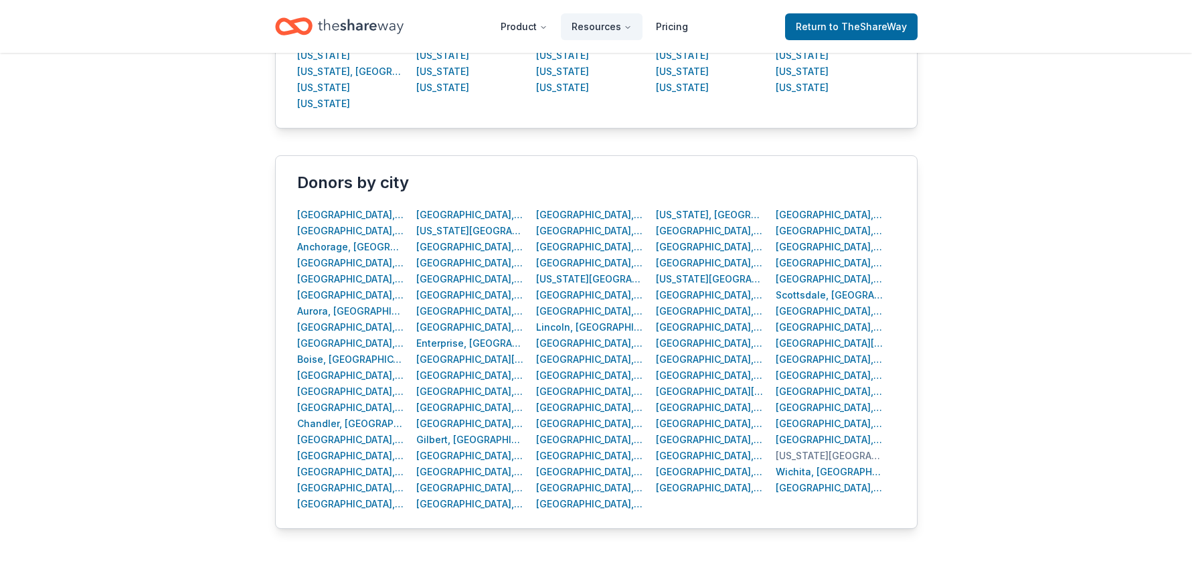
scroll to position [546, 0]
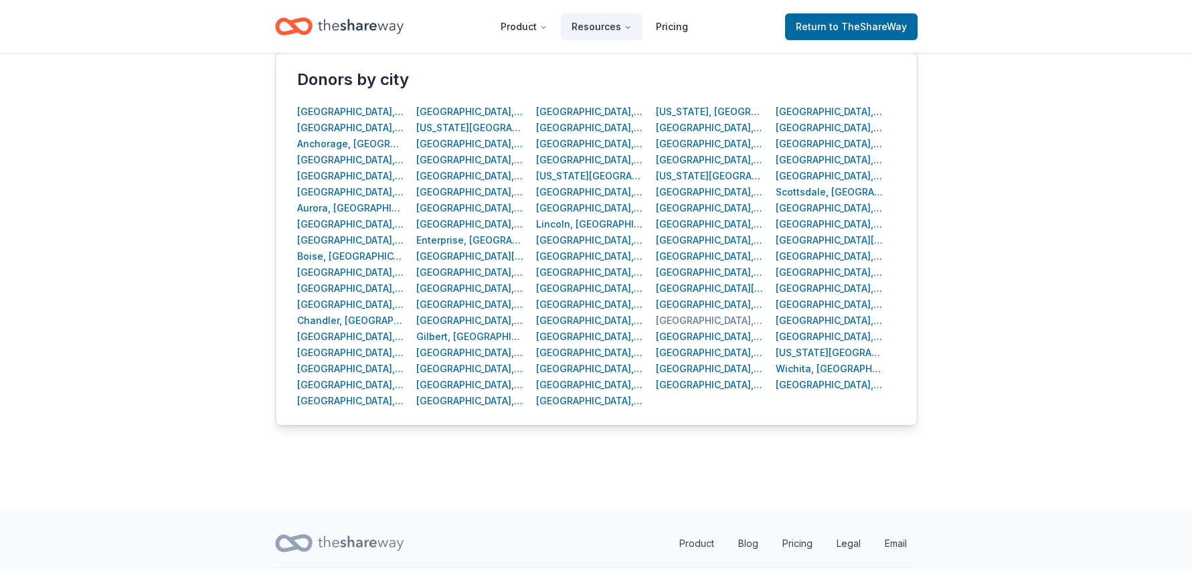
click at [671, 322] on div "[GEOGRAPHIC_DATA], [GEOGRAPHIC_DATA]" at bounding box center [710, 321] width 108 height 16
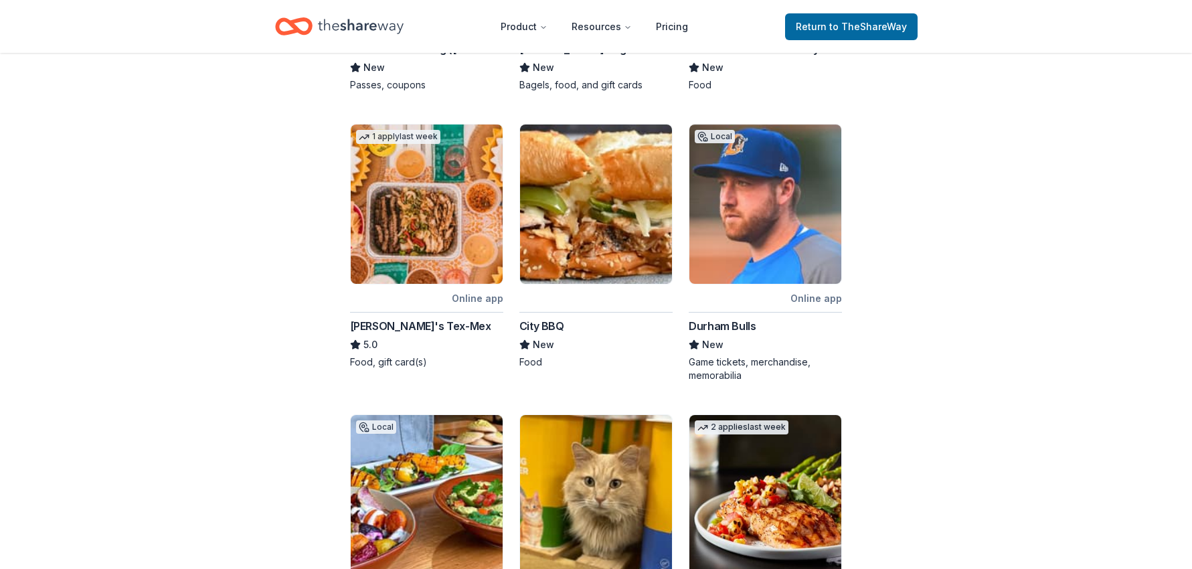
scroll to position [469, 0]
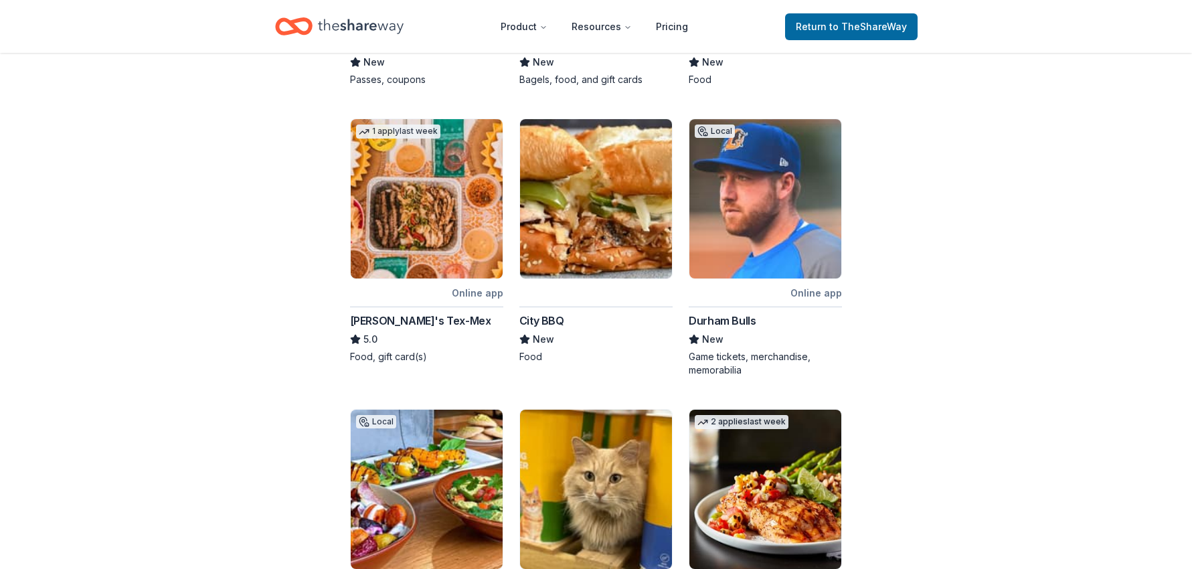
click at [732, 325] on div "Durham Bulls" at bounding box center [722, 321] width 67 height 16
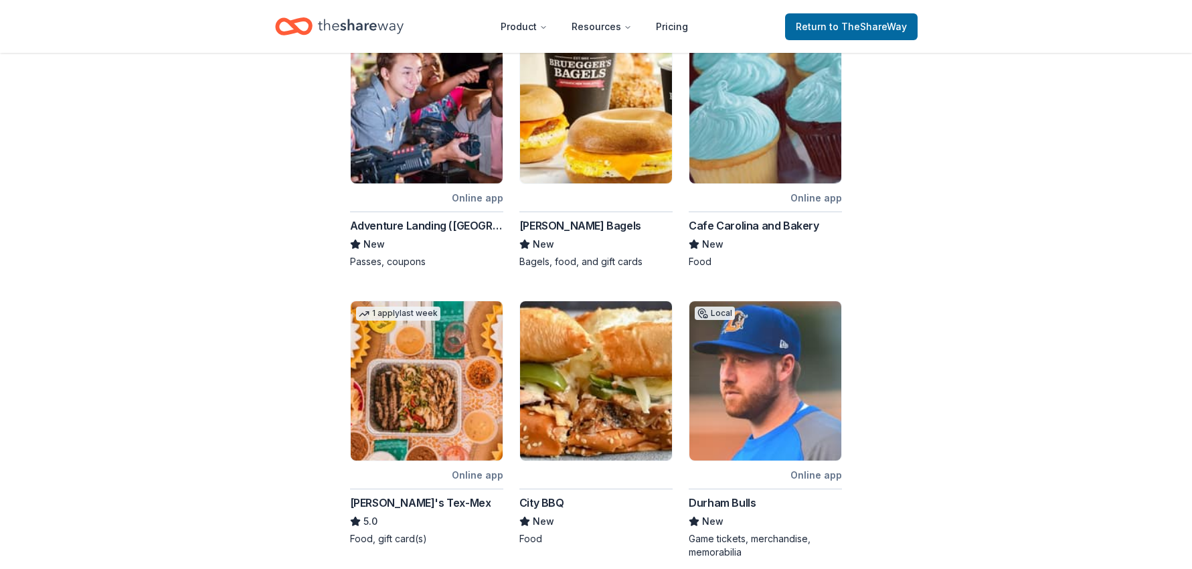
scroll to position [281, 0]
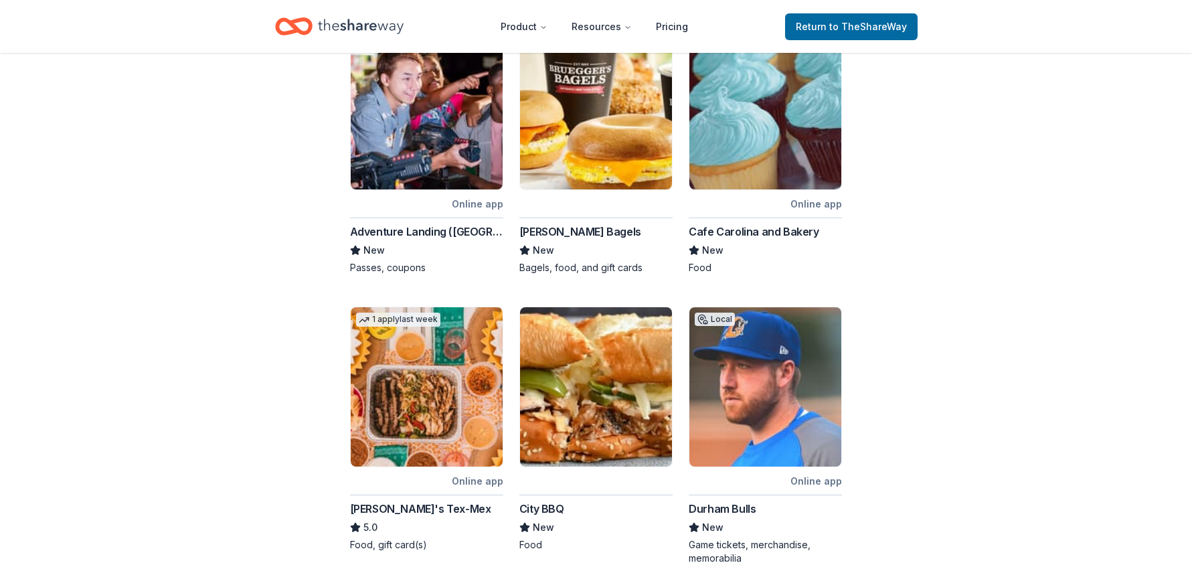
click at [536, 509] on div "City BBQ" at bounding box center [542, 509] width 45 height 16
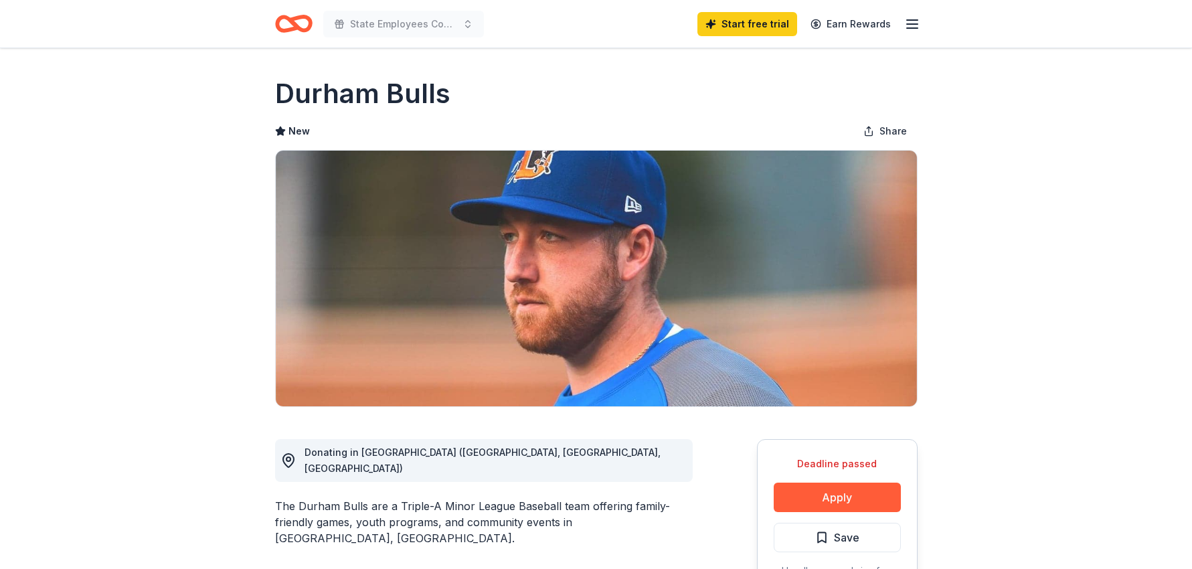
scroll to position [134, 0]
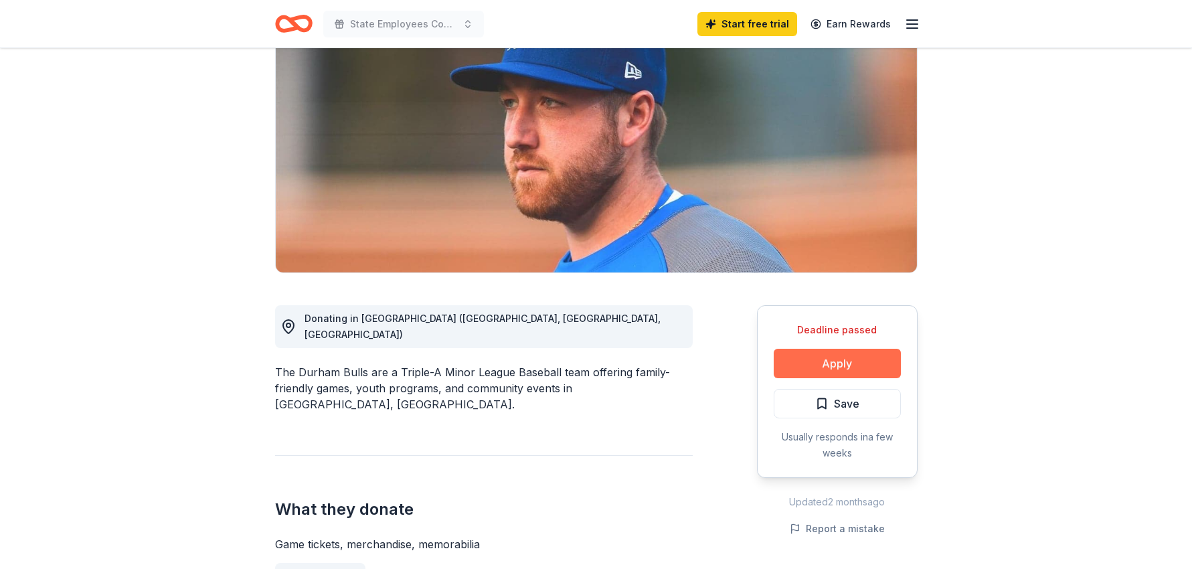
click at [816, 359] on button "Apply" at bounding box center [837, 363] width 127 height 29
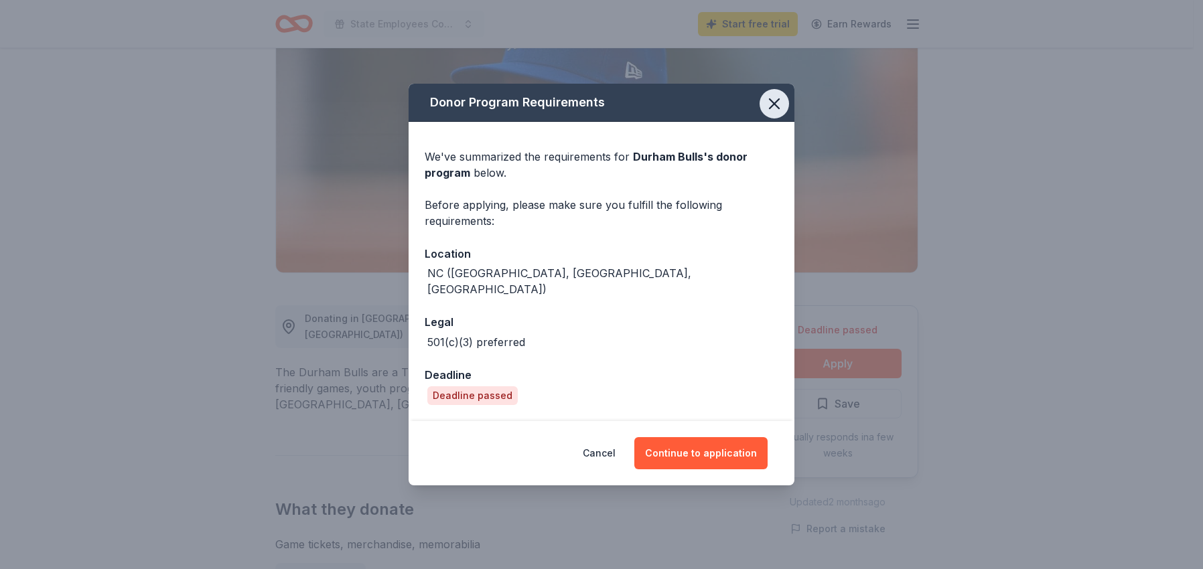
click at [772, 113] on icon "button" at bounding box center [774, 103] width 19 height 19
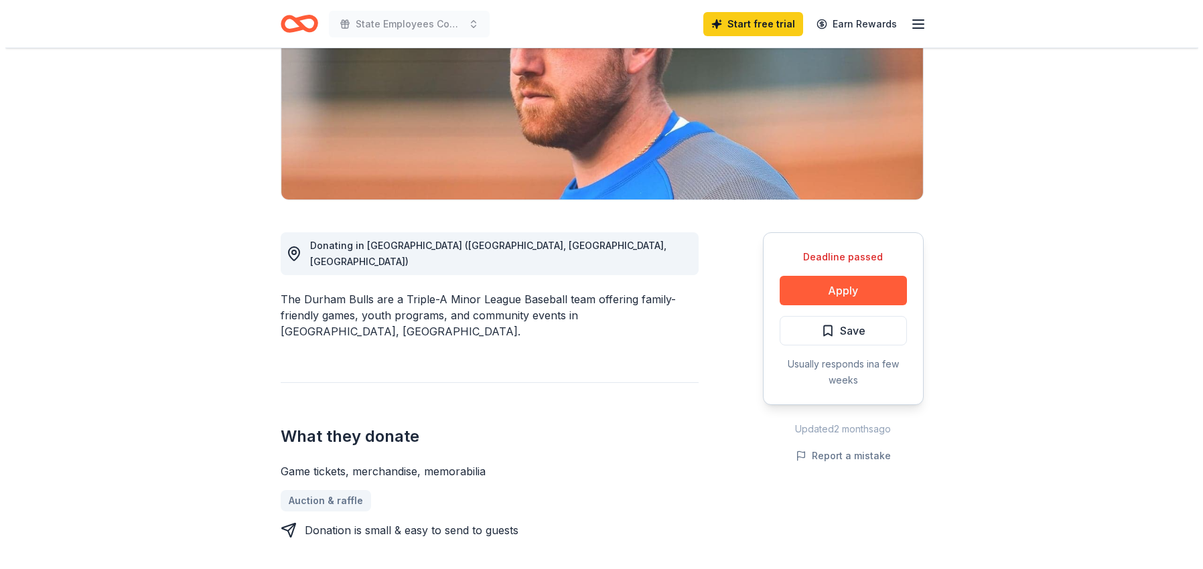
scroll to position [201, 0]
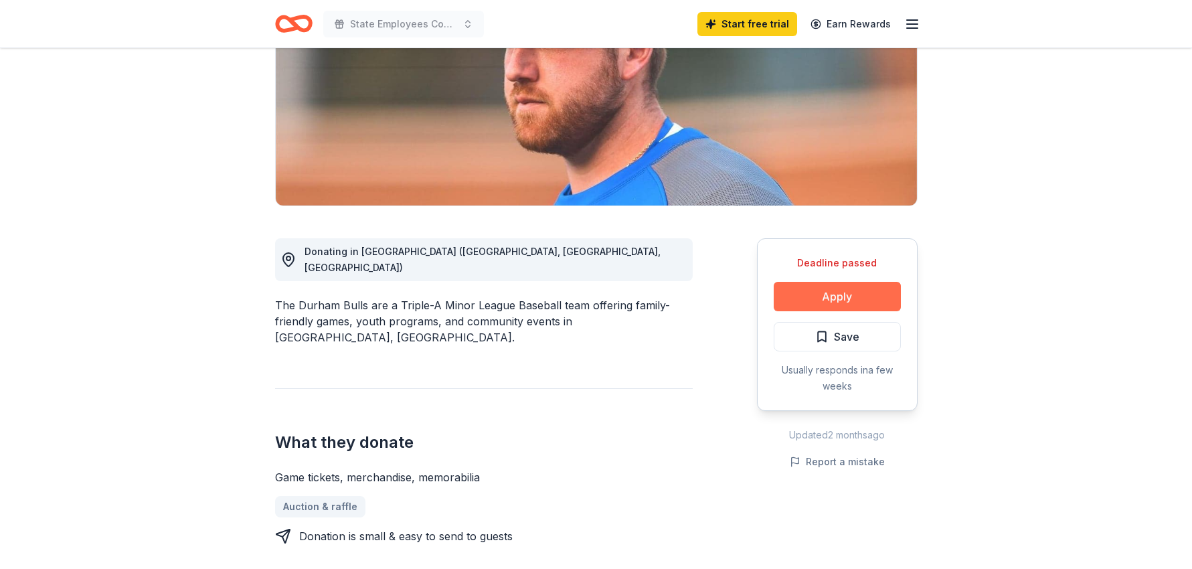
click at [849, 291] on button "Apply" at bounding box center [837, 296] width 127 height 29
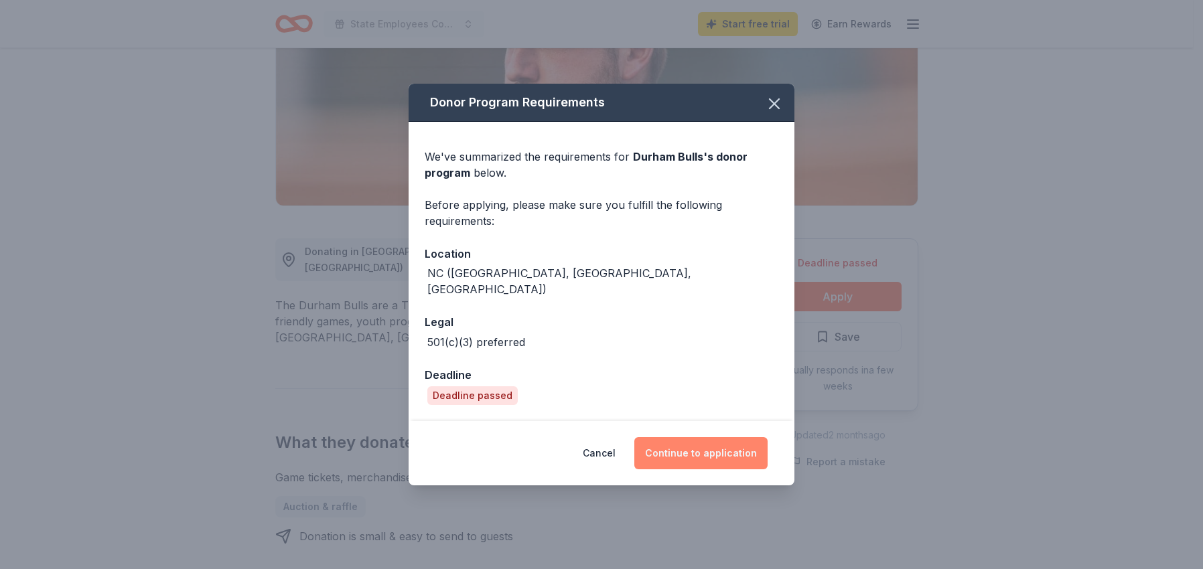
click at [694, 450] on button "Continue to application" at bounding box center [700, 453] width 133 height 32
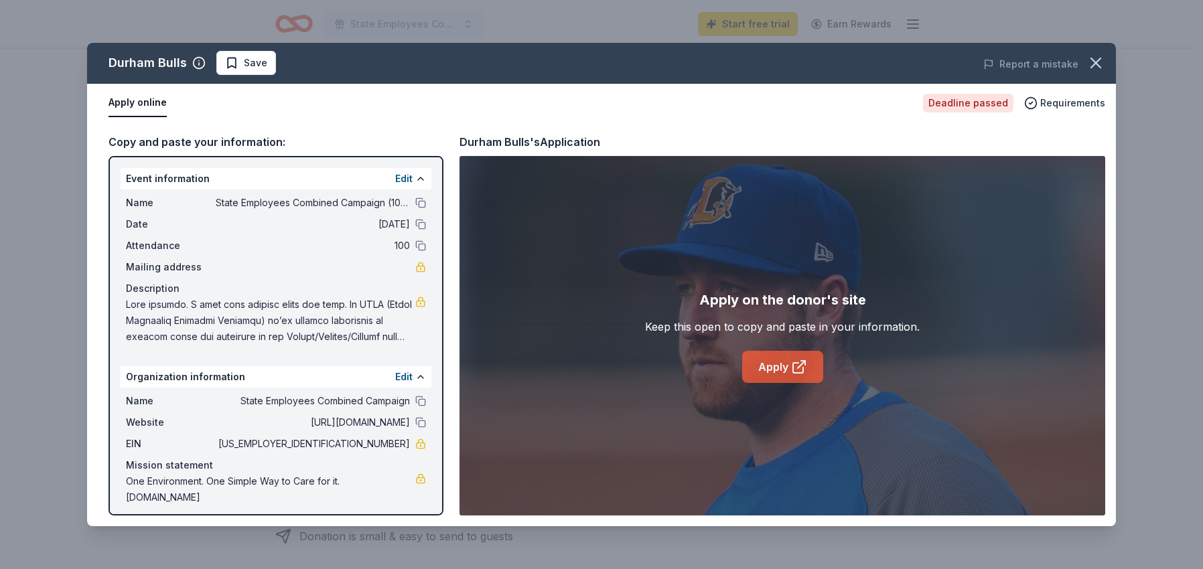
click at [780, 368] on link "Apply" at bounding box center [782, 367] width 81 height 32
